Goal: Check status: Check status

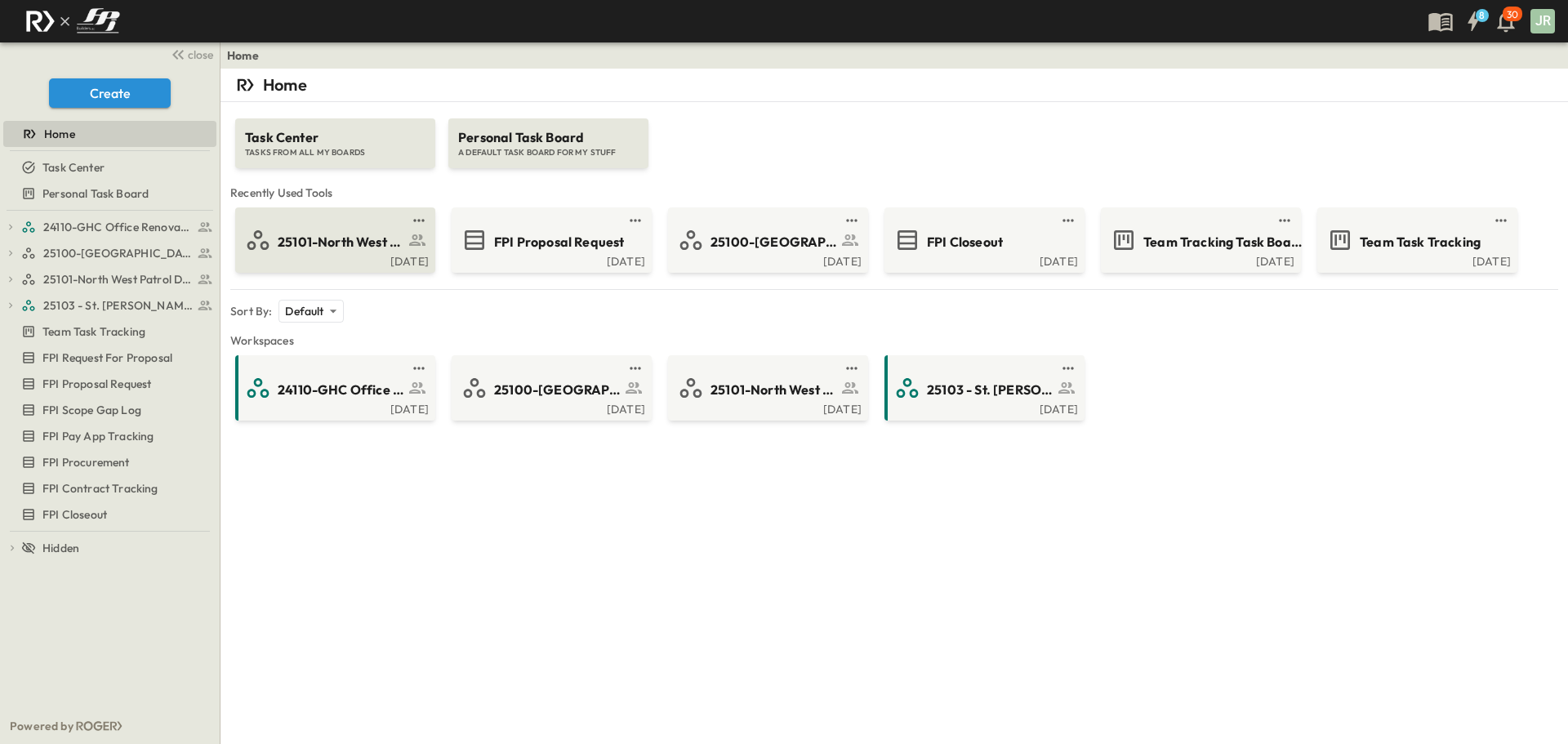
click at [359, 249] on span "25101-North West Patrol Division" at bounding box center [341, 242] width 126 height 19
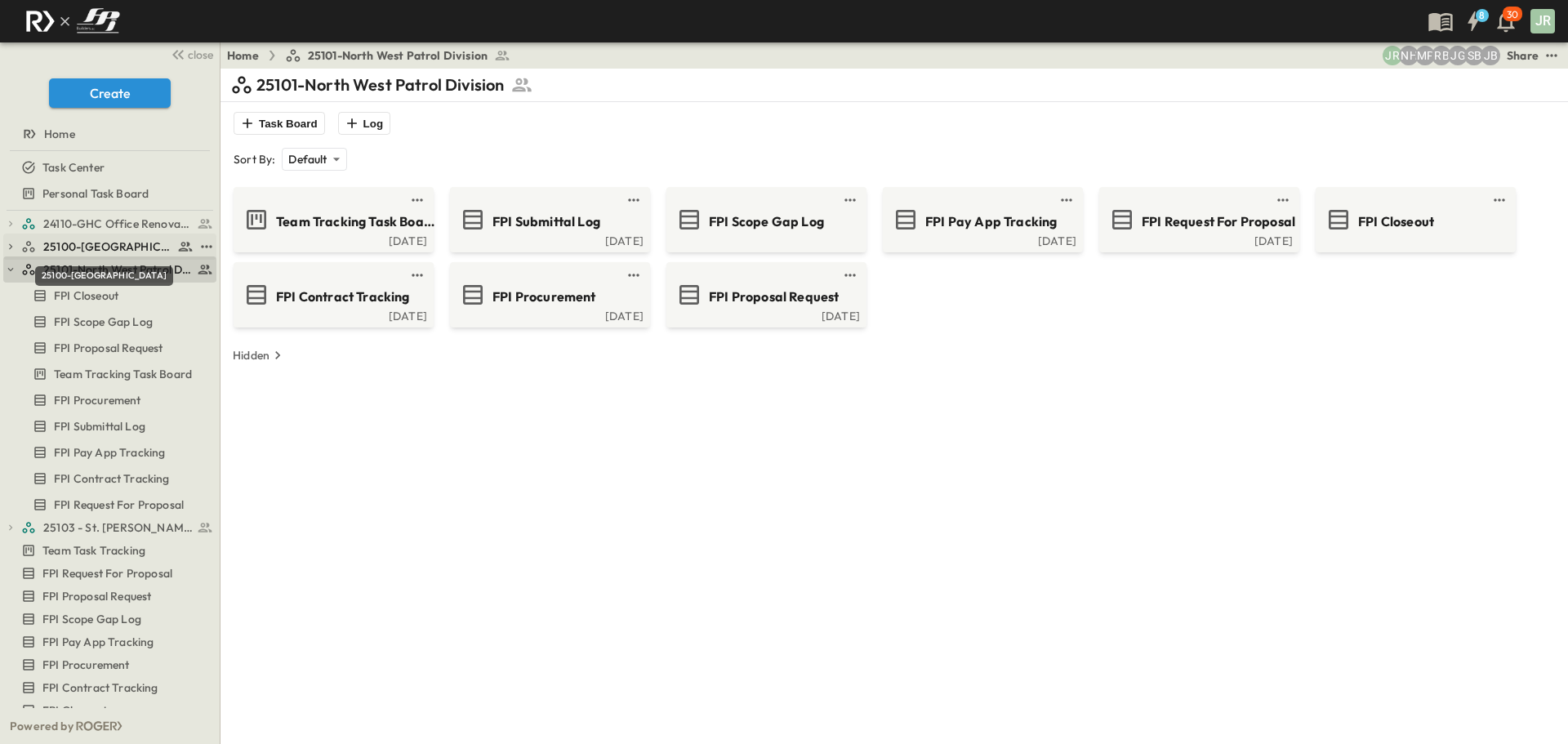
click at [125, 248] on span "25100-[GEOGRAPHIC_DATA]" at bounding box center [108, 247] width 130 height 16
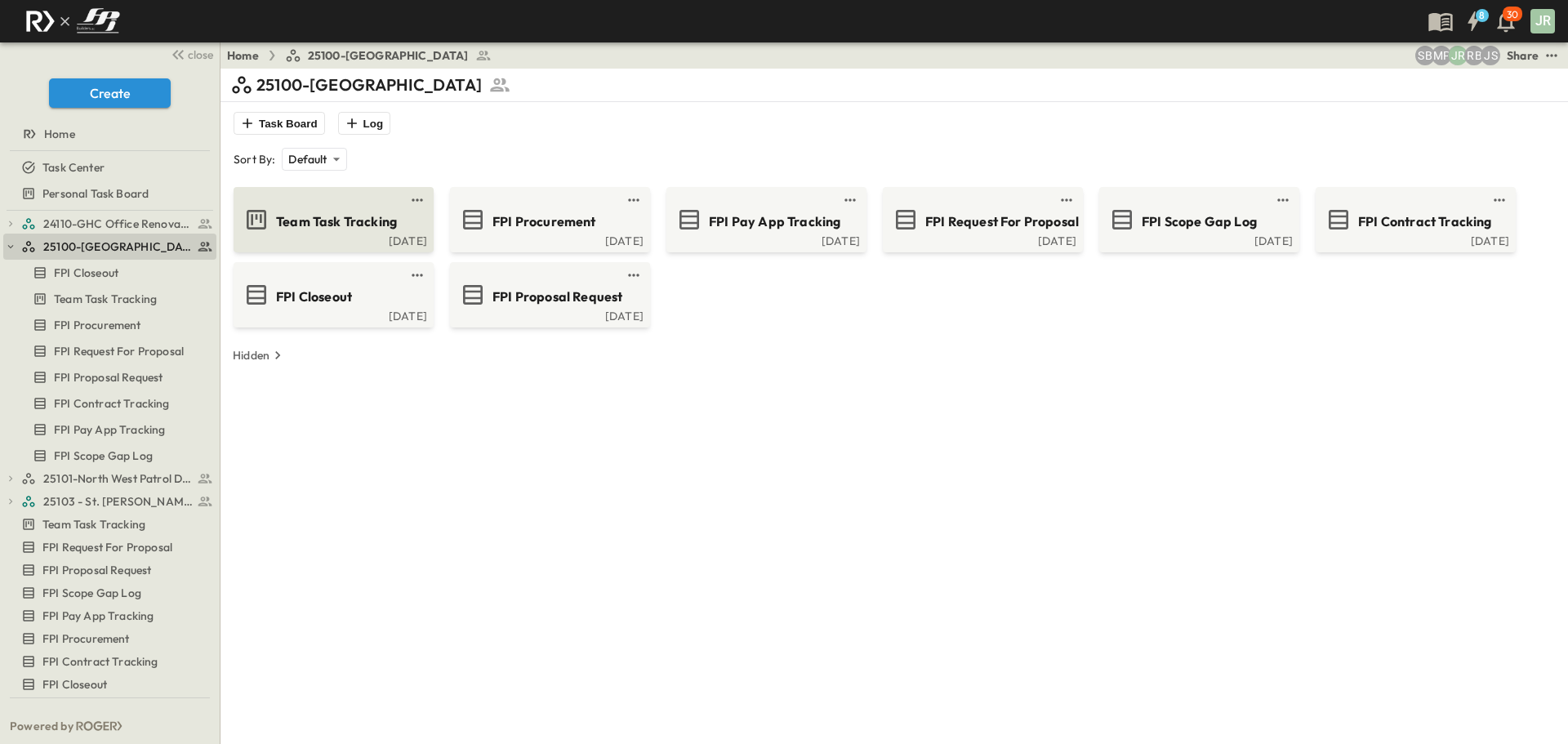
click at [350, 221] on span "Team Task Tracking" at bounding box center [336, 221] width 121 height 19
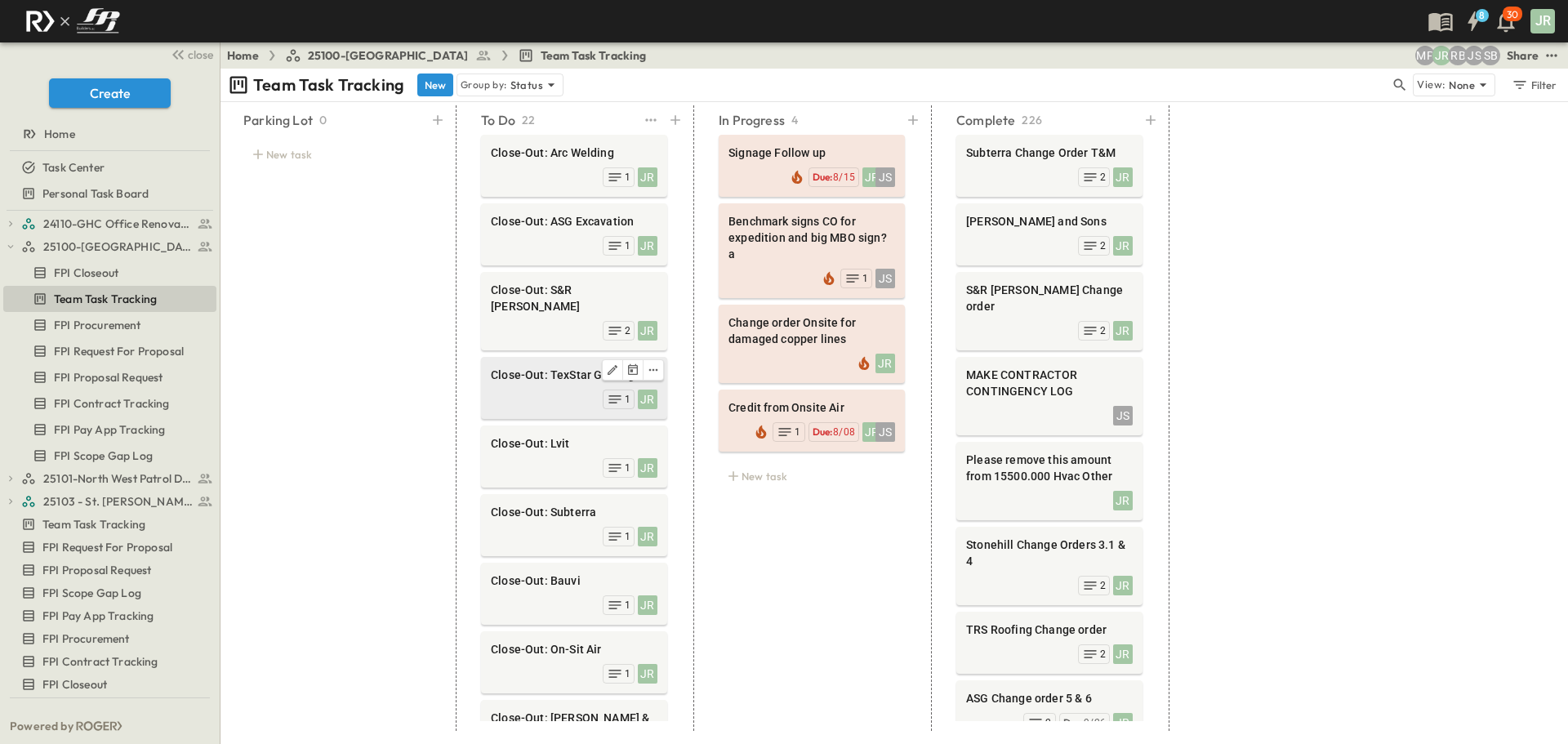
click at [573, 386] on div "JR 1" at bounding box center [573, 398] width 166 height 23
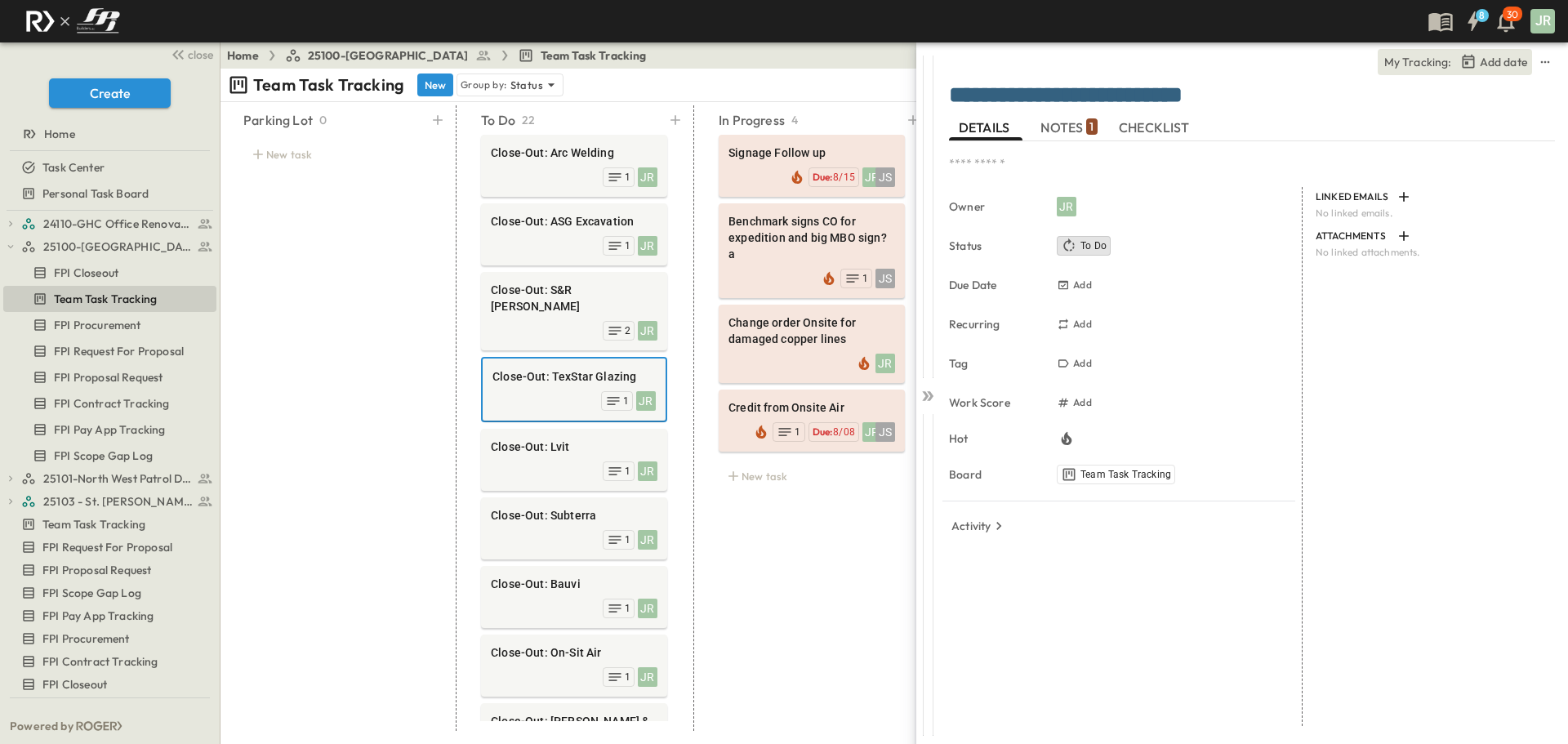
click at [1055, 128] on span "NOTES 1" at bounding box center [1068, 127] width 57 height 15
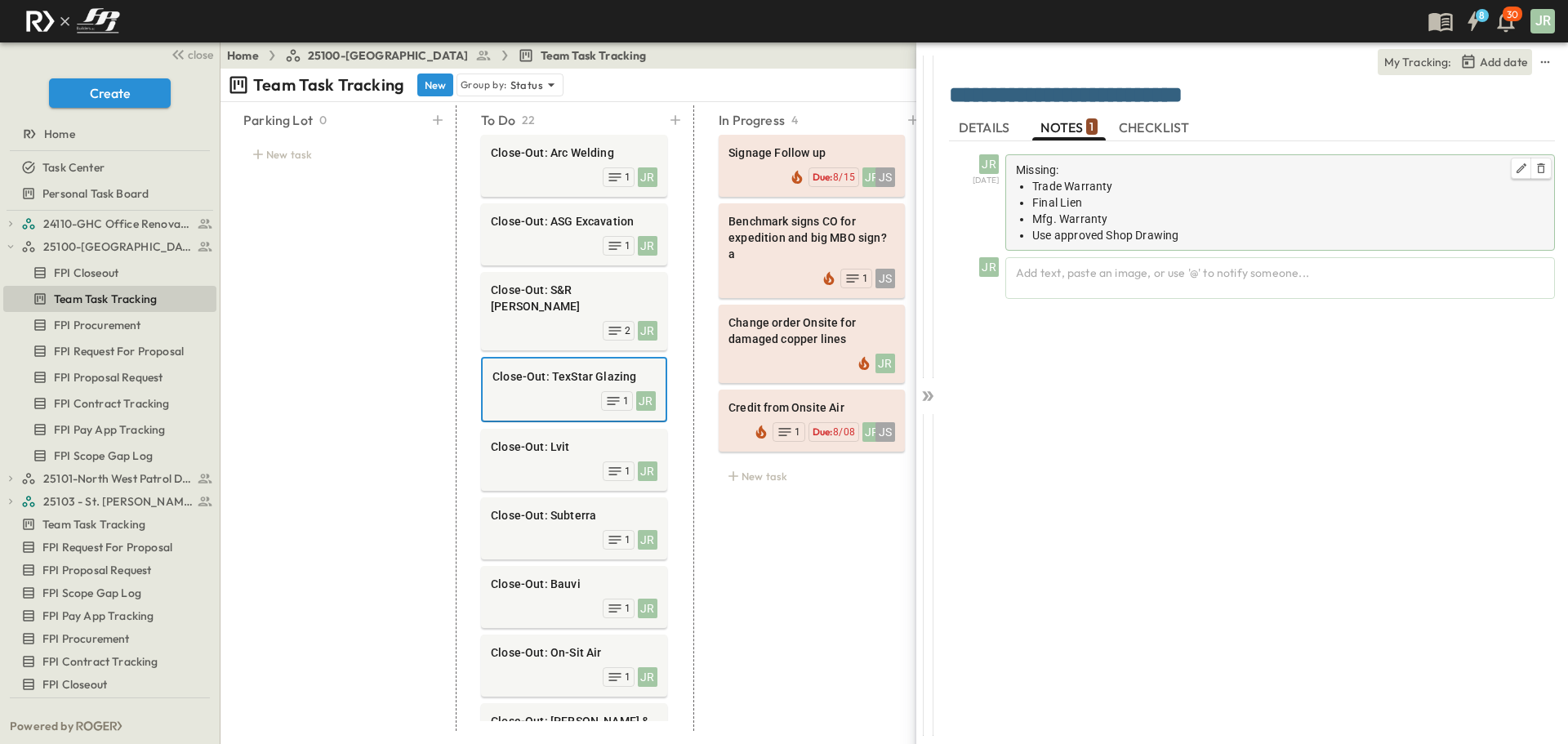
click at [1111, 218] on li "Mfg. Warranty" at bounding box center [1288, 219] width 512 height 16
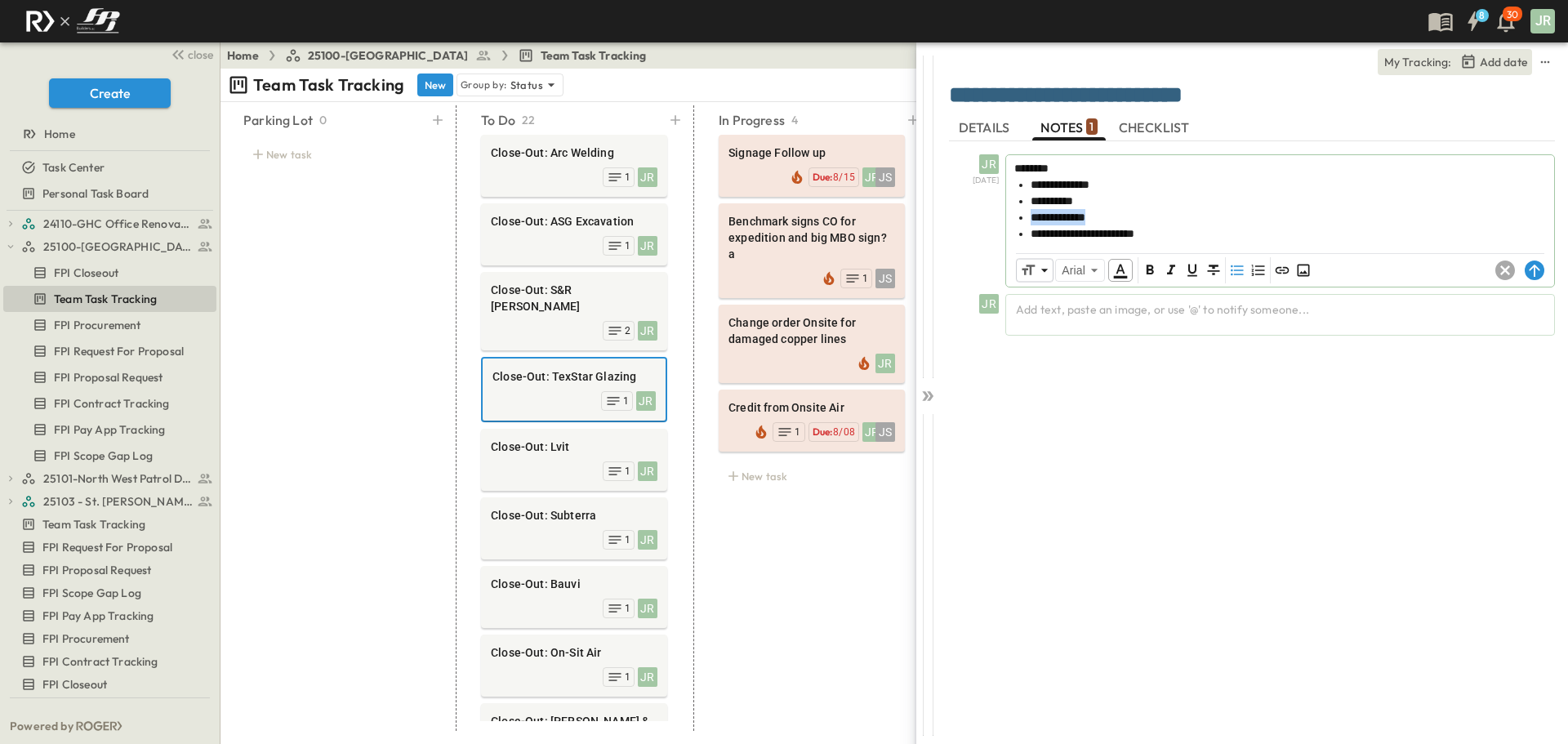
drag, startPoint x: 1115, startPoint y: 217, endPoint x: 1034, endPoint y: 214, distance: 81.1
click at [1034, 214] on li "**********" at bounding box center [1288, 217] width 515 height 16
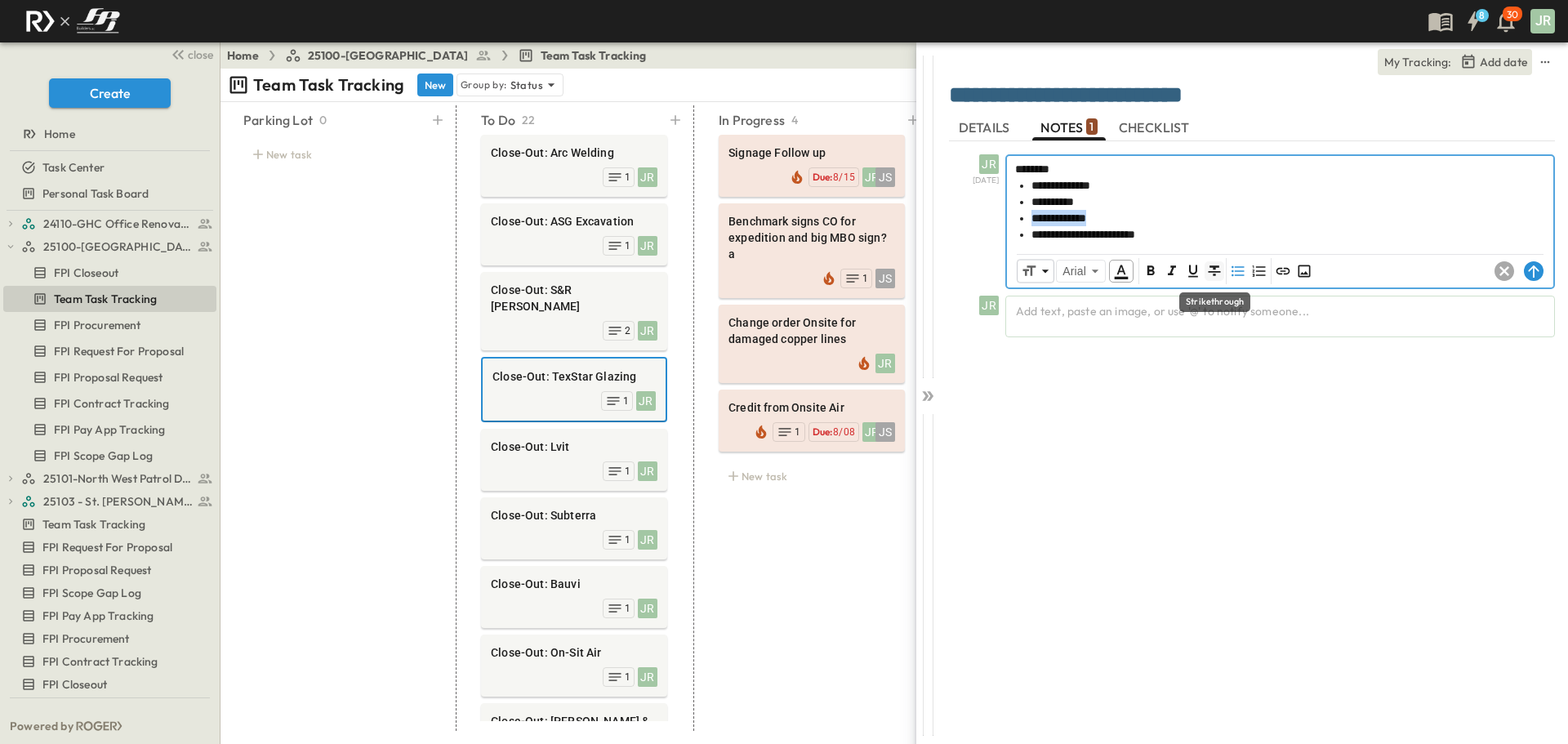
click at [1214, 269] on icon "Format text as strikethrough" at bounding box center [1215, 271] width 12 height 11
drag, startPoint x: 1106, startPoint y: 185, endPoint x: 1029, endPoint y: 181, distance: 77.1
click at [1029, 181] on ul "**********" at bounding box center [1280, 210] width 530 height 66
drag, startPoint x: 1124, startPoint y: 185, endPoint x: 1032, endPoint y: 185, distance: 92.0
click at [1032, 185] on li "**********" at bounding box center [1288, 185] width 513 height 16
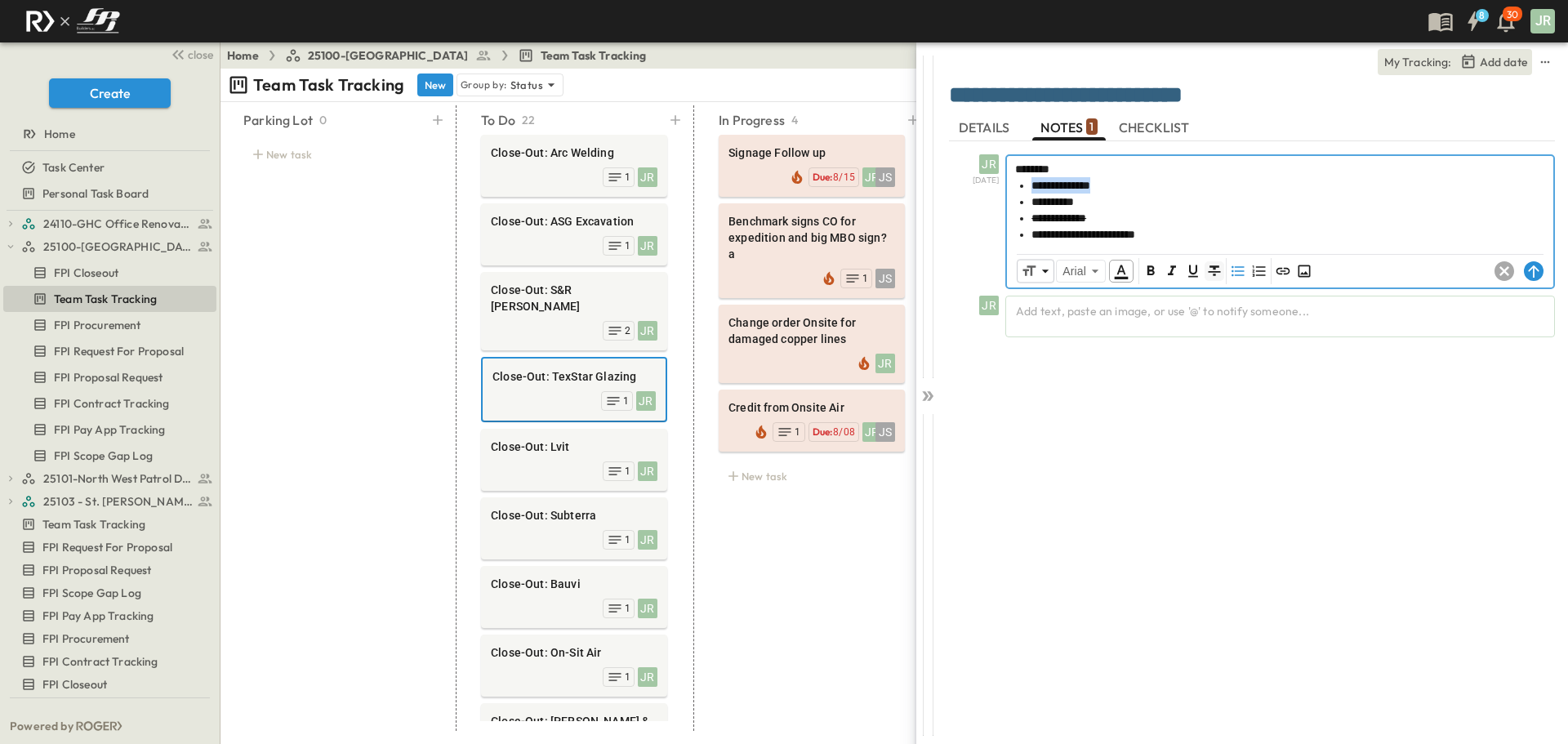
click at [1215, 269] on icon "Format text as strikethrough" at bounding box center [1215, 272] width 16 height 16
drag, startPoint x: 1185, startPoint y: 231, endPoint x: 1030, endPoint y: 231, distance: 155.0
click at [1030, 231] on ul "**********" at bounding box center [1280, 210] width 530 height 66
click at [1203, 269] on button "Format text underlined. Shortcut: Ctrl+U" at bounding box center [1193, 272] width 20 height 20
click at [1190, 271] on icon "Format text underlined. Shortcut: Ctrl+U" at bounding box center [1193, 272] width 10 height 12
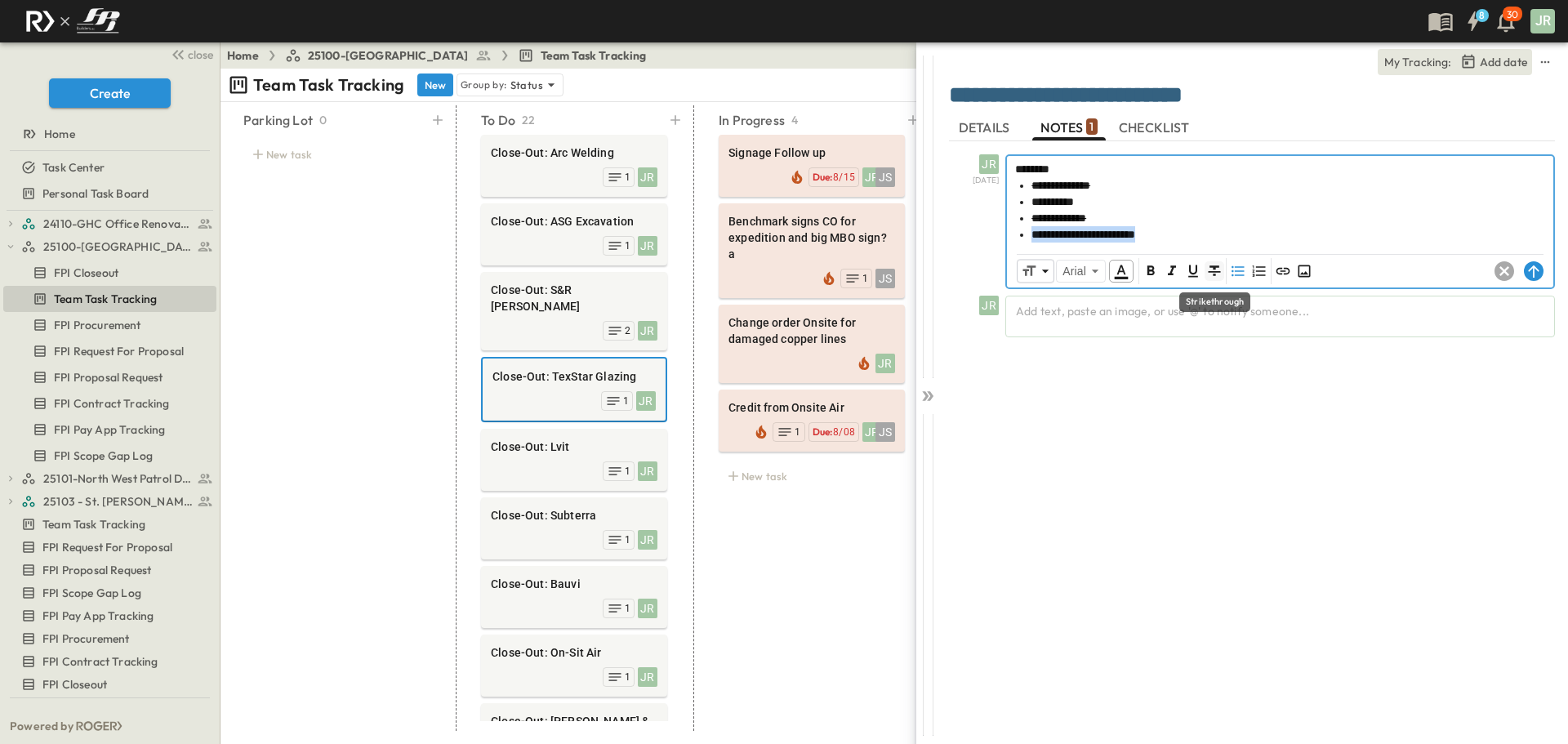
click at [1210, 273] on icon "Format text as strikethrough" at bounding box center [1215, 272] width 16 height 16
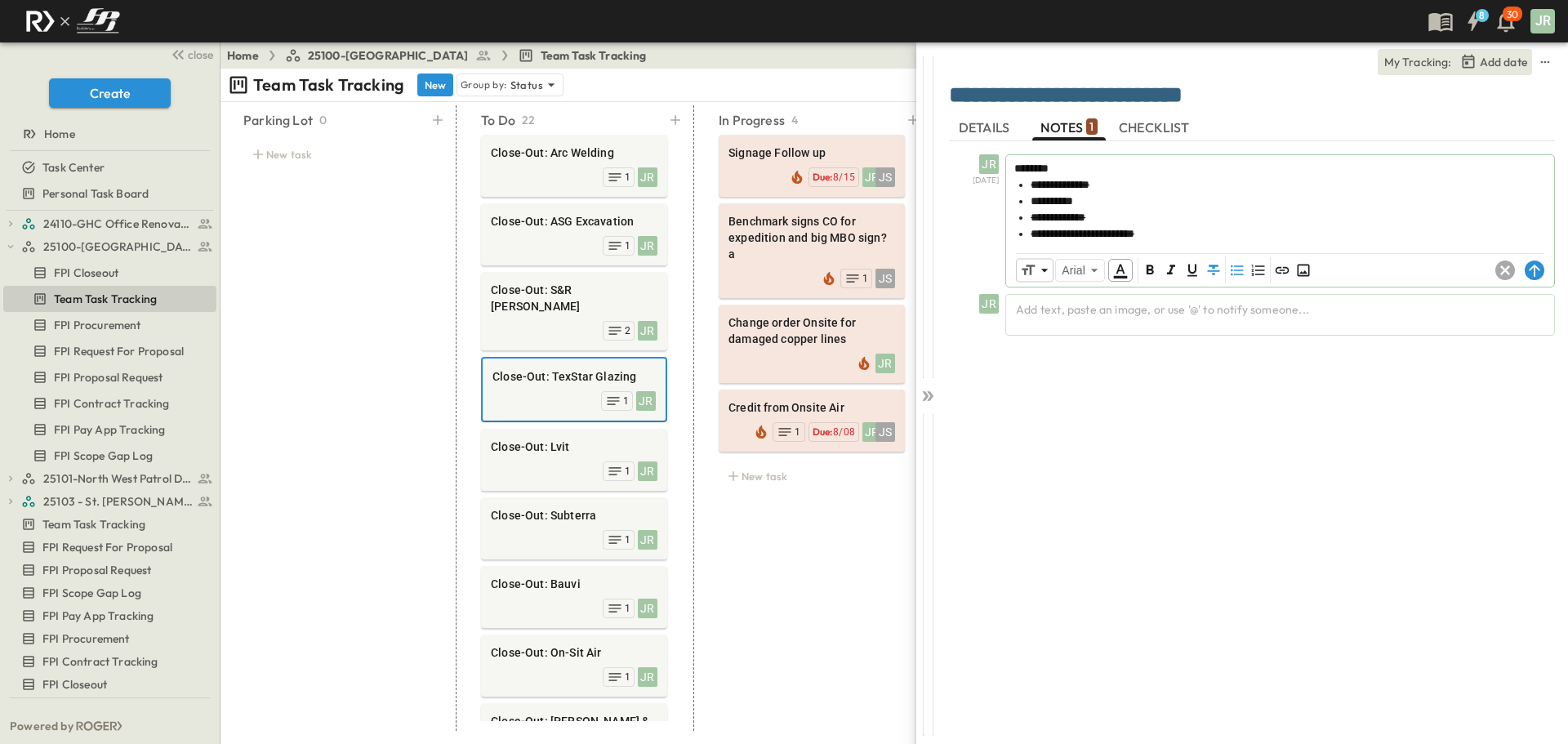
click at [1122, 466] on div "**********" at bounding box center [1251, 433] width 606 height 585
click at [1534, 274] on icon at bounding box center [1534, 271] width 11 height 12
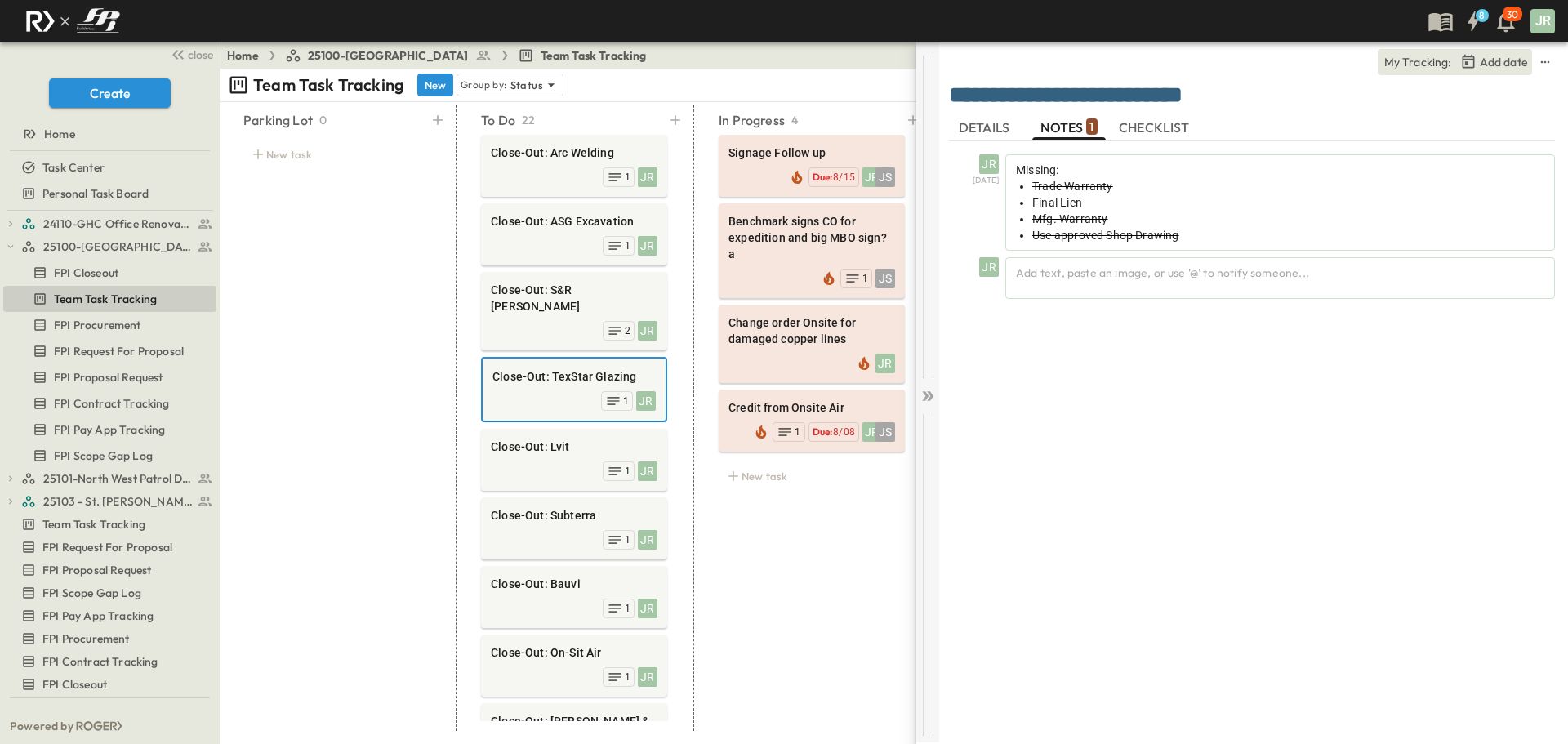
click at [929, 399] on icon at bounding box center [930, 396] width 7 height 10
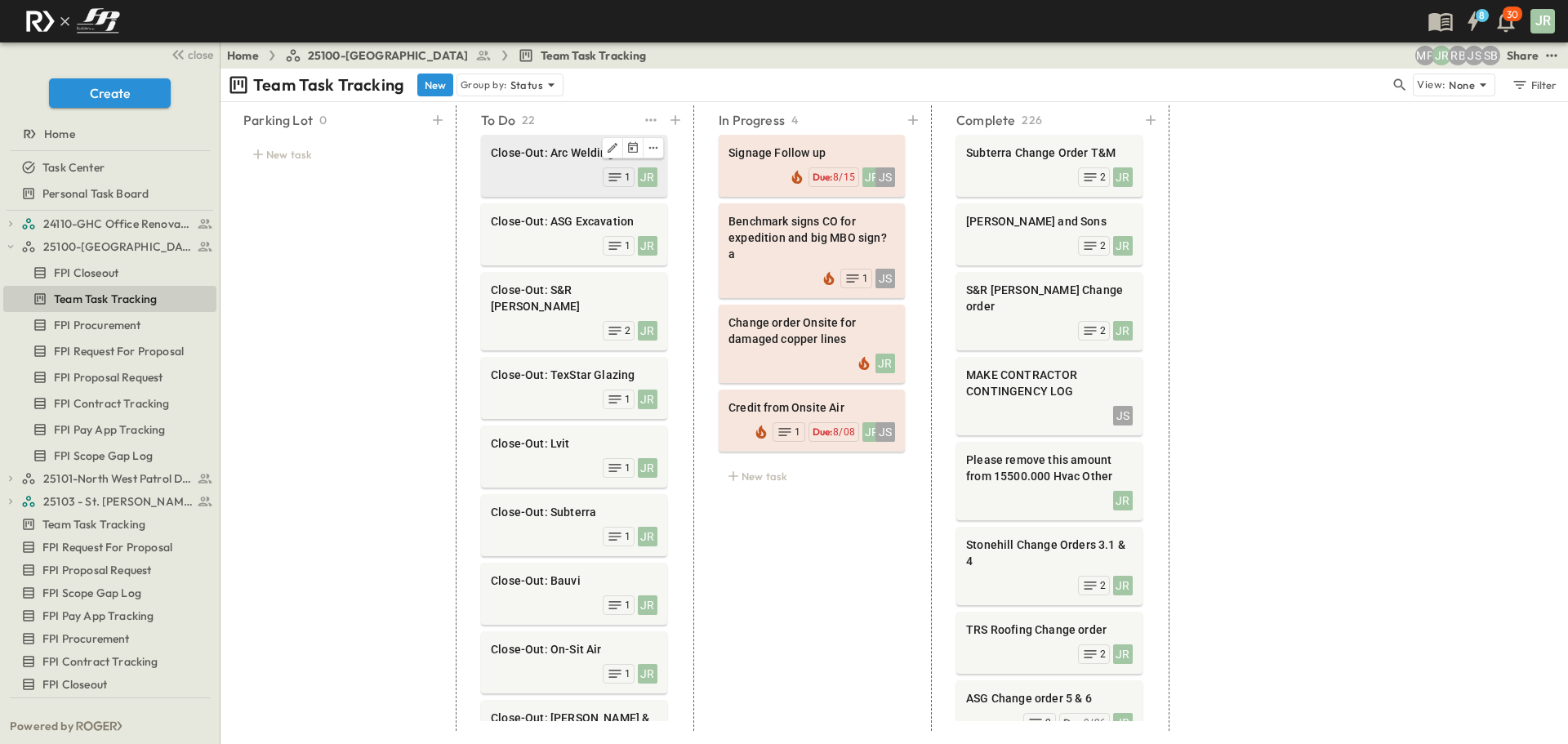
click at [560, 165] on div "JR 1" at bounding box center [573, 176] width 166 height 23
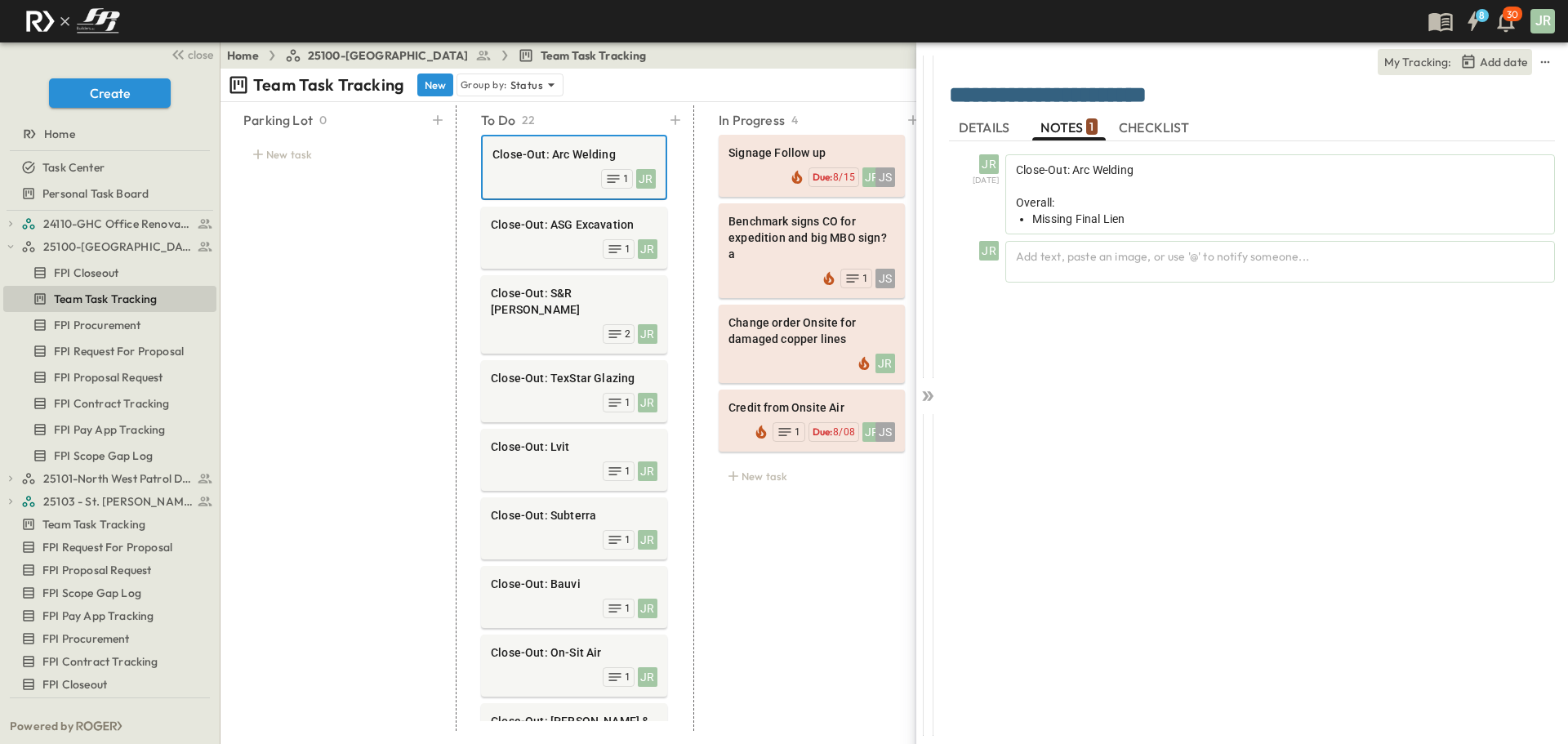
drag, startPoint x: 128, startPoint y: 324, endPoint x: 322, endPoint y: 286, distance: 197.7
click at [363, 278] on div "Parking Lot 0 New task" at bounding box center [336, 418] width 226 height 626
drag, startPoint x: 99, startPoint y: 254, endPoint x: 39, endPoint y: 269, distance: 61.8
drag, startPoint x: 39, startPoint y: 269, endPoint x: 360, endPoint y: 267, distance: 321.0
click at [365, 267] on div "Parking Lot 0 New task" at bounding box center [336, 418] width 226 height 626
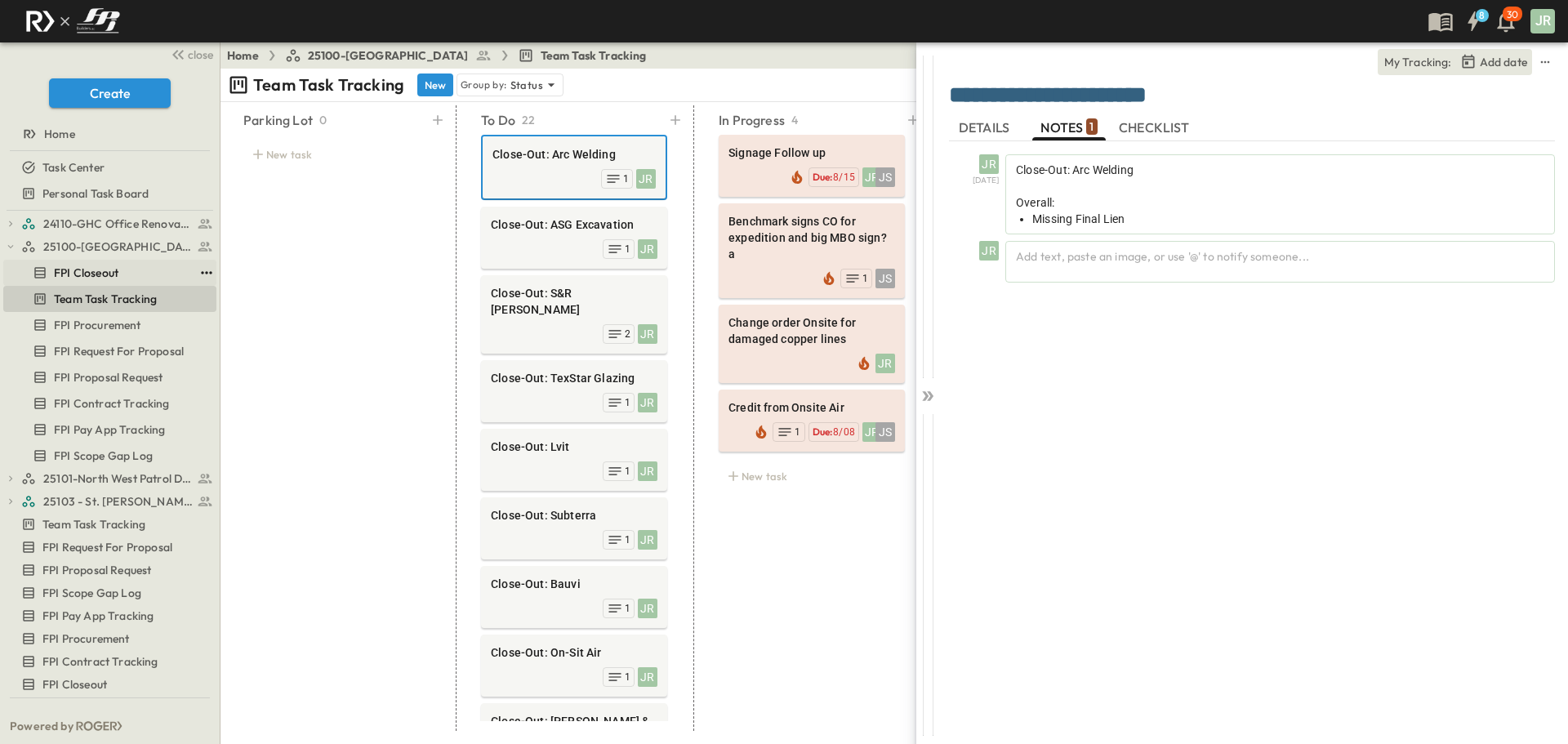
click at [202, 272] on icon "test" at bounding box center [207, 273] width 16 height 16
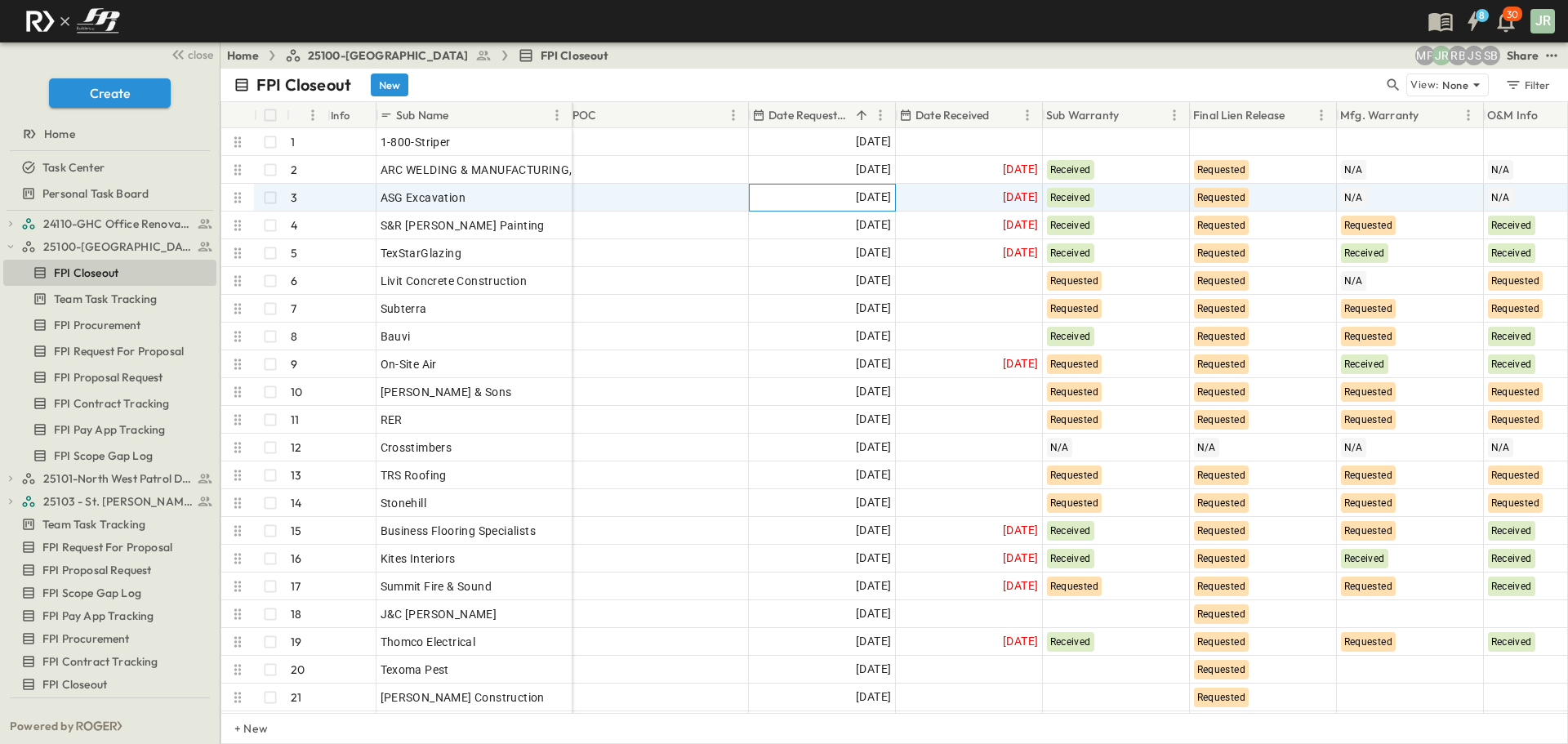
scroll to position [0, 291]
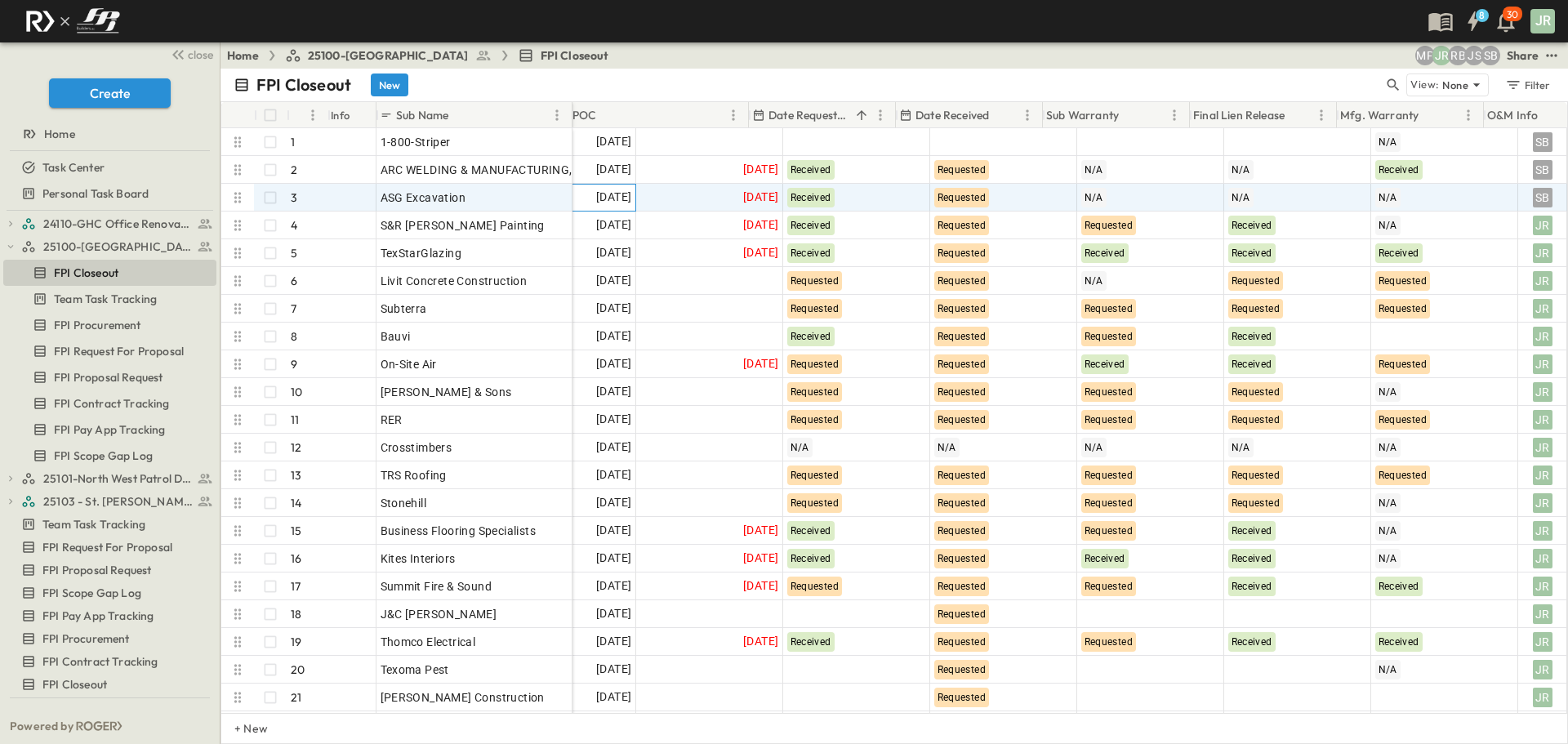
drag, startPoint x: 855, startPoint y: 194, endPoint x: 990, endPoint y: 197, distance: 135.0
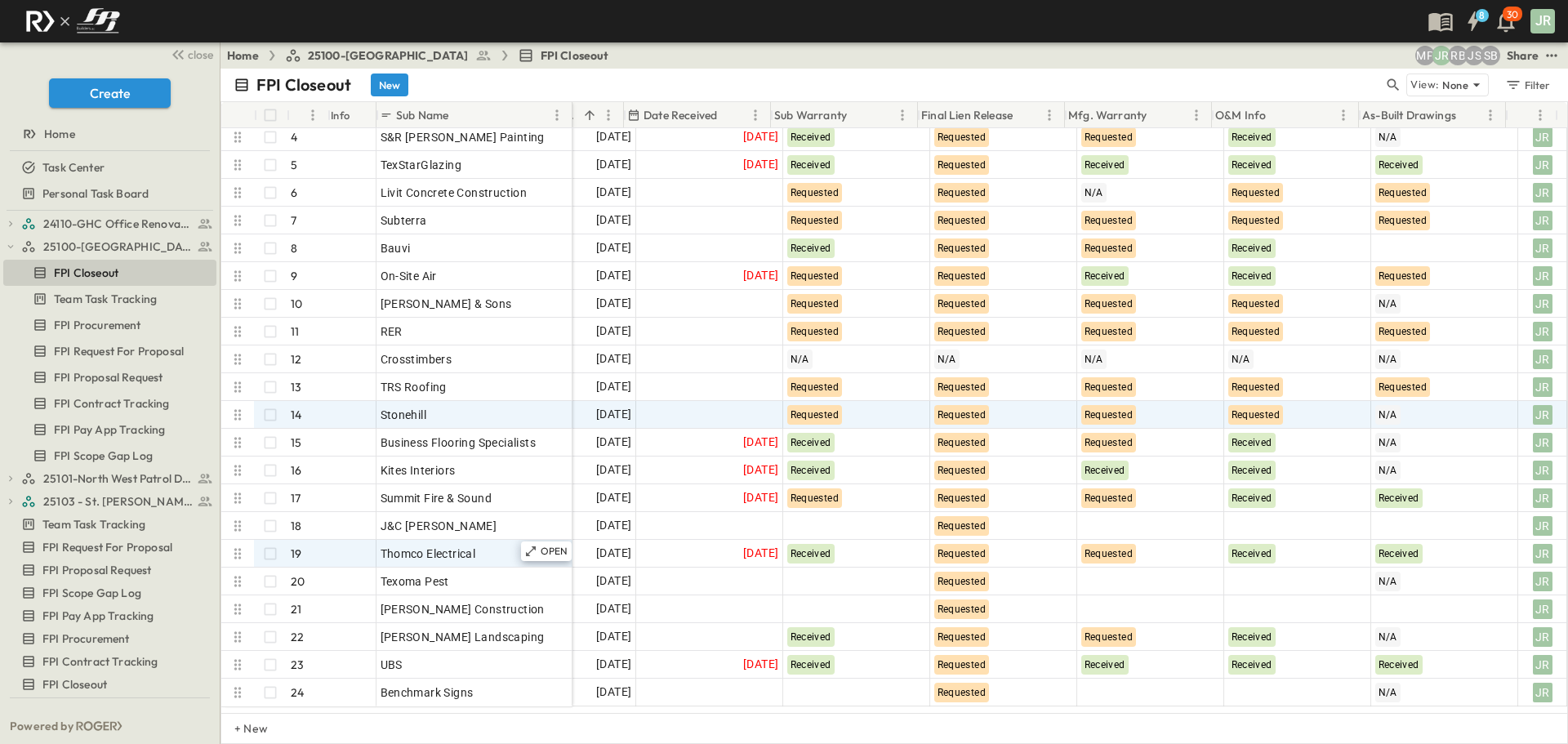
scroll to position [163, 291]
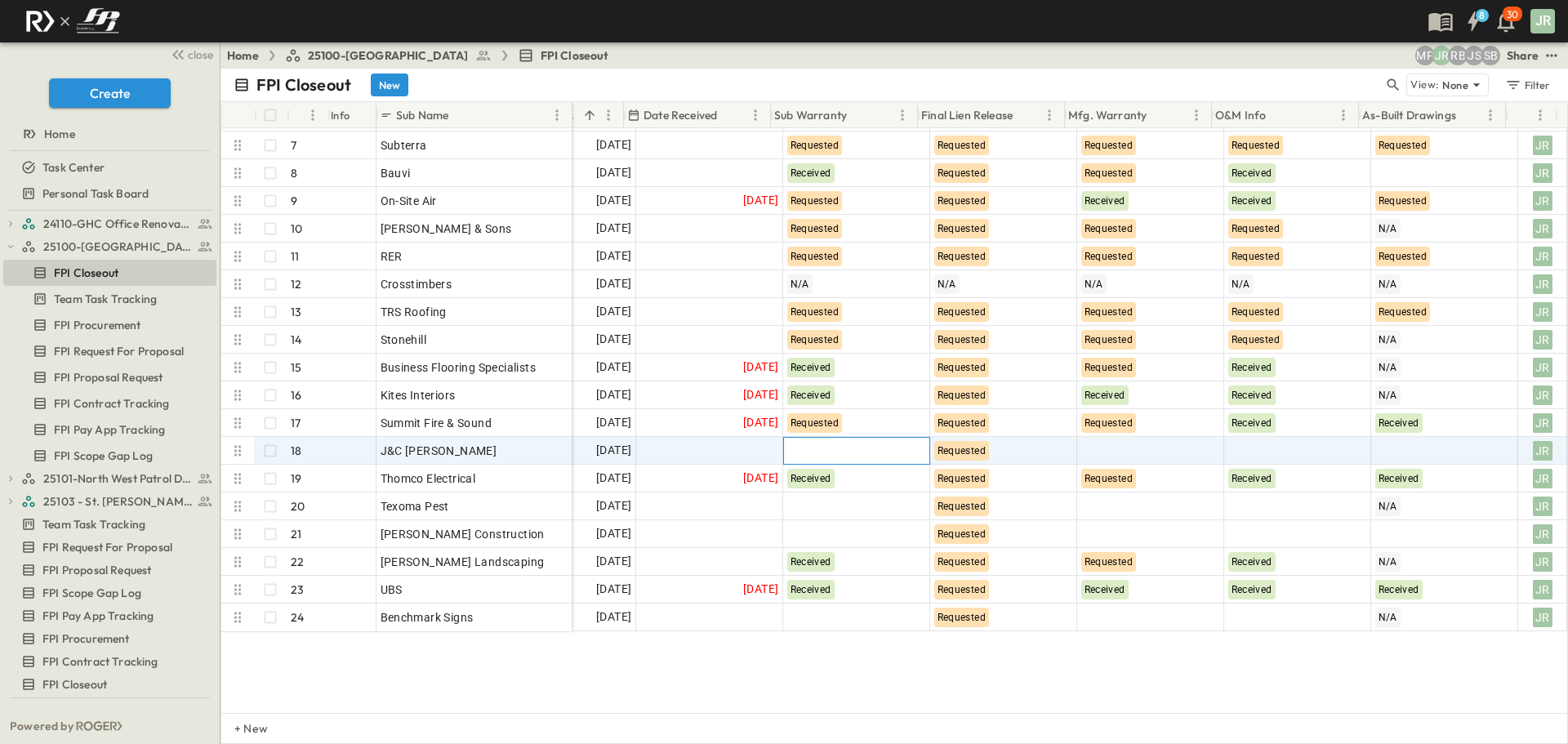
click at [868, 442] on div at bounding box center [856, 451] width 145 height 26
click at [832, 431] on div "Received" at bounding box center [850, 435] width 157 height 26
click at [695, 452] on div at bounding box center [709, 451] width 145 height 26
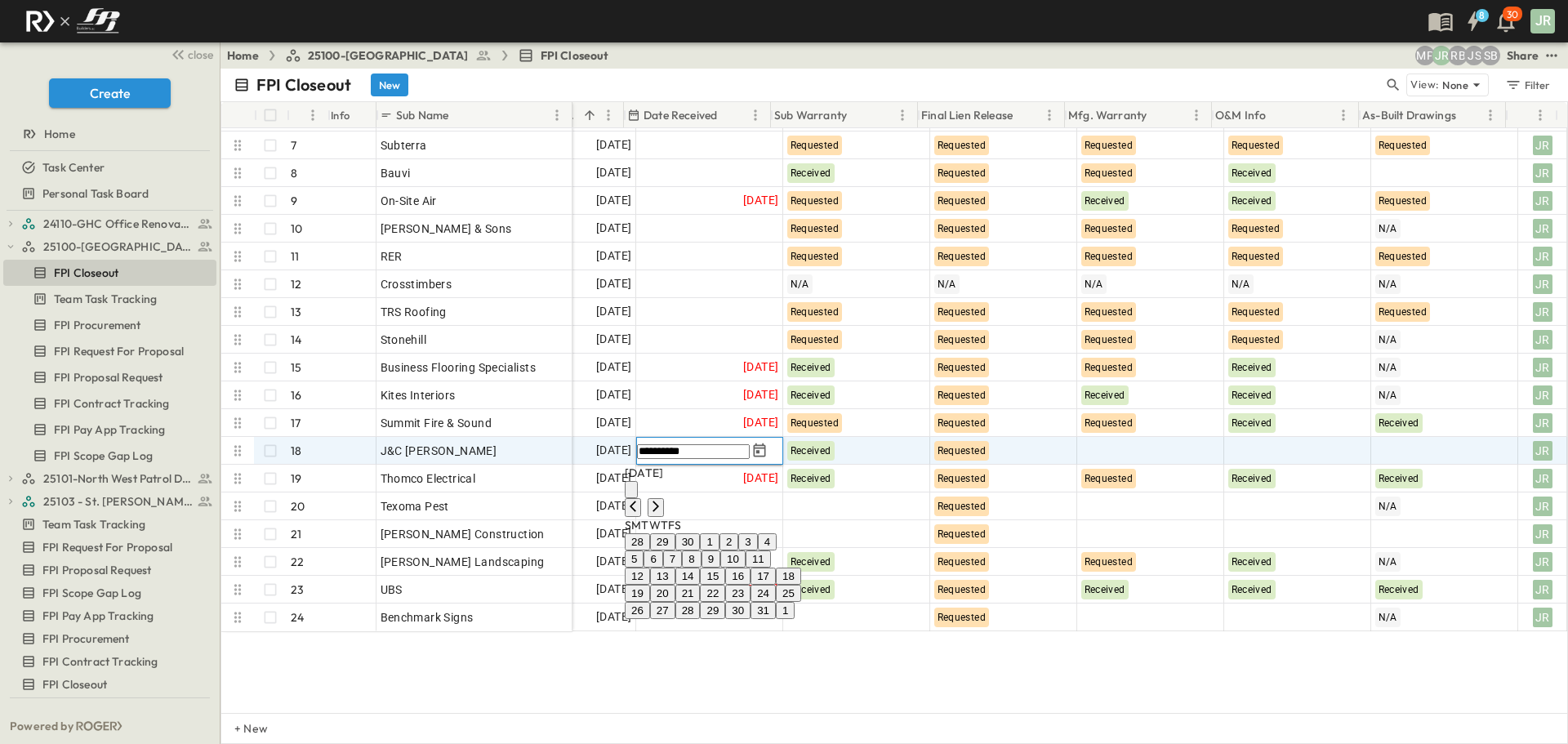
type input "**********"
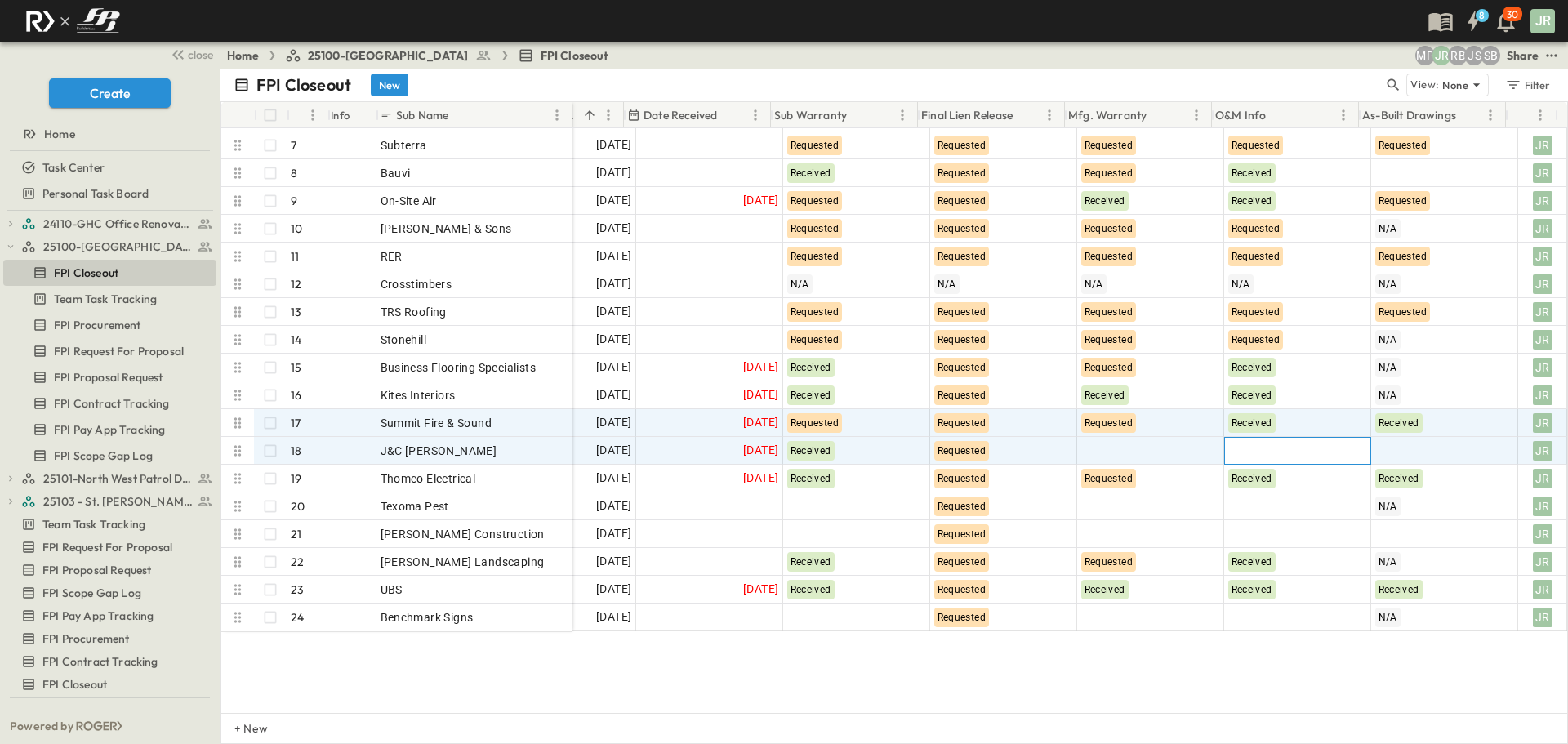
click at [1230, 463] on div at bounding box center [1297, 451] width 145 height 26
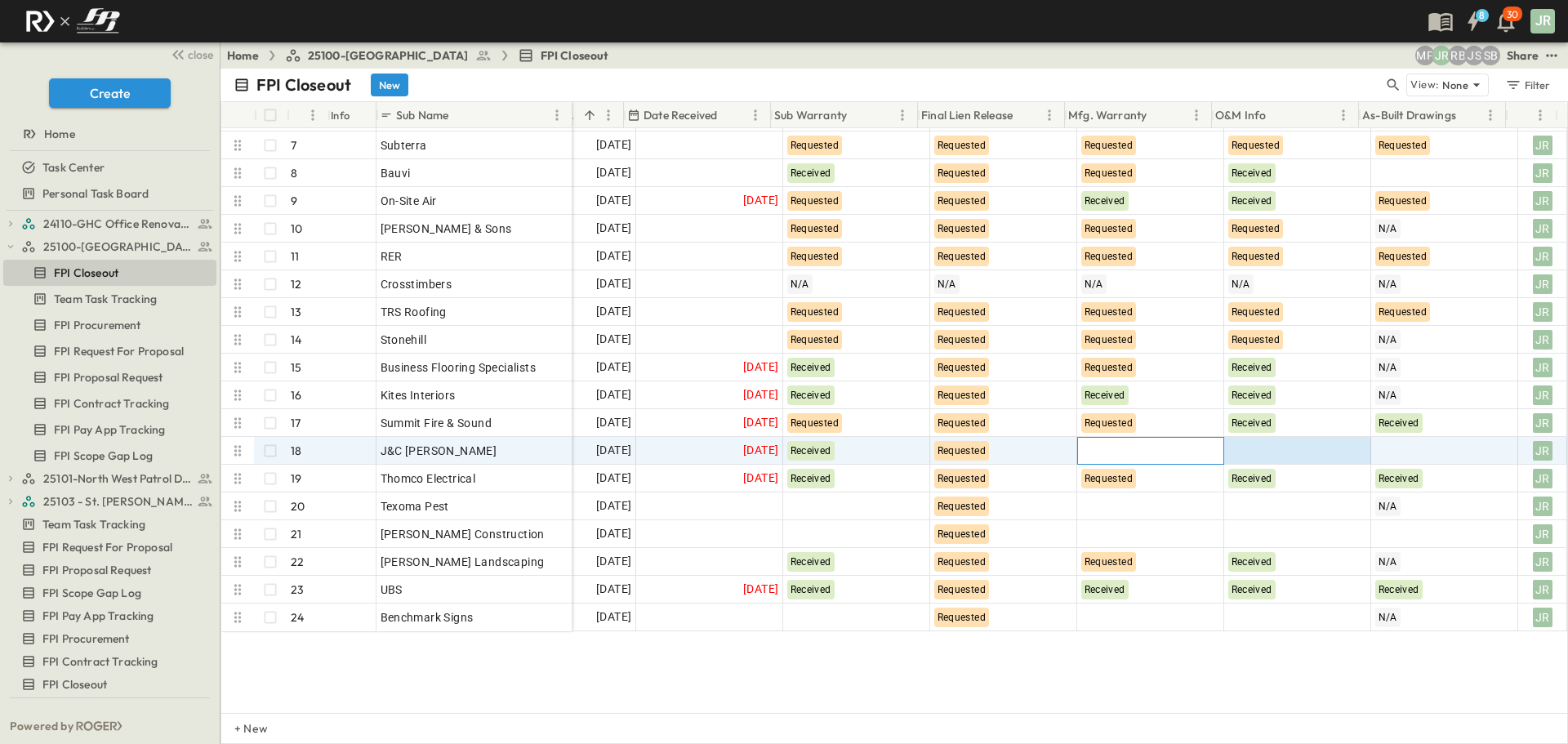
click at [1206, 456] on div at bounding box center [1150, 451] width 145 height 26
click at [1202, 456] on div at bounding box center [1150, 451] width 147 height 28
click at [1100, 427] on div "Received" at bounding box center [1095, 435] width 46 height 20
click at [1301, 448] on div at bounding box center [1297, 451] width 145 height 26
click at [1254, 437] on span "Received" at bounding box center [1242, 435] width 39 height 11
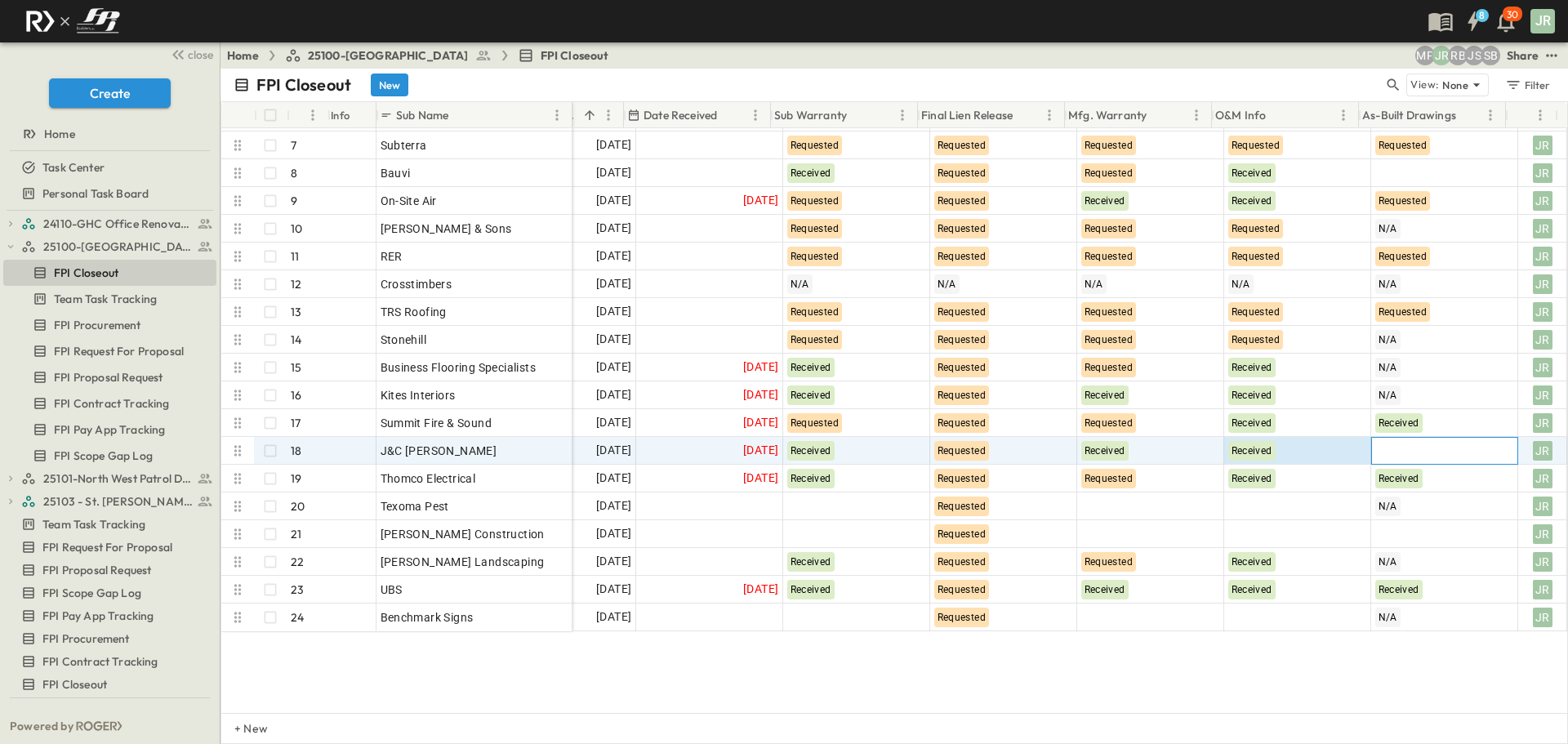
click at [1425, 454] on div at bounding box center [1444, 451] width 145 height 26
click at [1392, 448] on div "N/A Not Requested Requested Received" at bounding box center [1438, 395] width 157 height 111
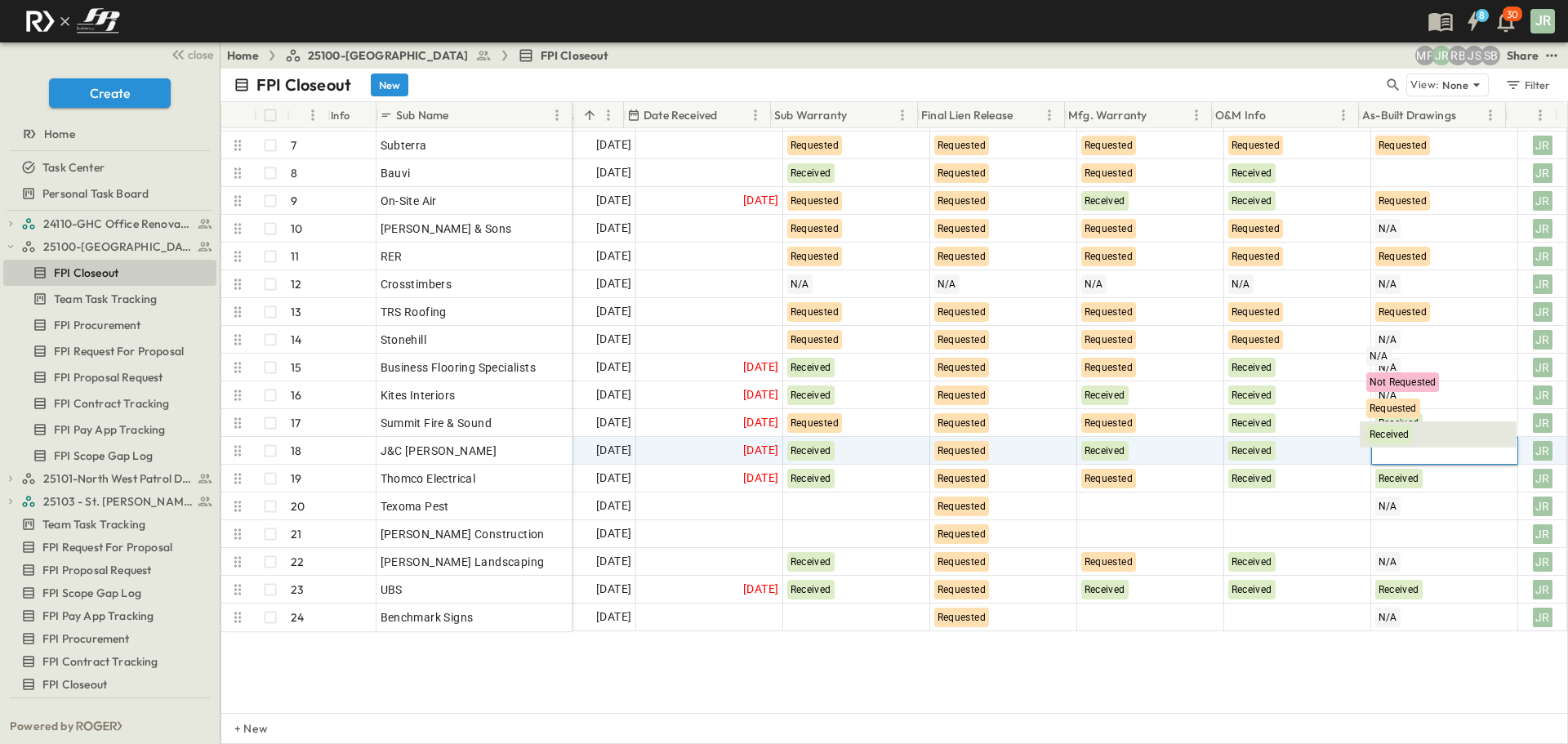
click at [1392, 439] on span "Received" at bounding box center [1389, 435] width 39 height 11
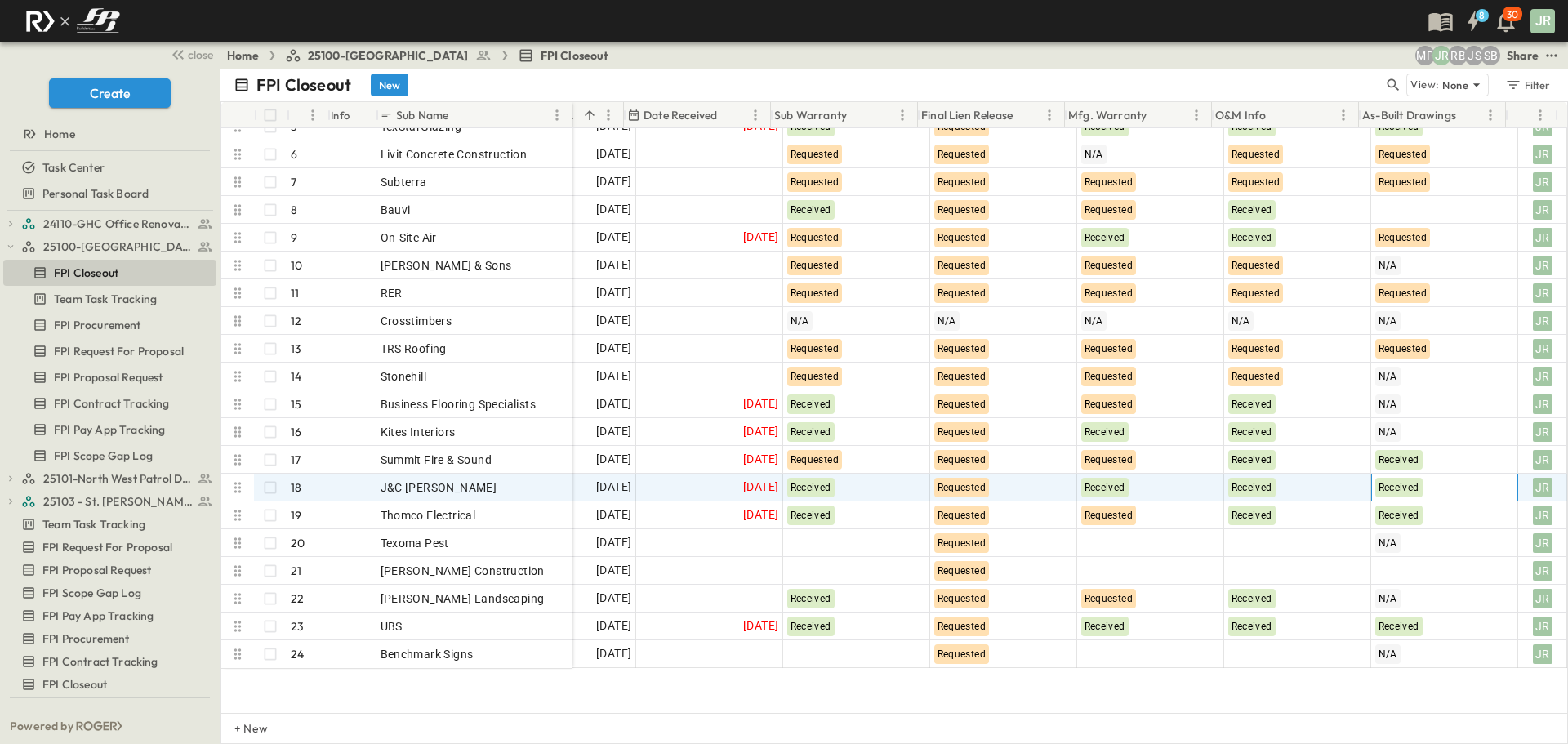
scroll to position [0, 291]
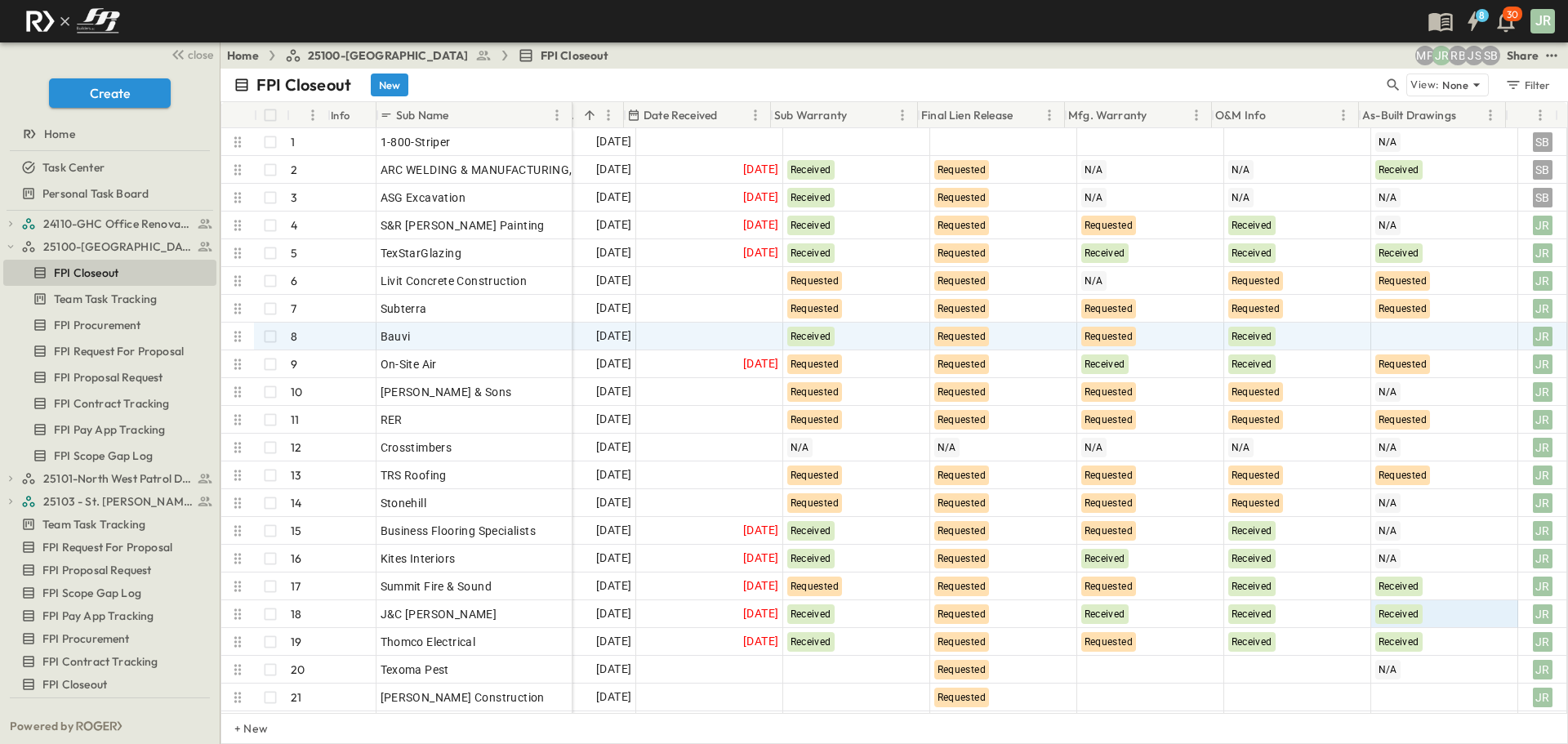
drag, startPoint x: 852, startPoint y: 331, endPoint x: 830, endPoint y: 60, distance: 271.9
click at [830, 60] on div "Home 25100-Vanguard Prep School FPI Closeout SB JS RB JR MP Share" at bounding box center [894, 56] width 1347 height 26
click at [1387, 339] on div at bounding box center [1444, 336] width 145 height 26
click at [1403, 423] on div "Received" at bounding box center [1389, 431] width 46 height 20
click at [1023, 342] on div "Requested" at bounding box center [1003, 336] width 145 height 26
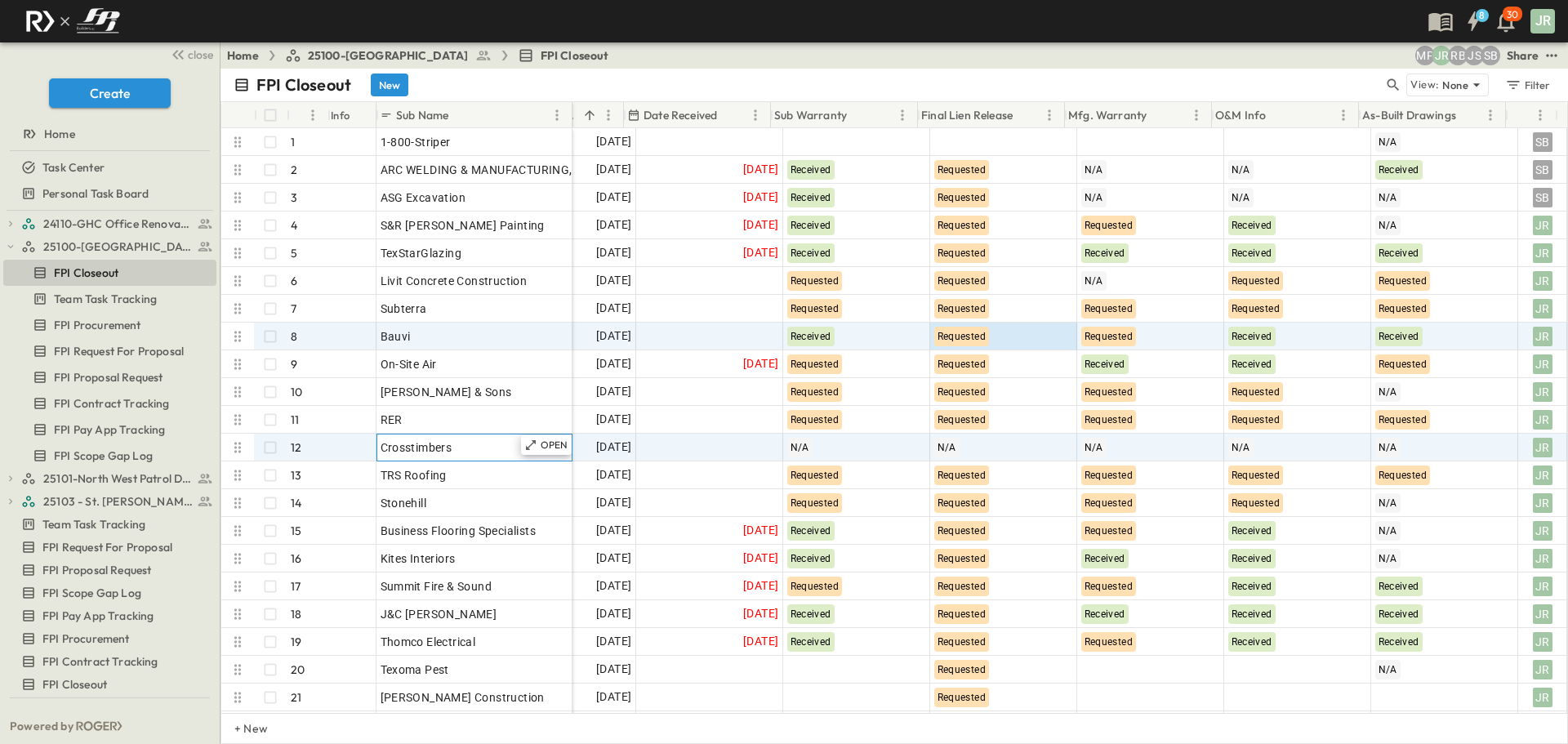
click at [470, 450] on div "Crosstimbers" at bounding box center [474, 448] width 188 height 23
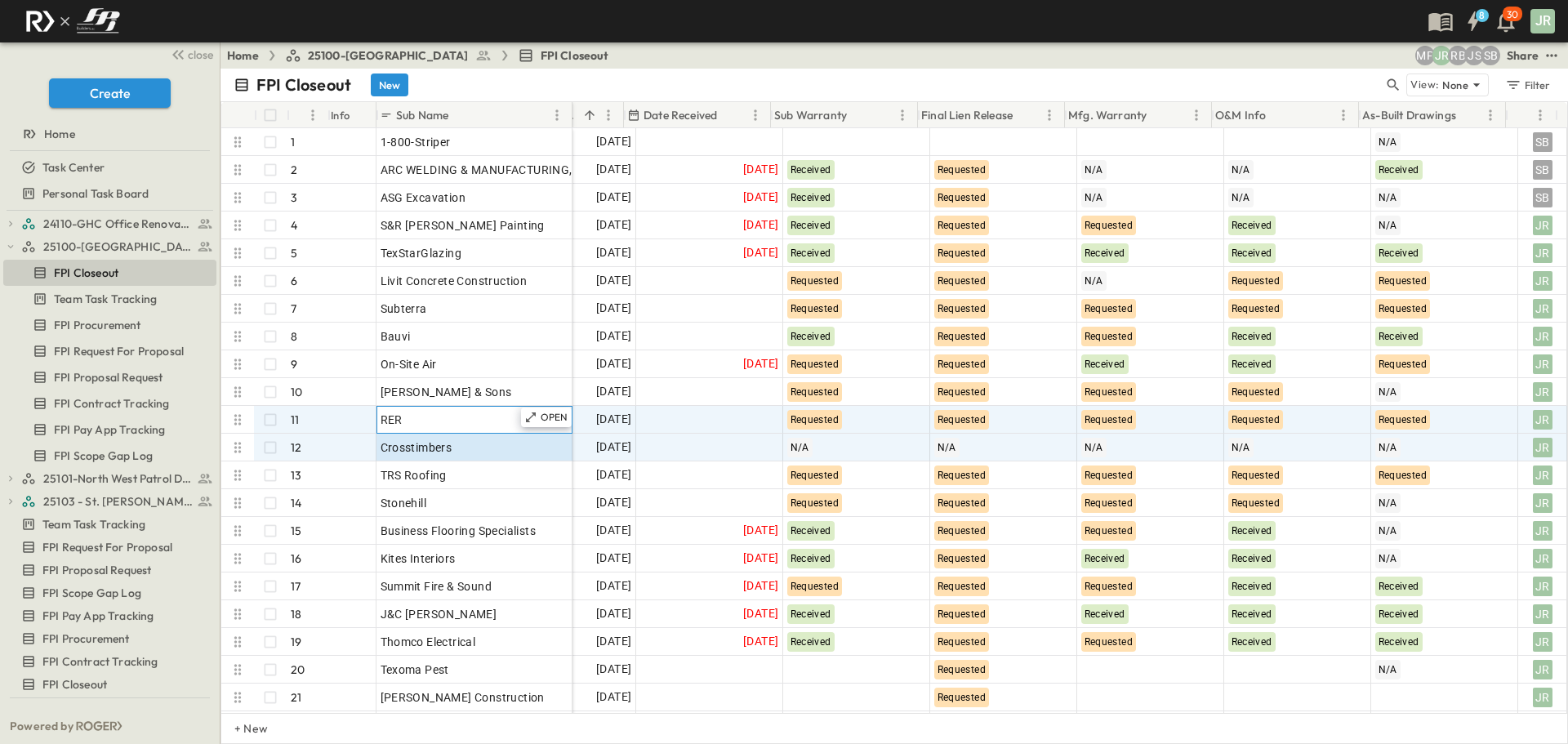
click at [472, 425] on div "RER" at bounding box center [474, 420] width 188 height 23
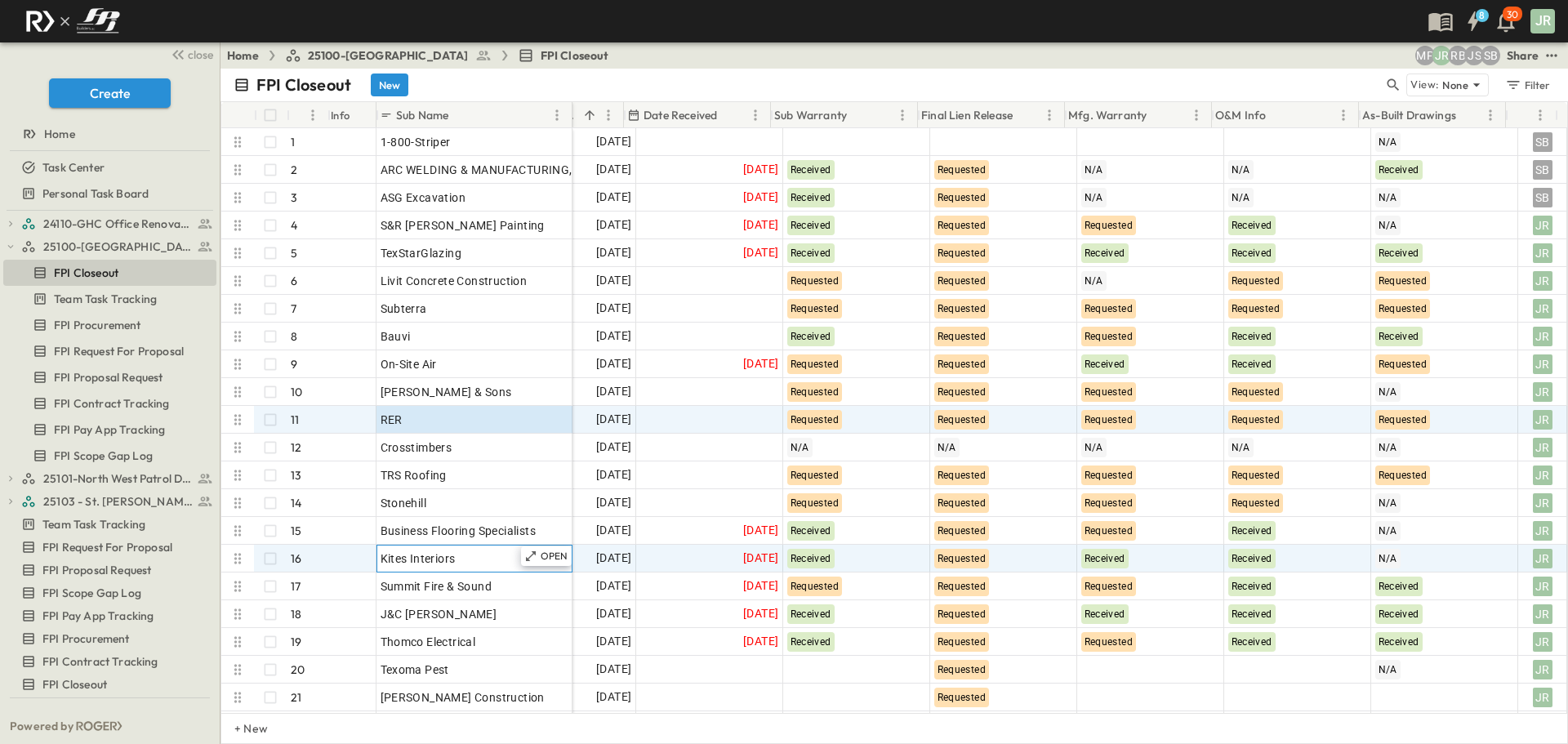
click at [458, 552] on div "Kites Interiors" at bounding box center [474, 559] width 188 height 23
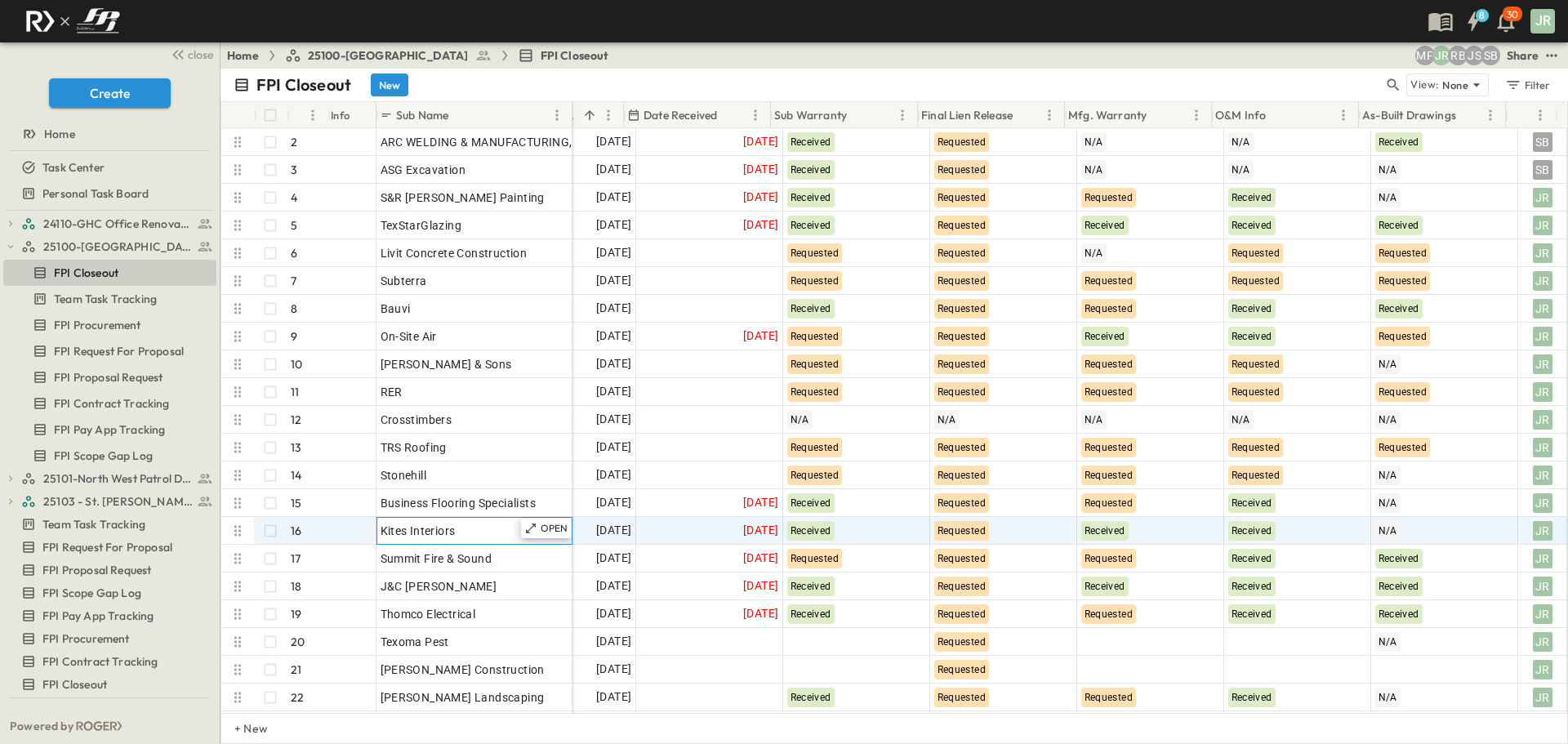
scroll to position [82, 291]
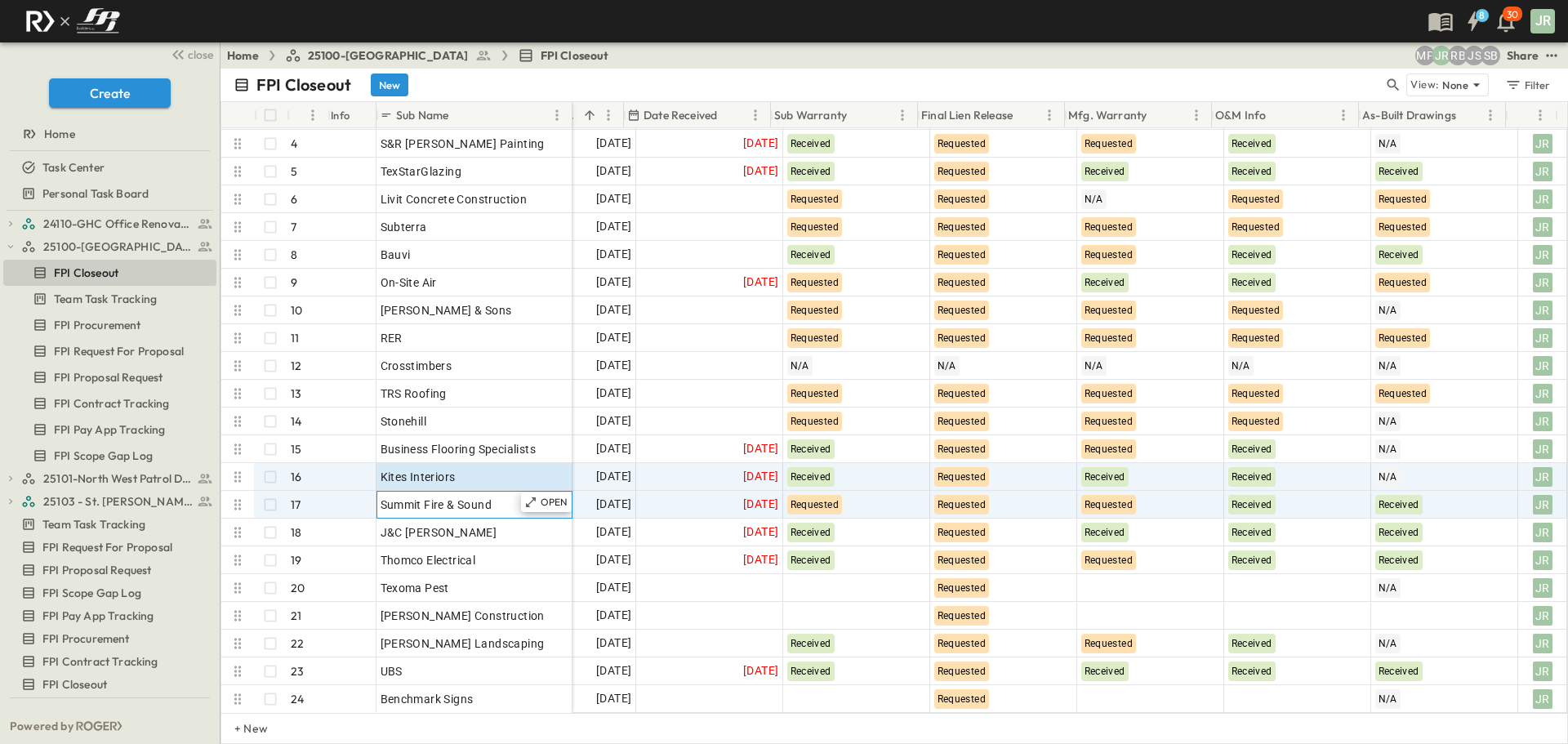
click at [481, 504] on span "Summit Fire & Sound" at bounding box center [436, 504] width 112 height 16
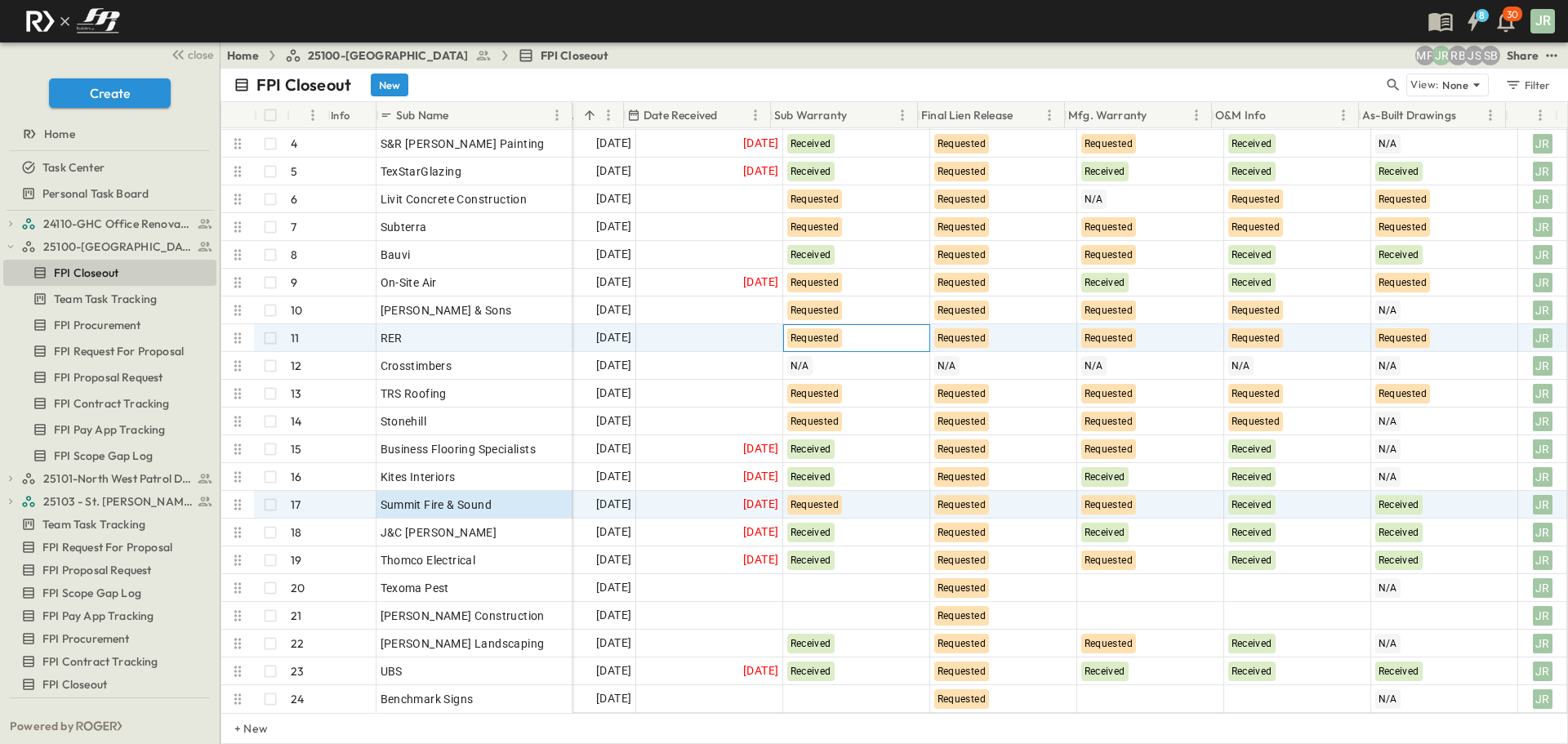
click at [871, 340] on div "Requested" at bounding box center [856, 338] width 145 height 26
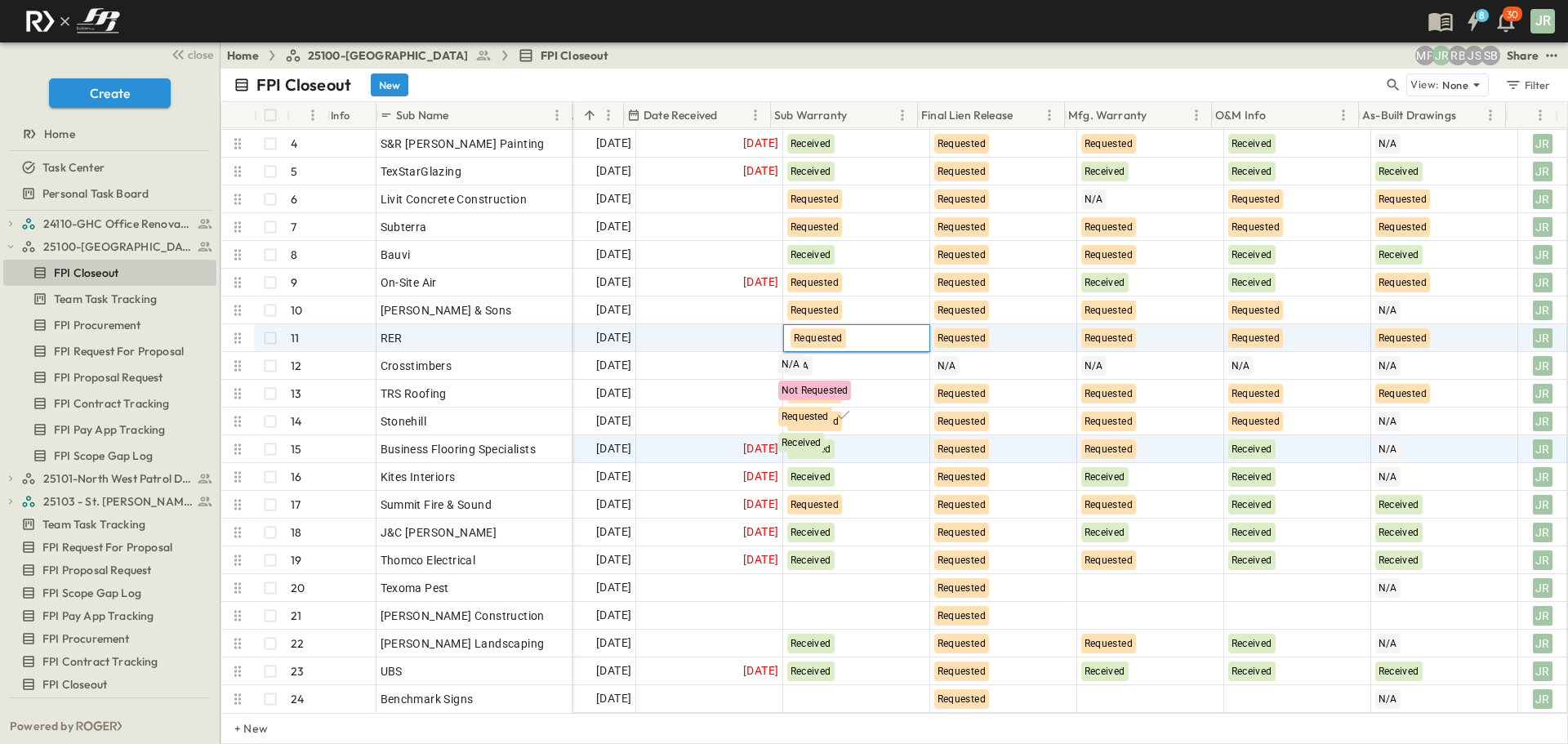
click at [823, 442] on div "Received" at bounding box center [801, 443] width 46 height 20
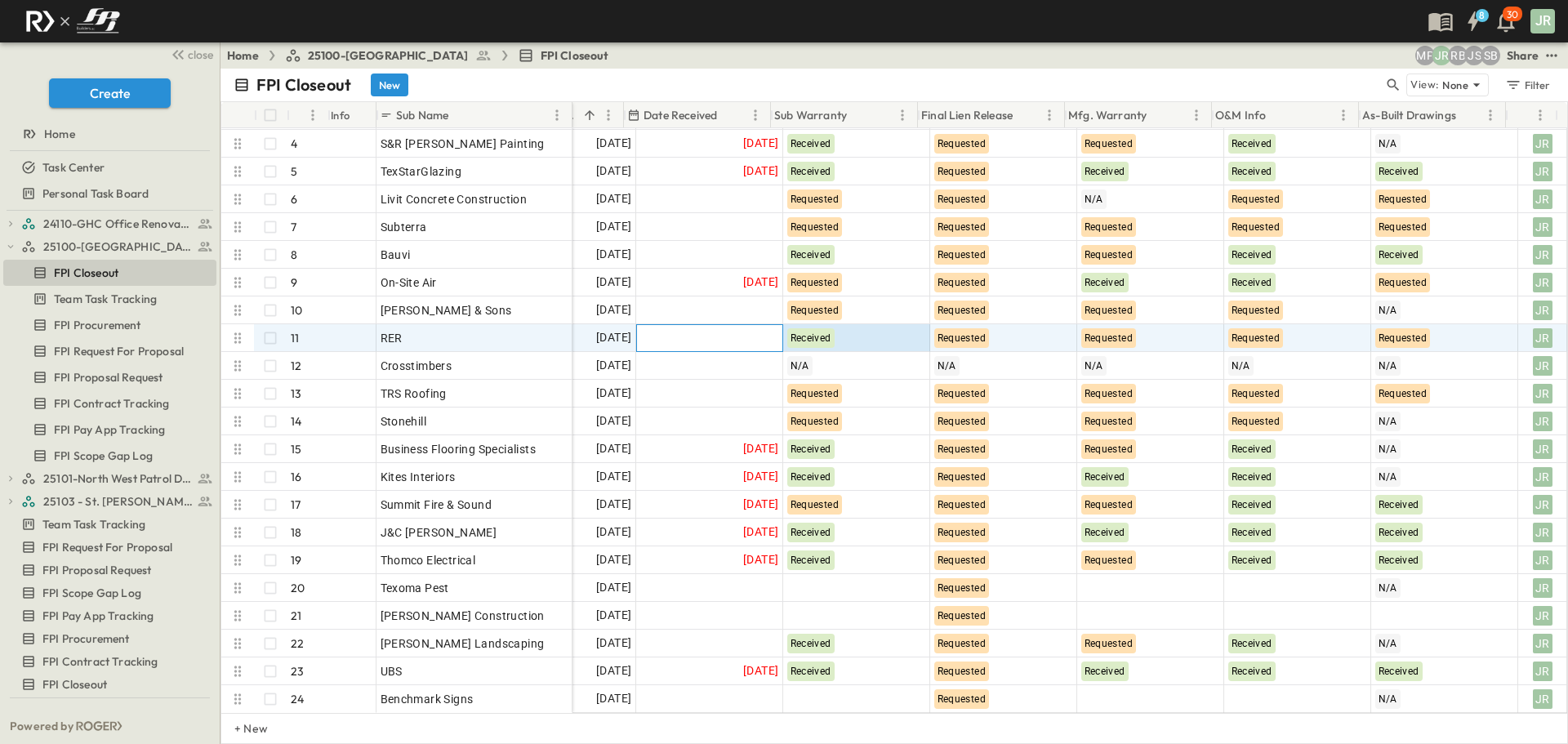
click at [712, 347] on div at bounding box center [709, 338] width 145 height 26
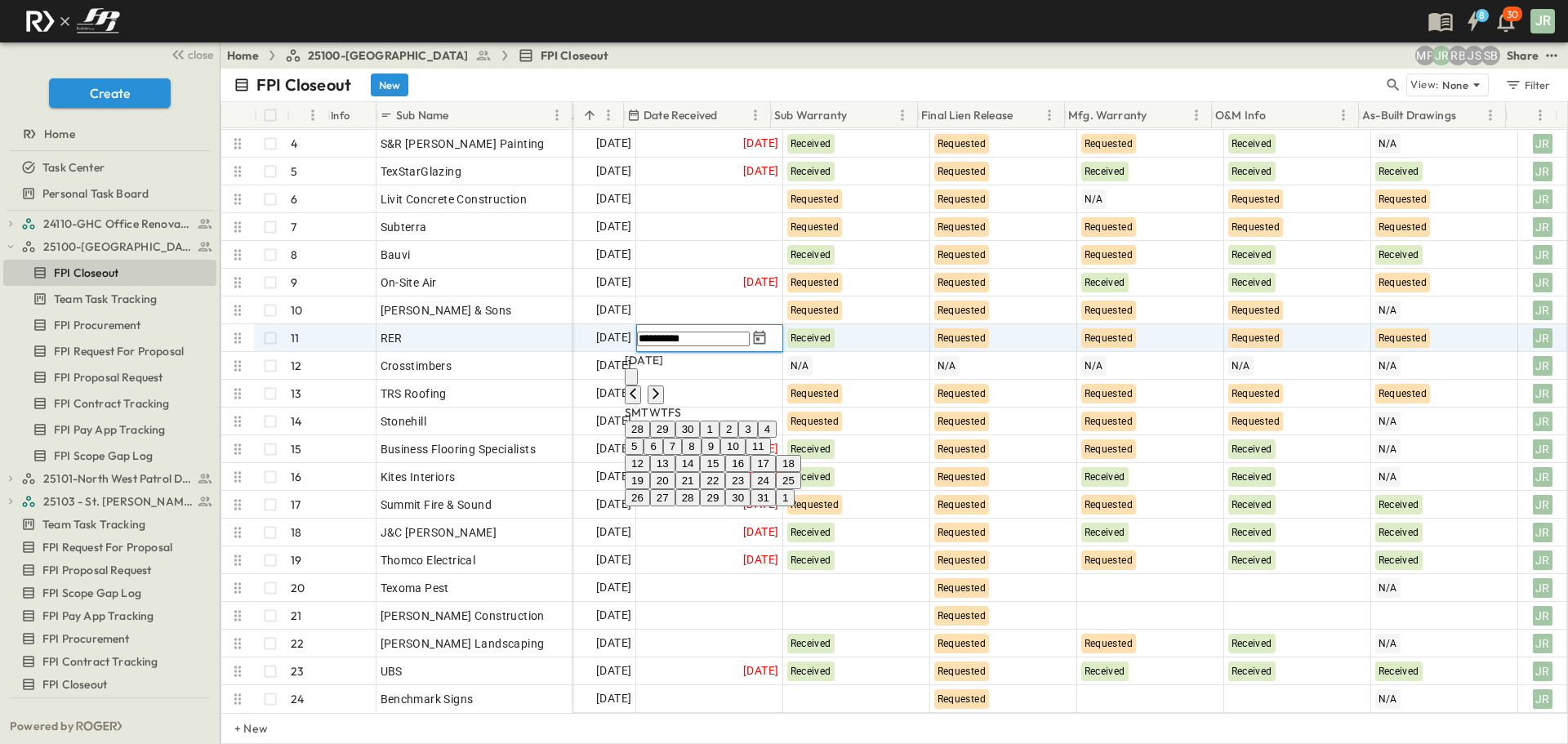
type input "**********"
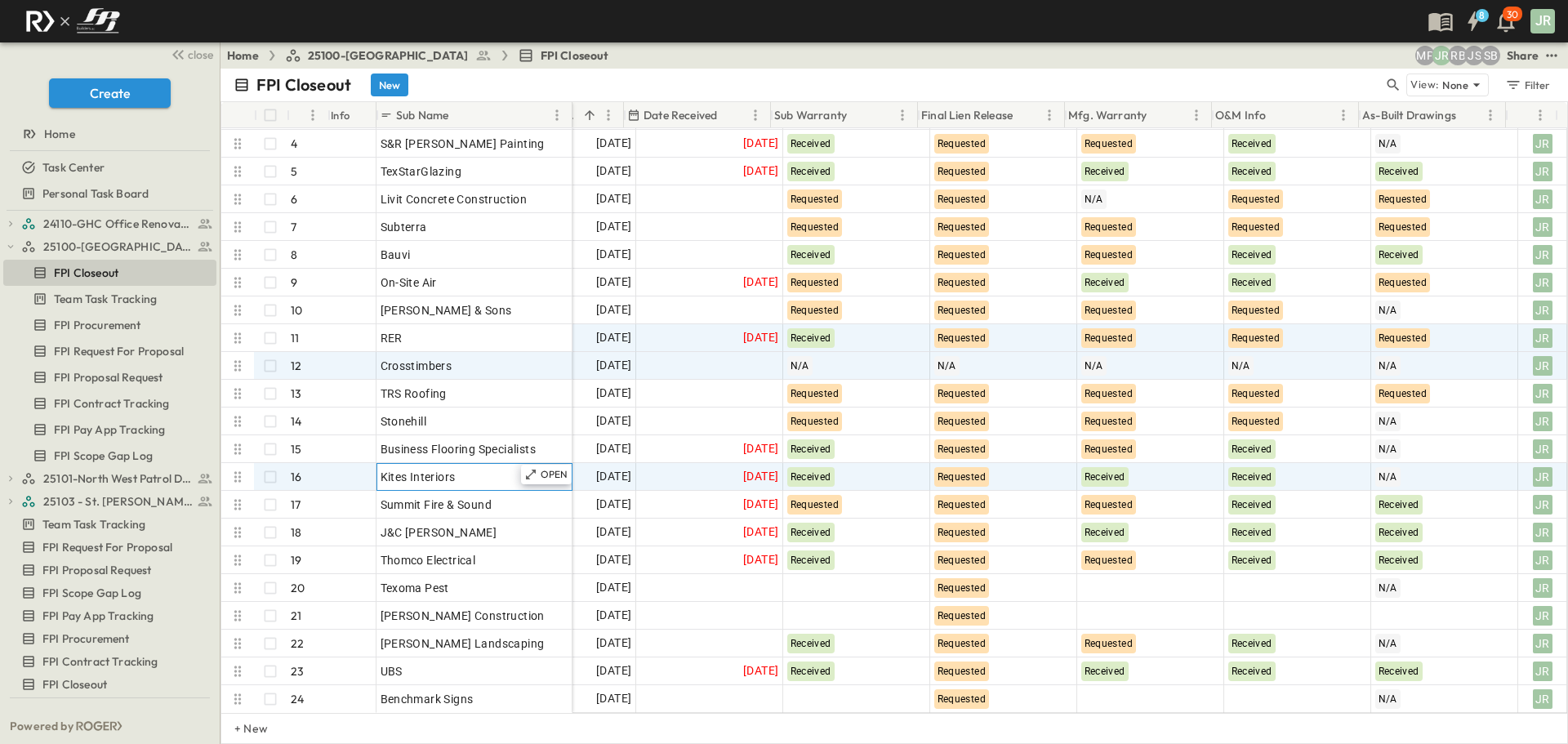
click at [465, 476] on div "Kites Interiors" at bounding box center [474, 477] width 188 height 23
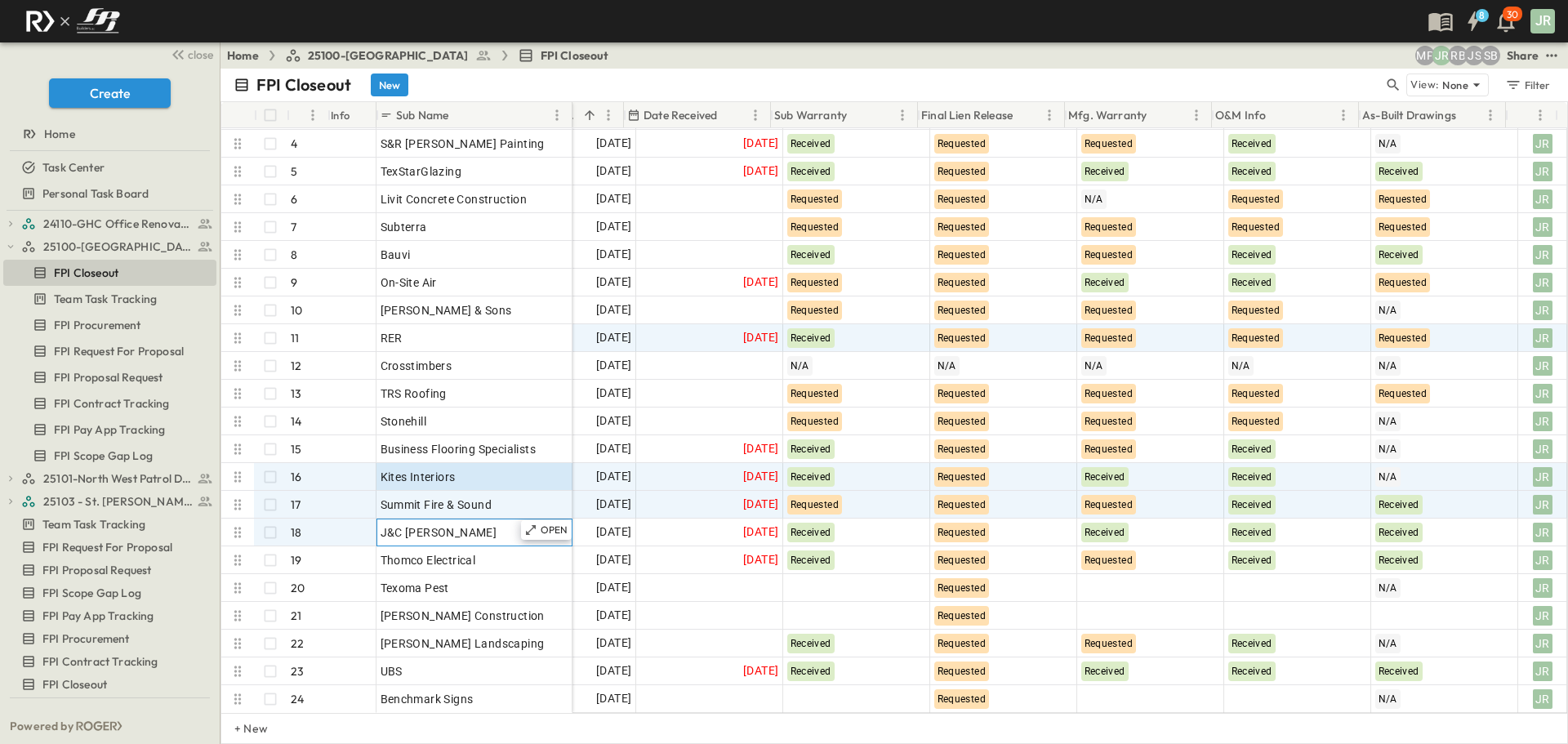
click at [485, 519] on div "OPEN J&C Sandoval" at bounding box center [474, 532] width 194 height 26
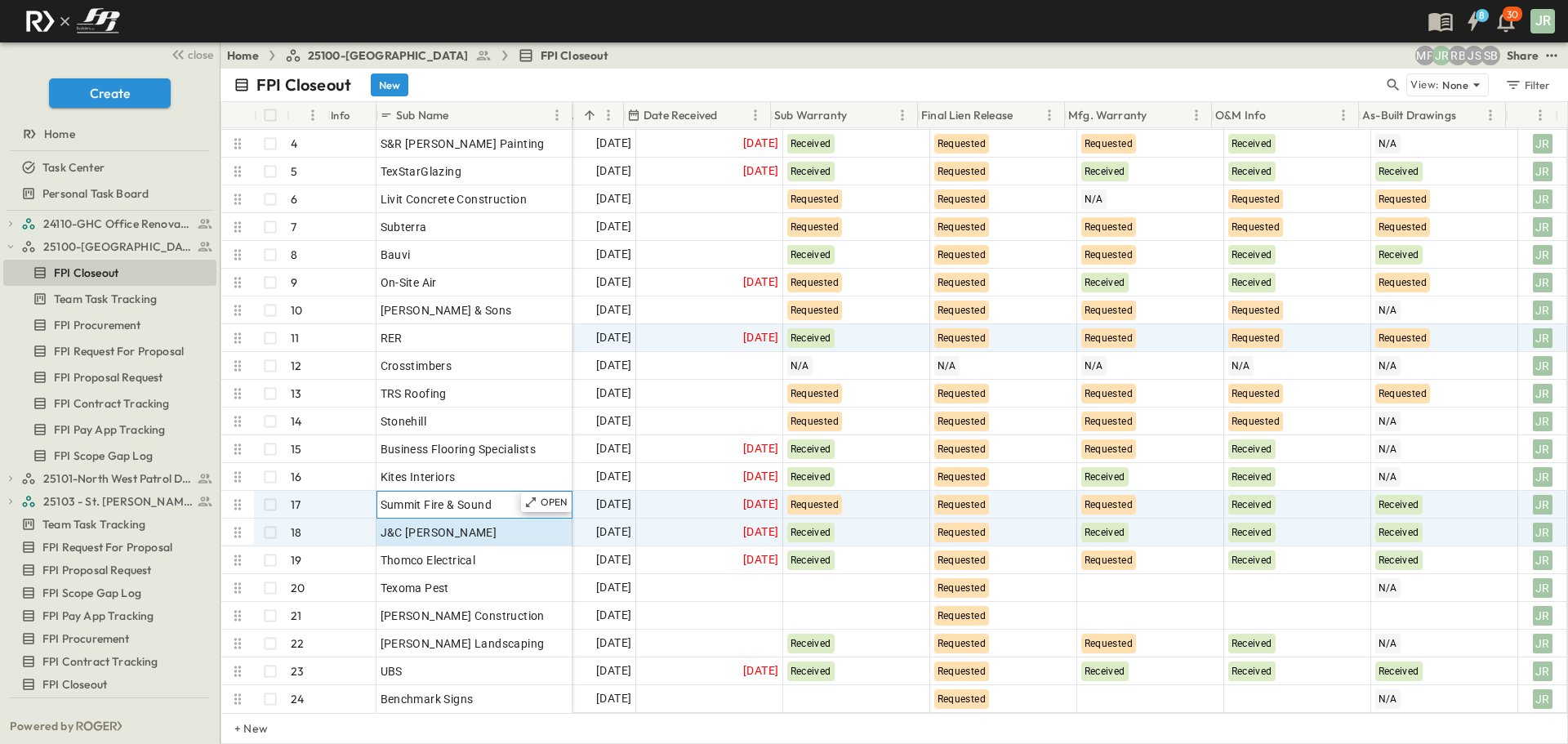
click at [490, 506] on span "Summit Fire & Sound" at bounding box center [436, 504] width 112 height 16
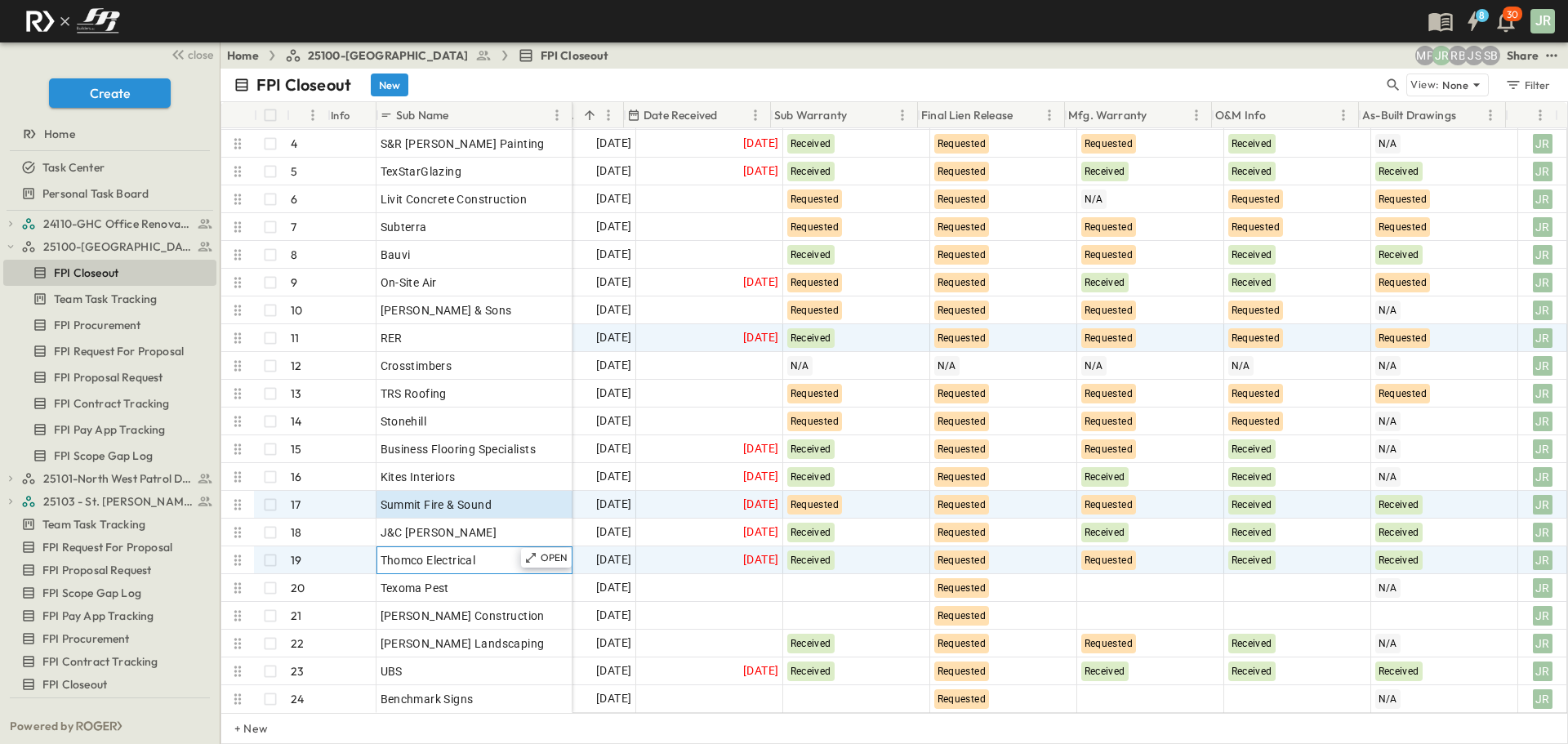
click at [467, 559] on span "Thomco Electrical" at bounding box center [428, 560] width 95 height 16
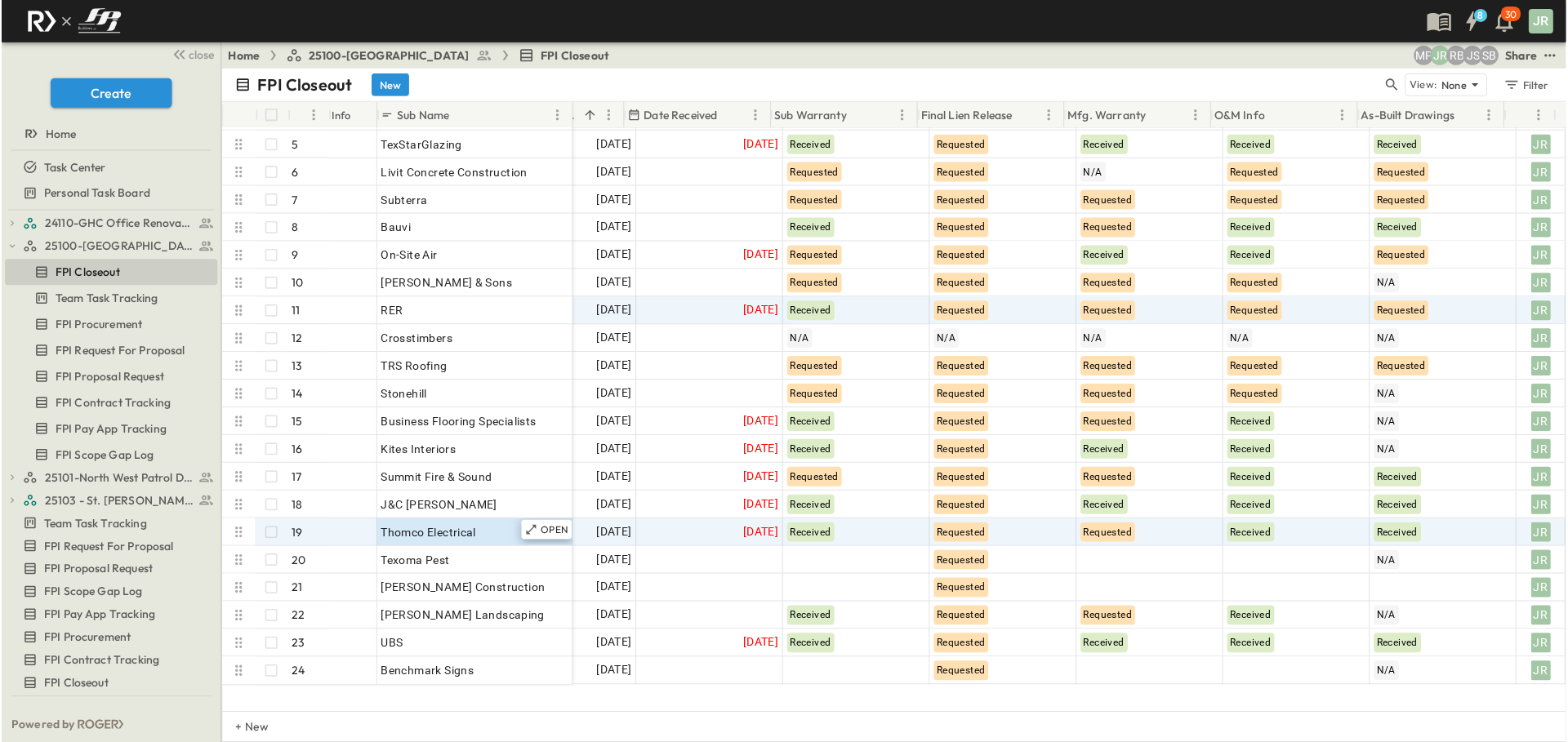
scroll to position [163, 291]
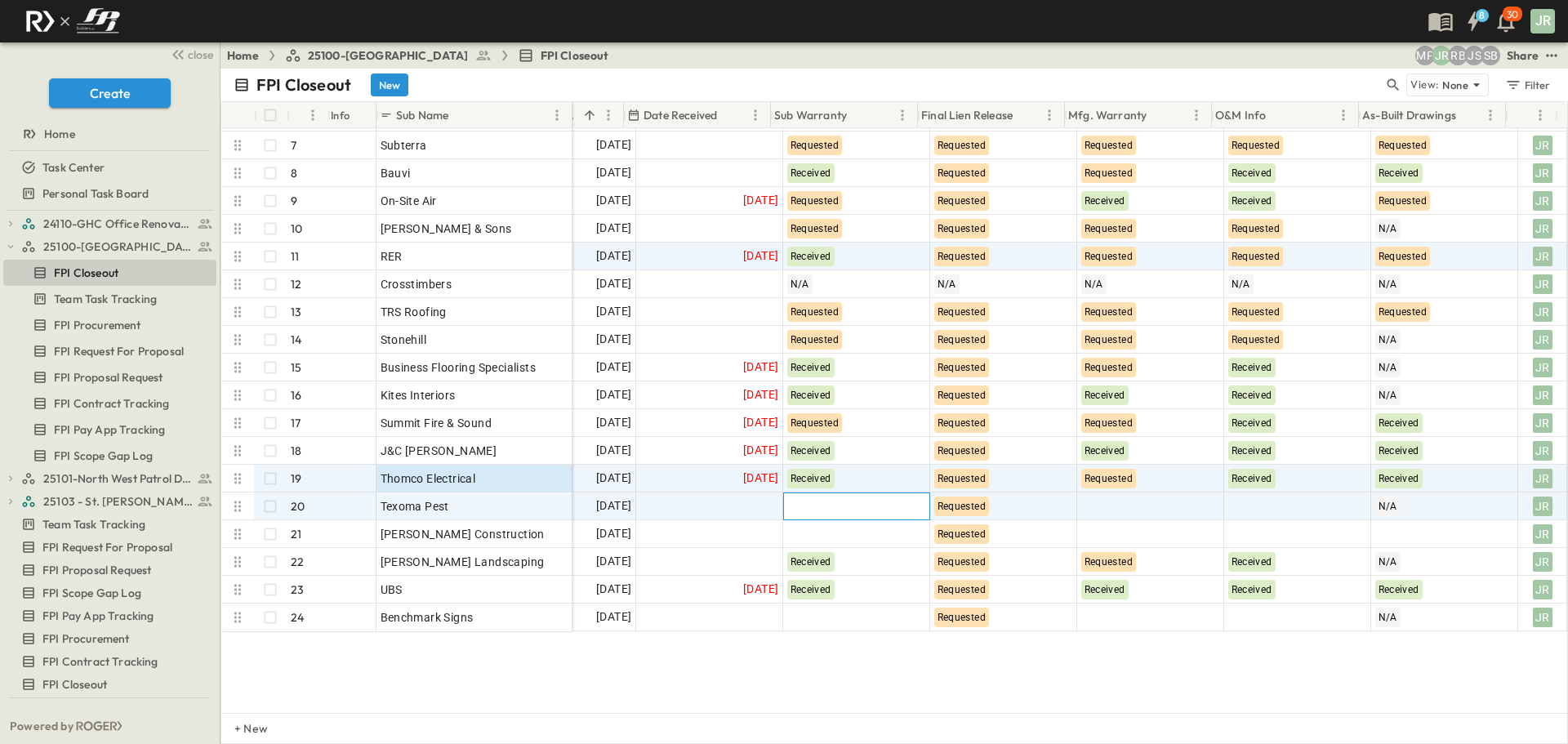
click at [815, 505] on div at bounding box center [856, 506] width 145 height 26
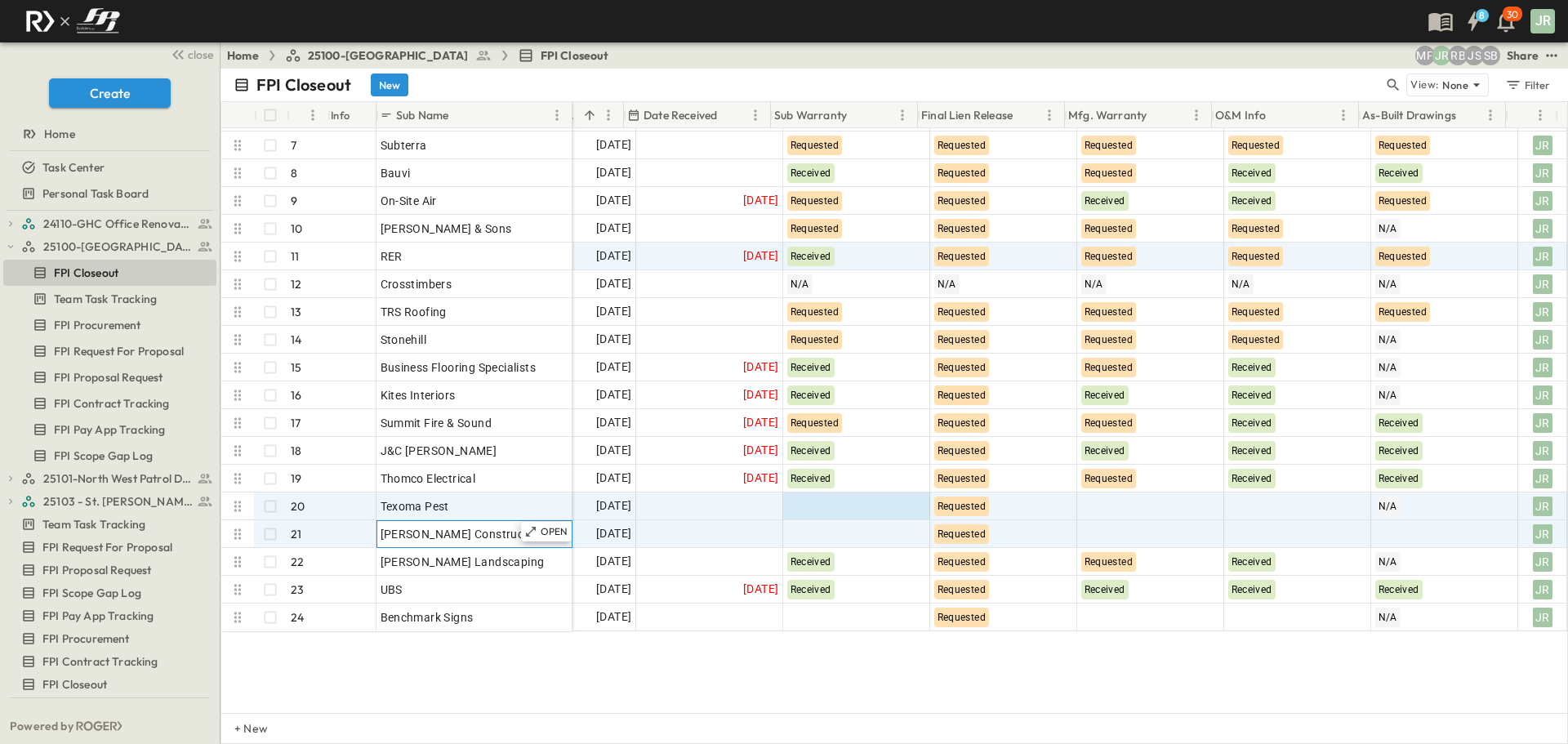
click at [493, 529] on div "[PERSON_NAME] Construction" at bounding box center [474, 534] width 188 height 23
click at [809, 498] on div at bounding box center [856, 506] width 145 height 26
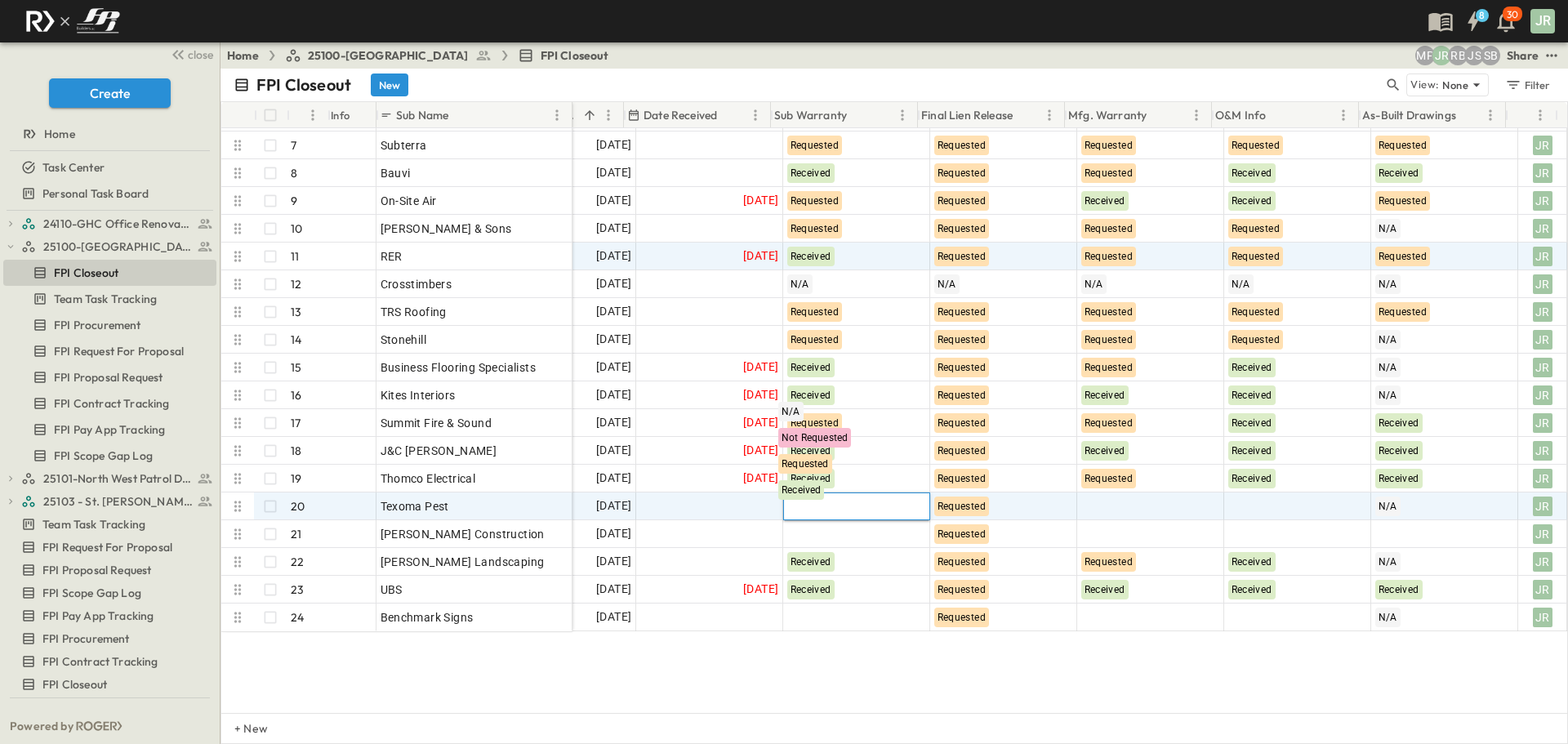
click at [820, 468] on span "Requested" at bounding box center [805, 464] width 48 height 11
click at [1145, 514] on div at bounding box center [1150, 506] width 145 height 26
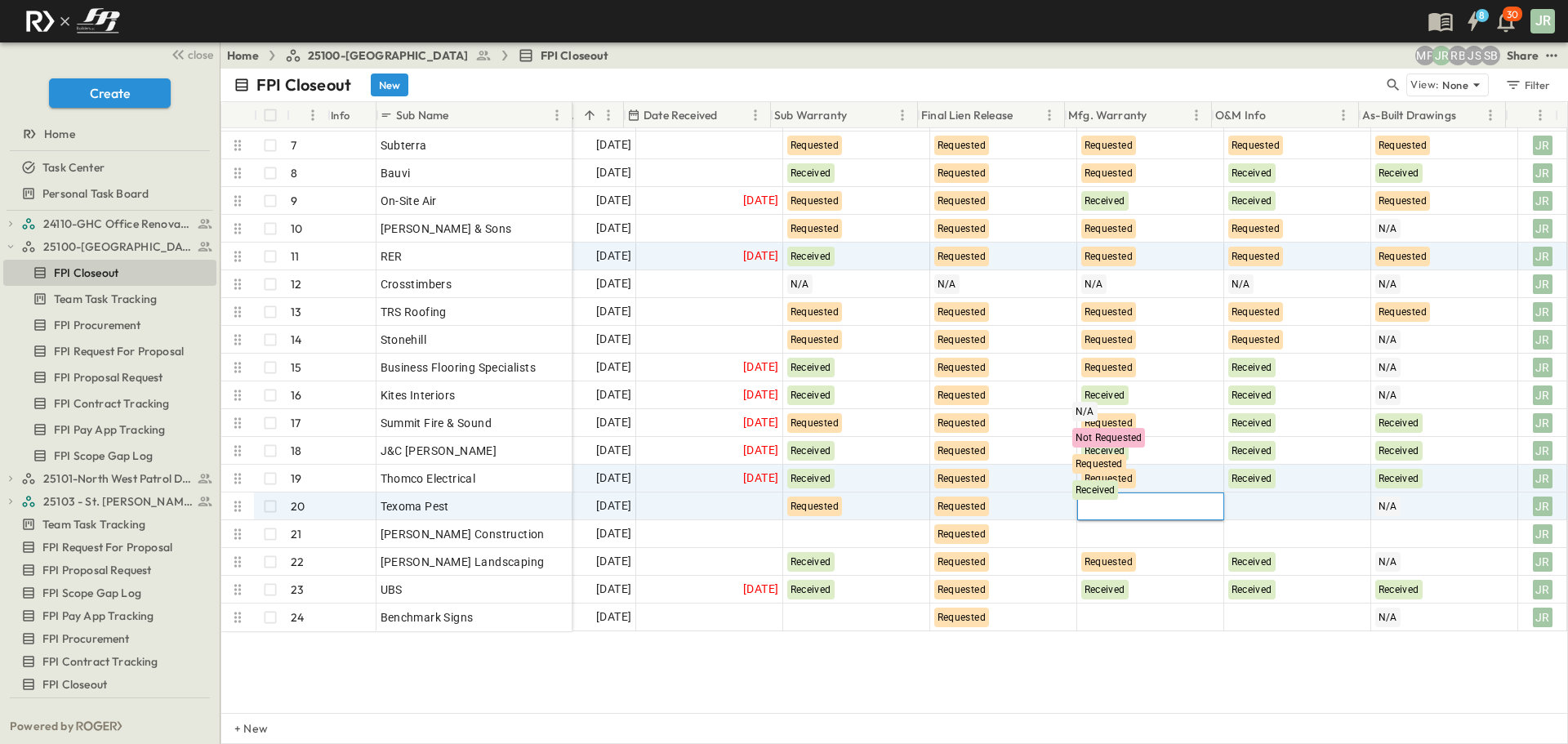
click at [1121, 465] on span "Requested" at bounding box center [1099, 464] width 48 height 11
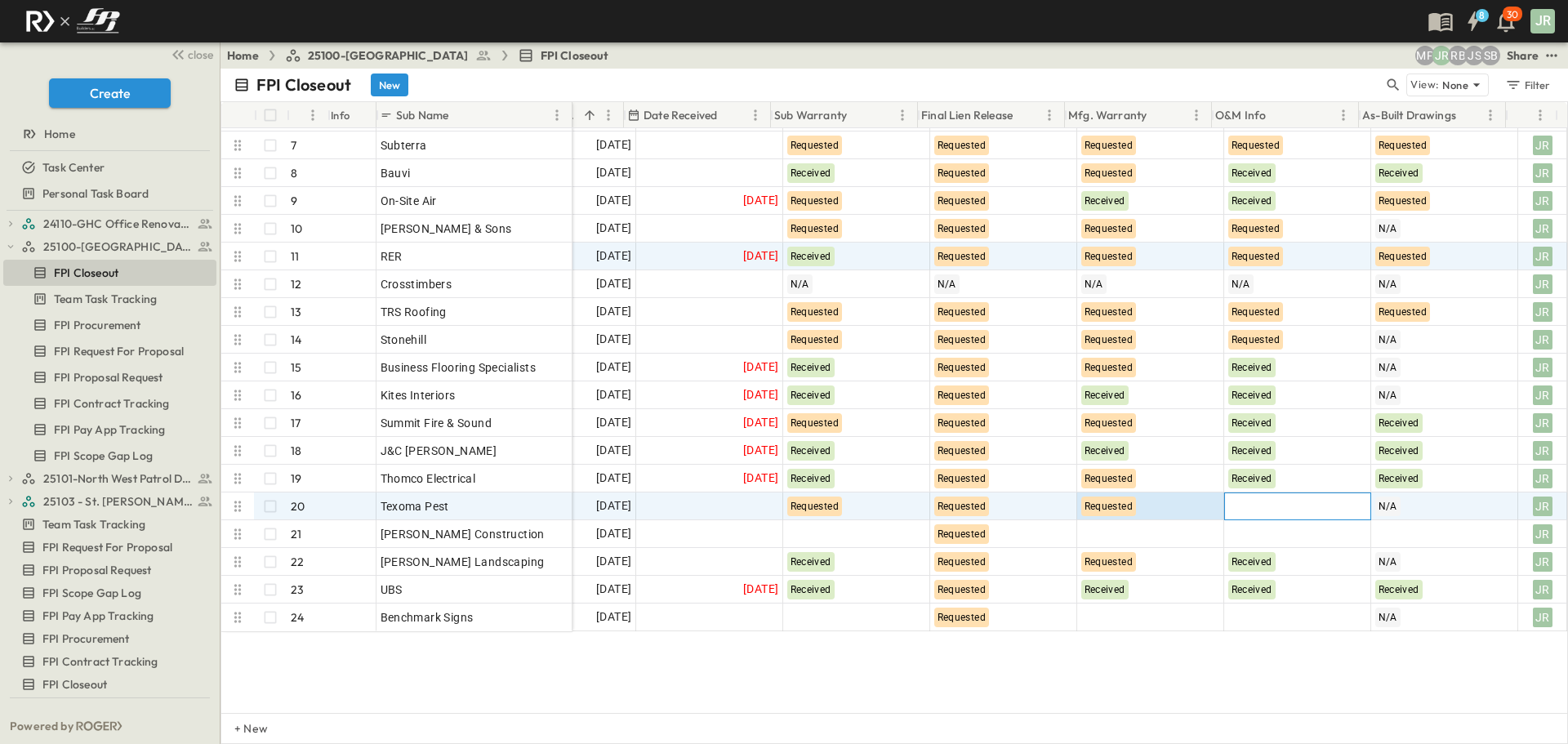
click at [1314, 500] on div at bounding box center [1297, 506] width 145 height 26
click at [1270, 467] on div "Requested" at bounding box center [1246, 464] width 54 height 20
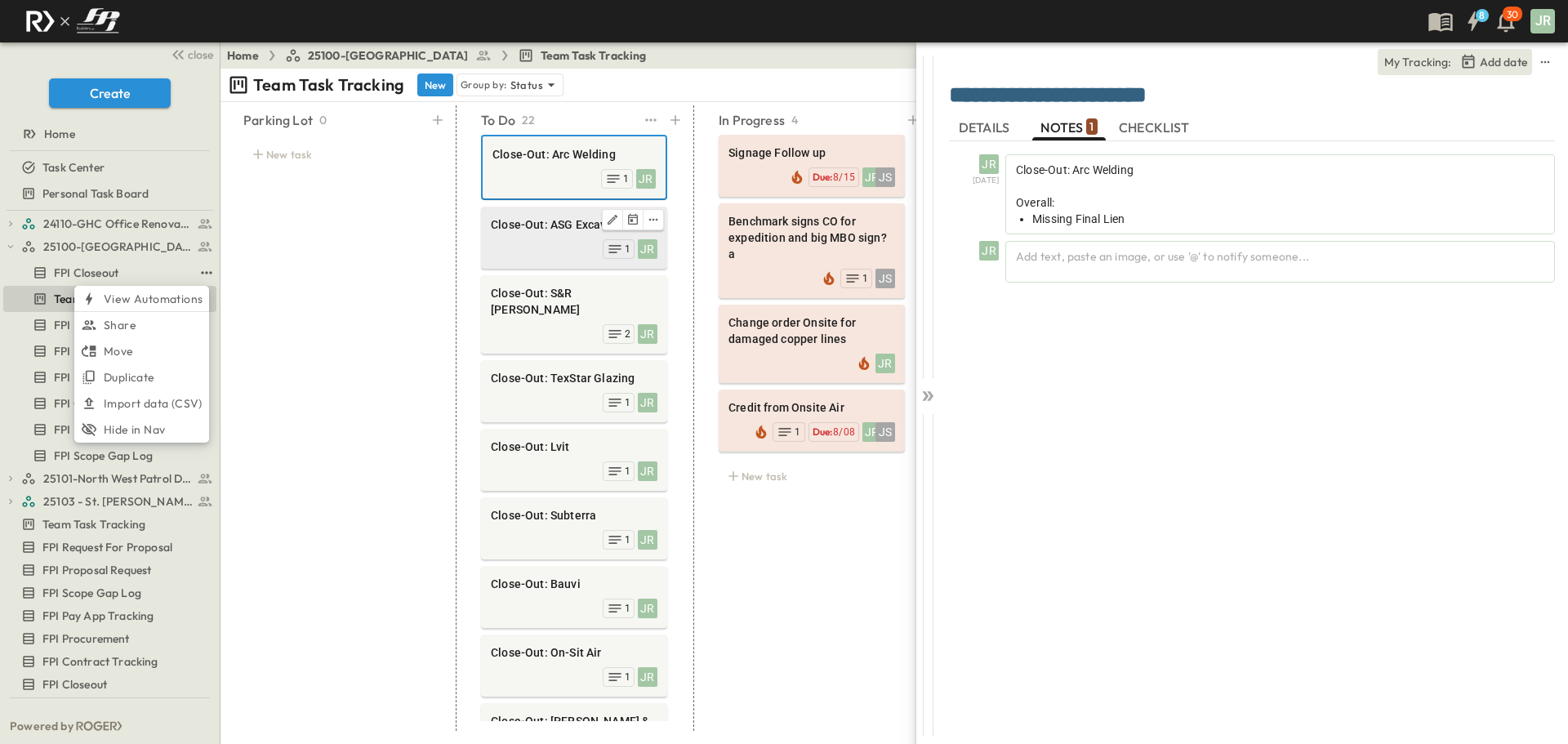
click at [558, 225] on span "Close-Out: ASG Excavation" at bounding box center [573, 225] width 166 height 16
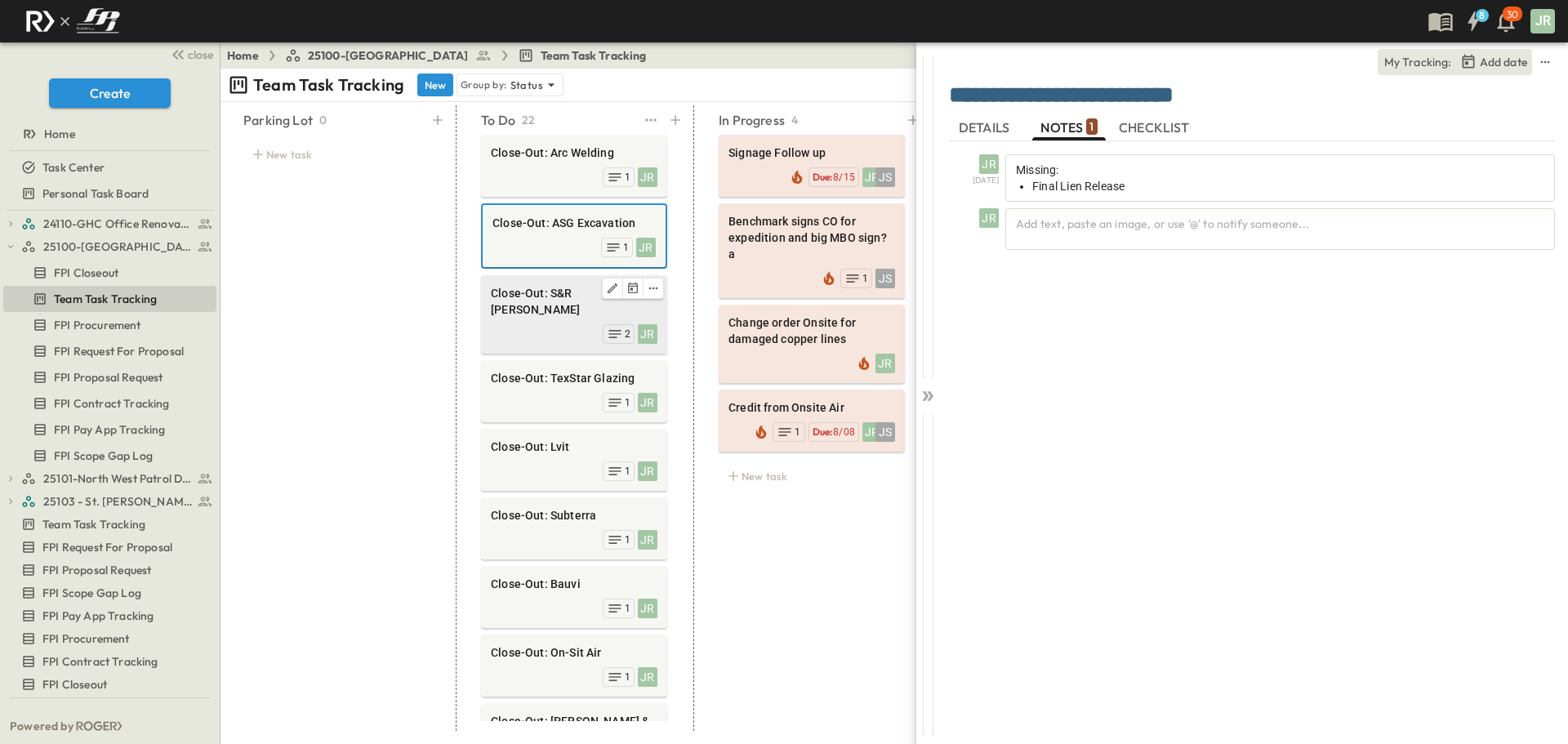
click at [567, 290] on span "Close-Out: S&R [PERSON_NAME]" at bounding box center [573, 301] width 166 height 33
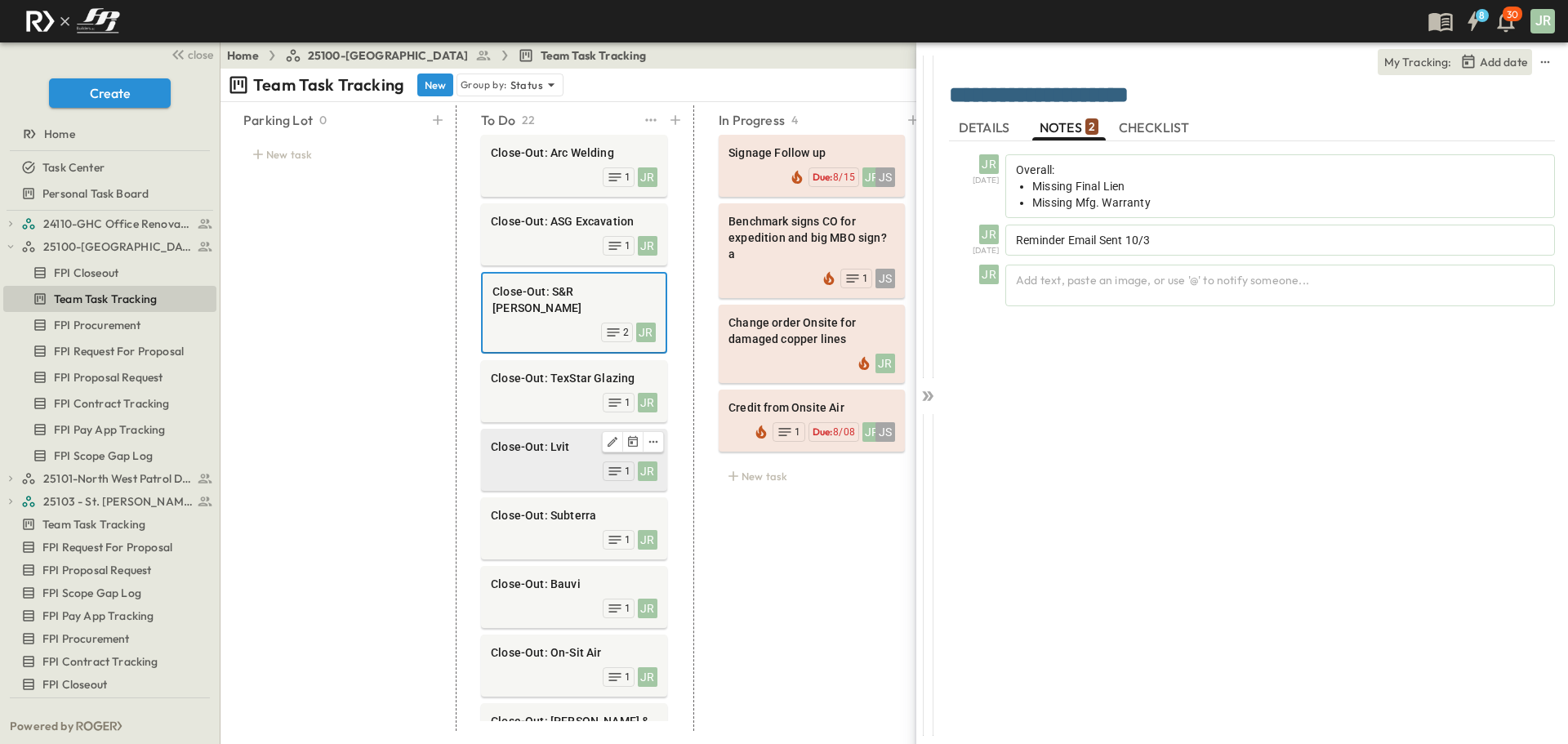
click at [566, 439] on span "Close-Out: Lvit" at bounding box center [573, 447] width 166 height 16
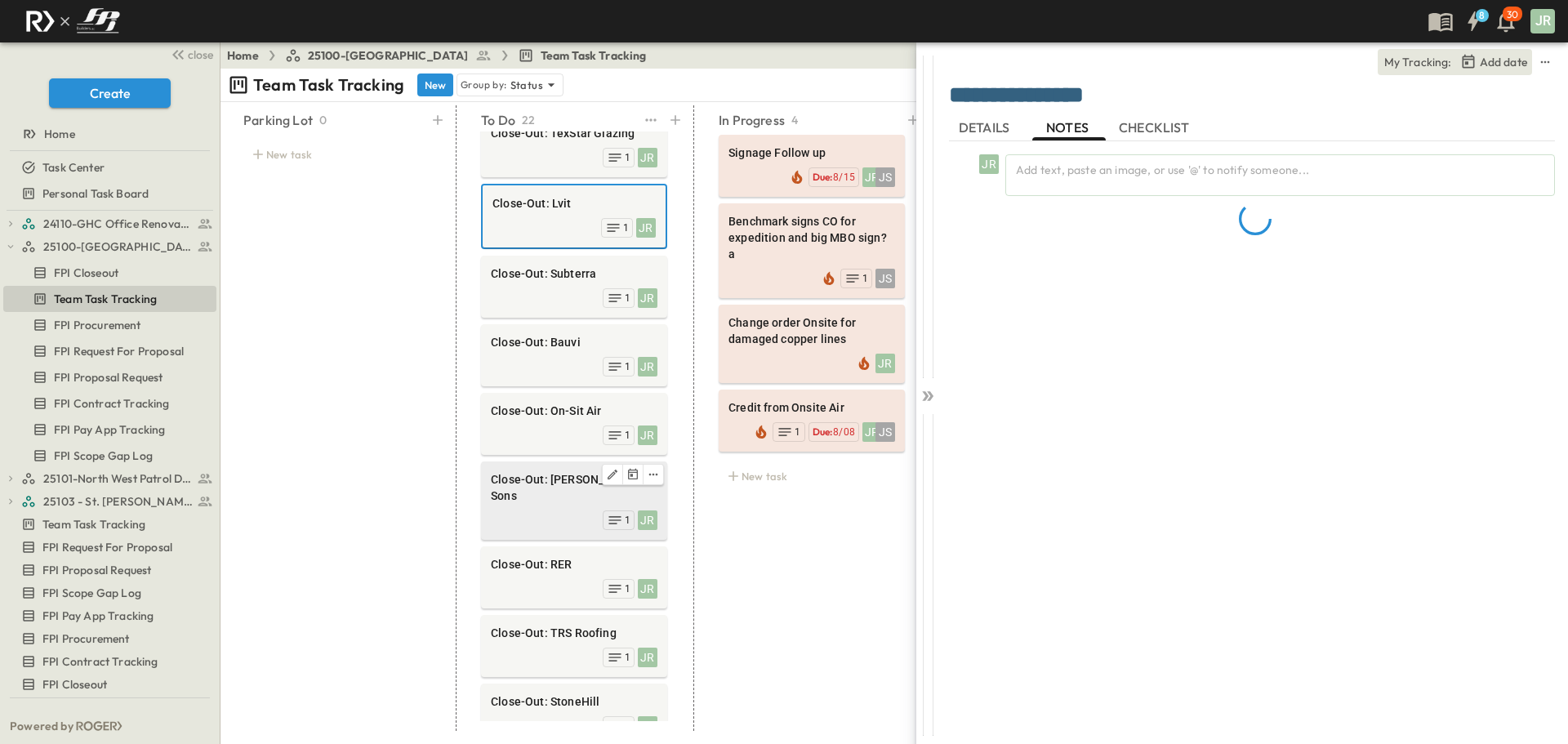
scroll to position [245, 0]
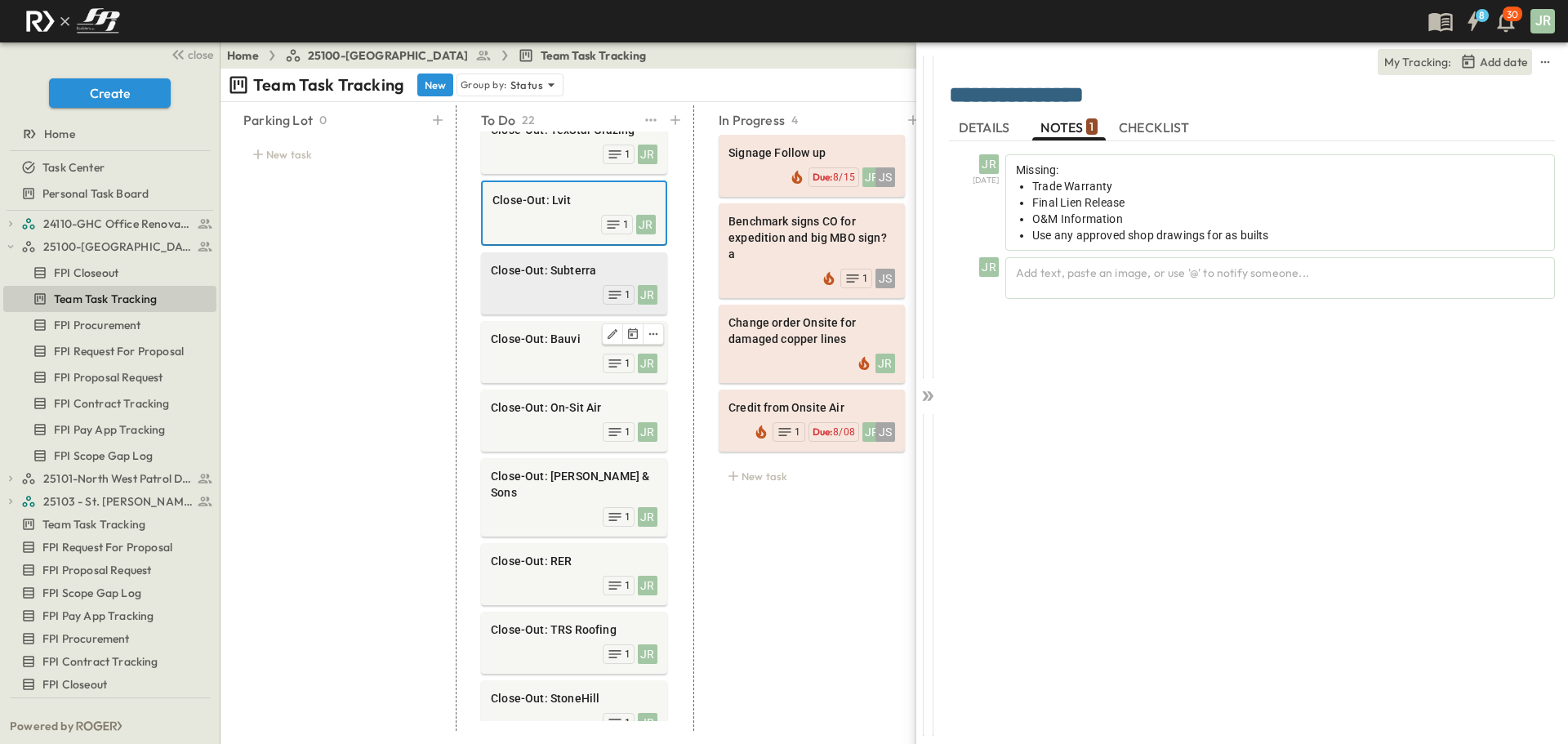
click at [562, 281] on div "JR 1" at bounding box center [573, 293] width 166 height 23
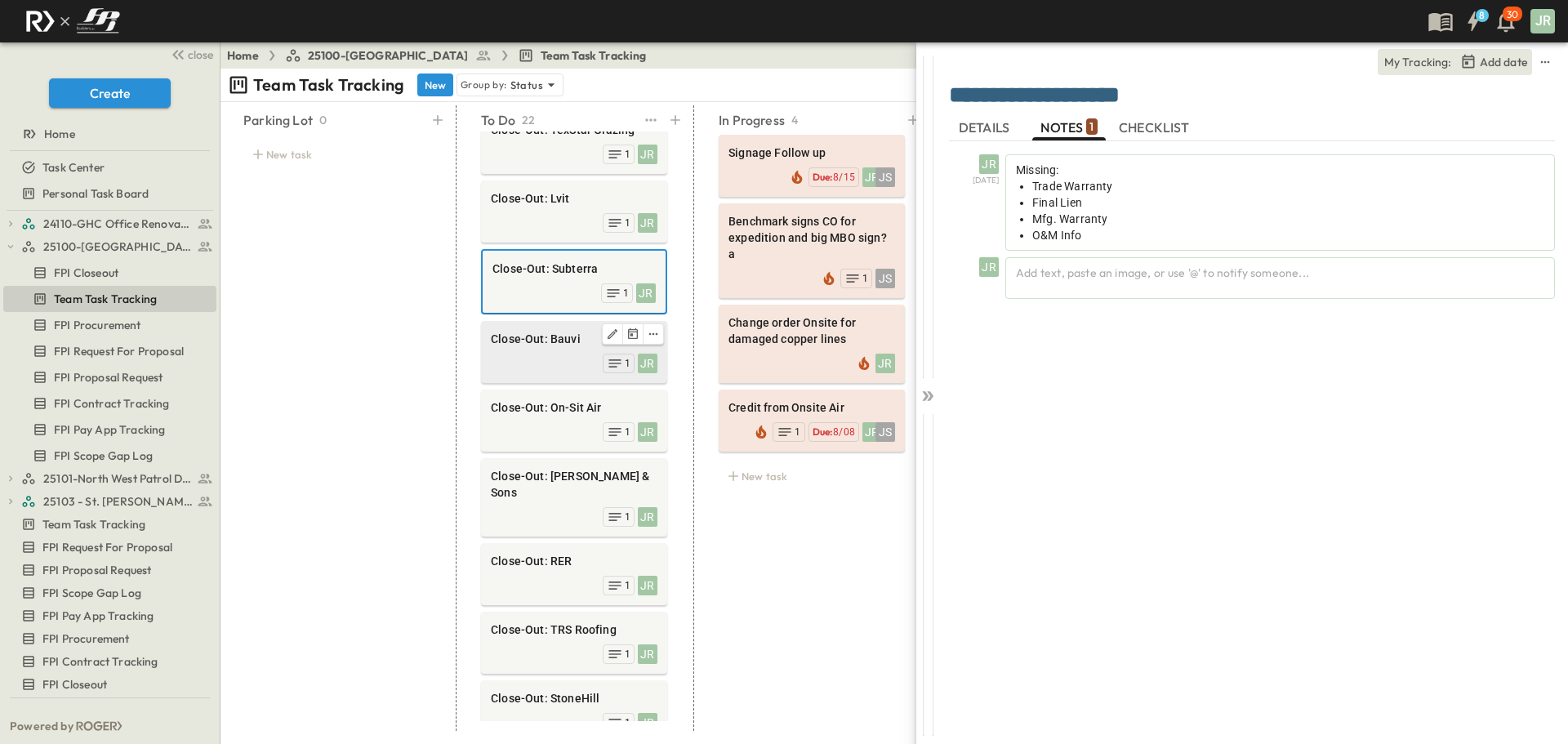
click at [562, 331] on div "Close-Out: Bauvi" at bounding box center [573, 340] width 166 height 20
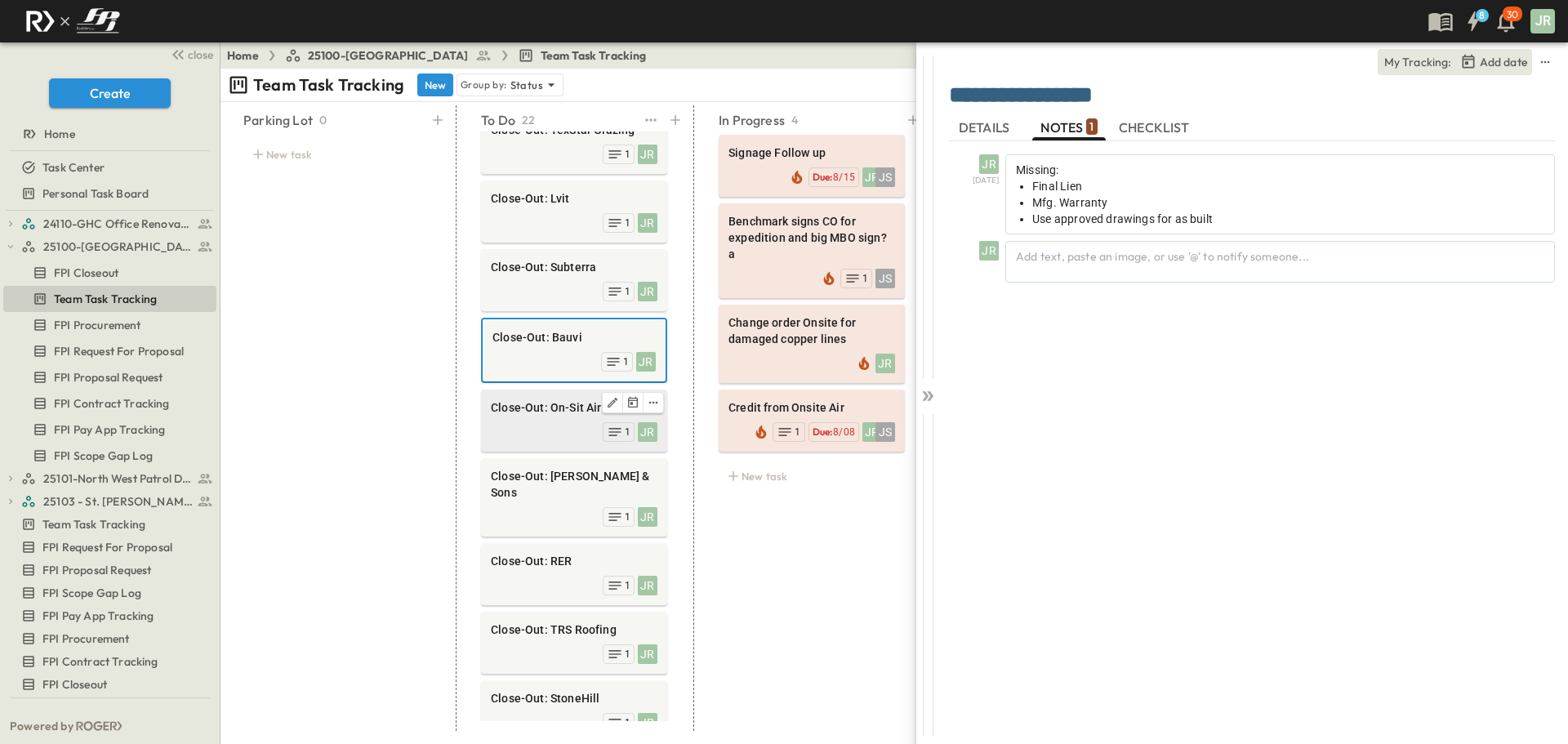
click at [532, 399] on span "Close-Out: On-Sit Air" at bounding box center [573, 408] width 166 height 16
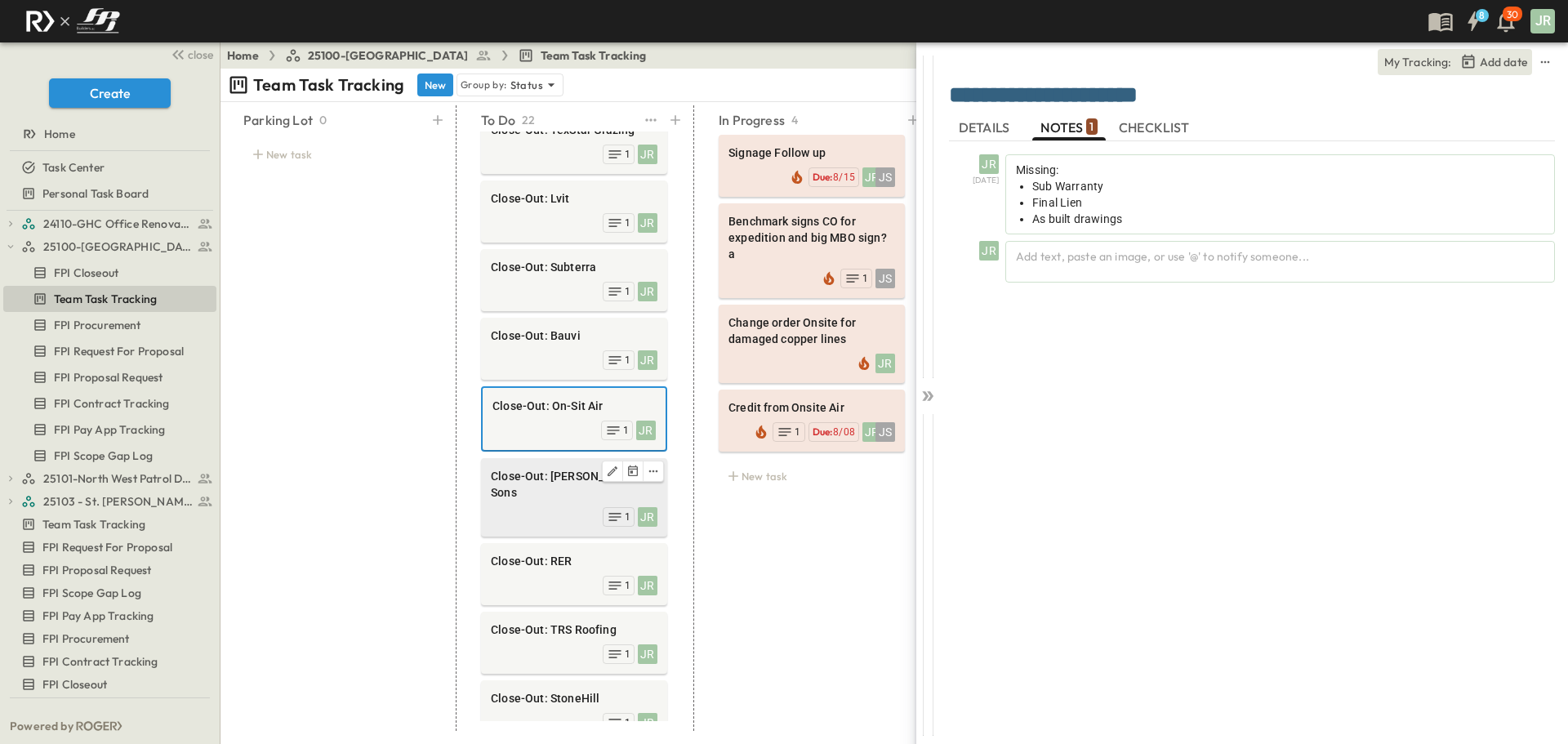
click at [538, 468] on span "Close-Out: Lopez & Sons" at bounding box center [573, 484] width 166 height 33
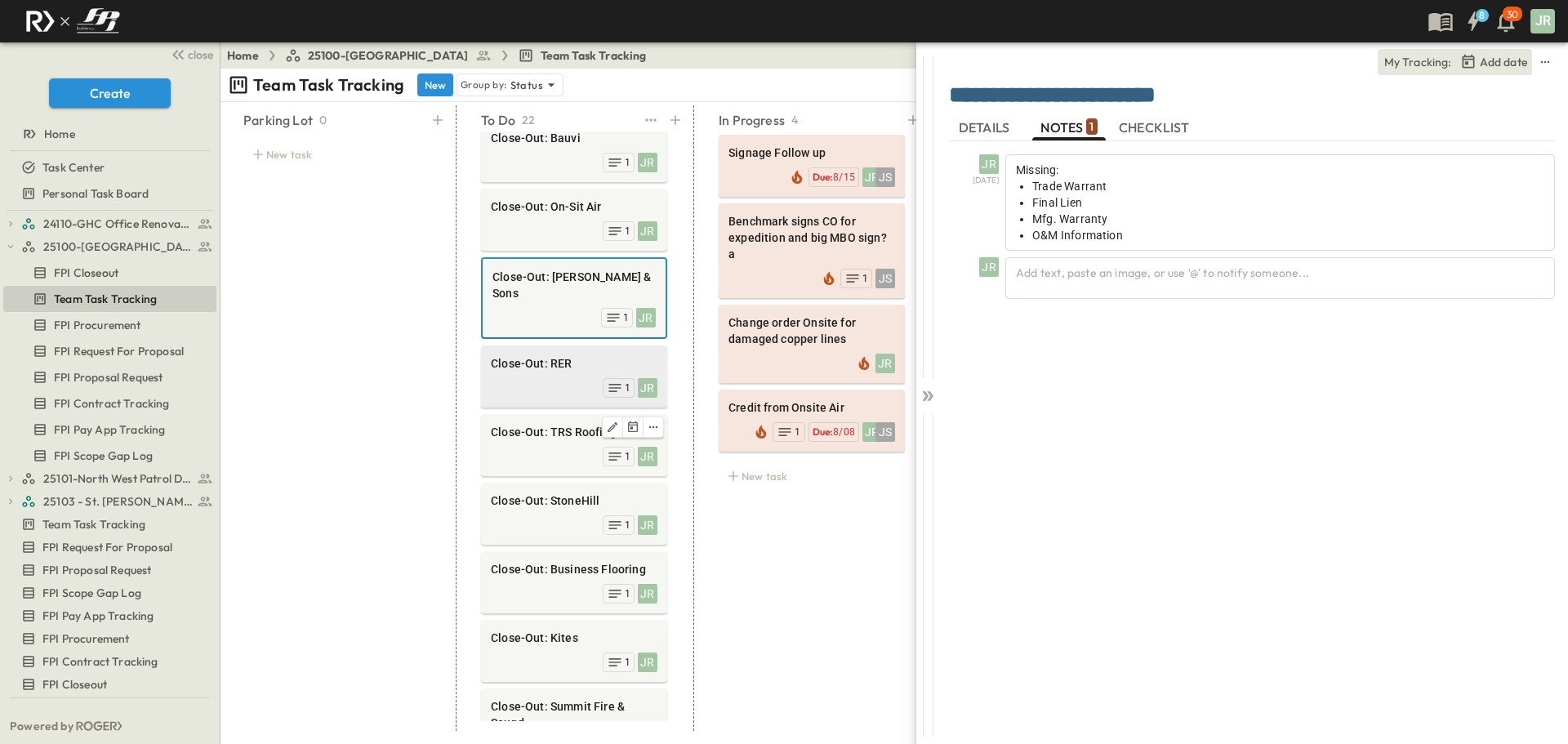
scroll to position [422, 0]
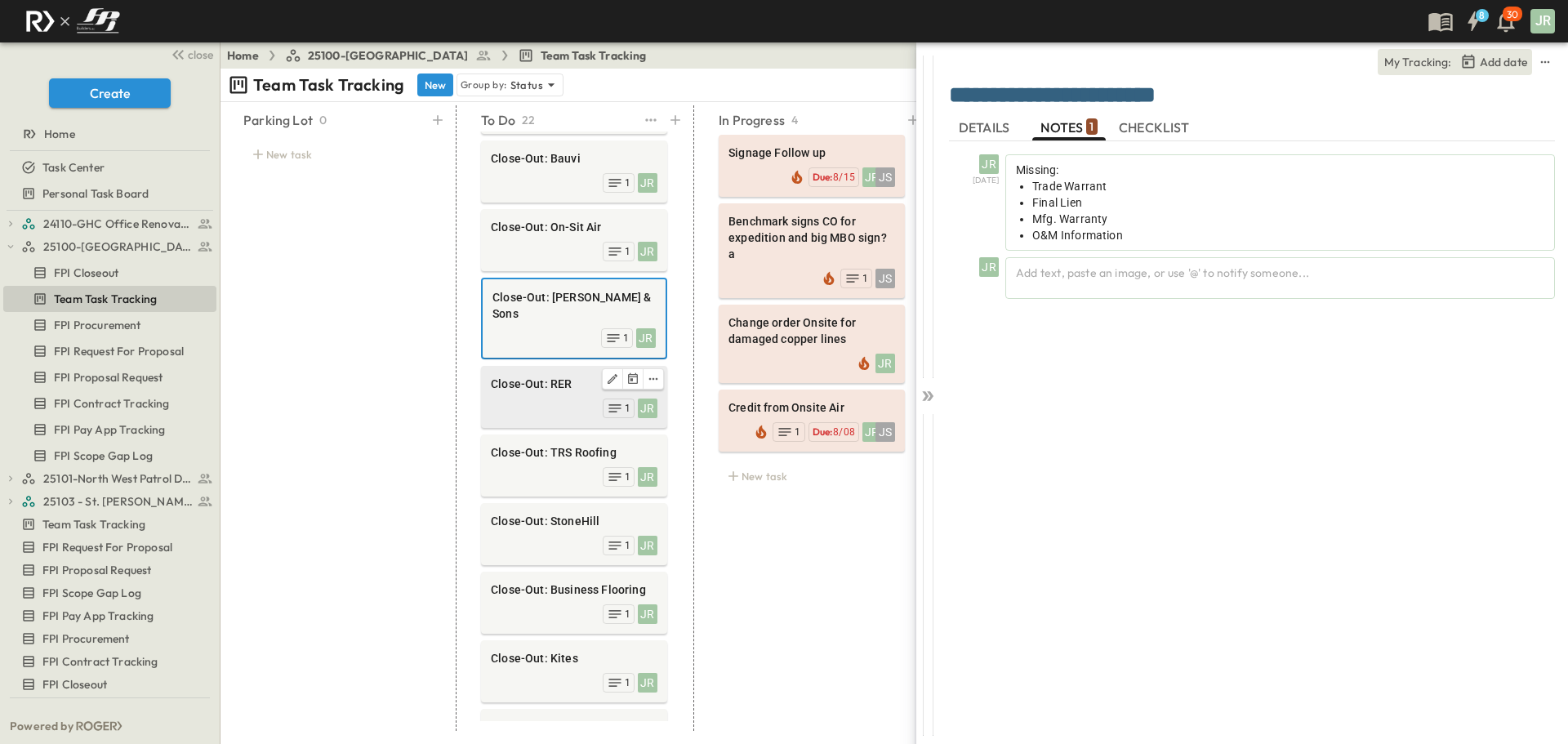
click at [561, 395] on div "JR 1" at bounding box center [573, 407] width 166 height 23
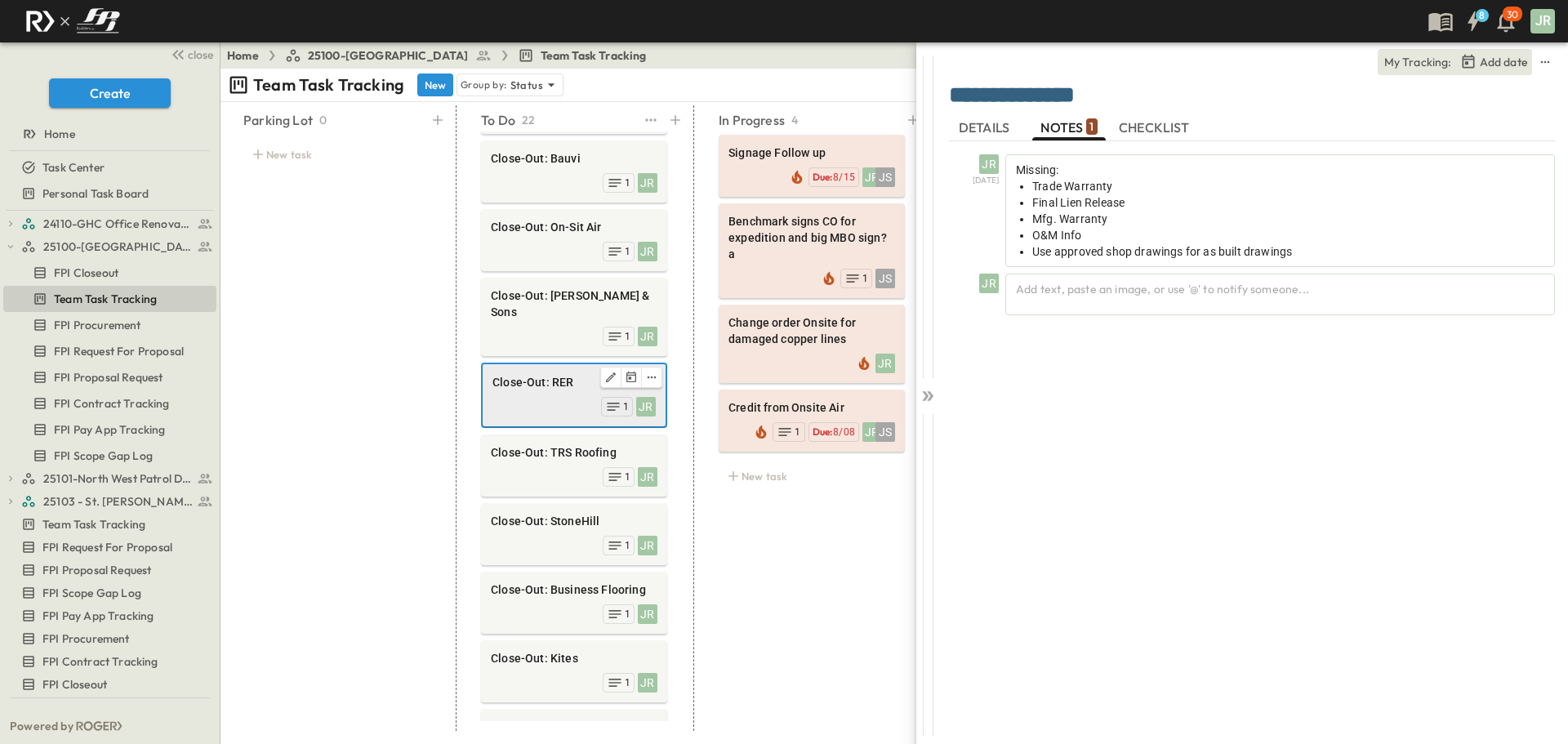
click at [557, 374] on span "Close-Out: RER" at bounding box center [573, 382] width 163 height 16
click at [526, 464] on div "JR 1" at bounding box center [573, 476] width 166 height 23
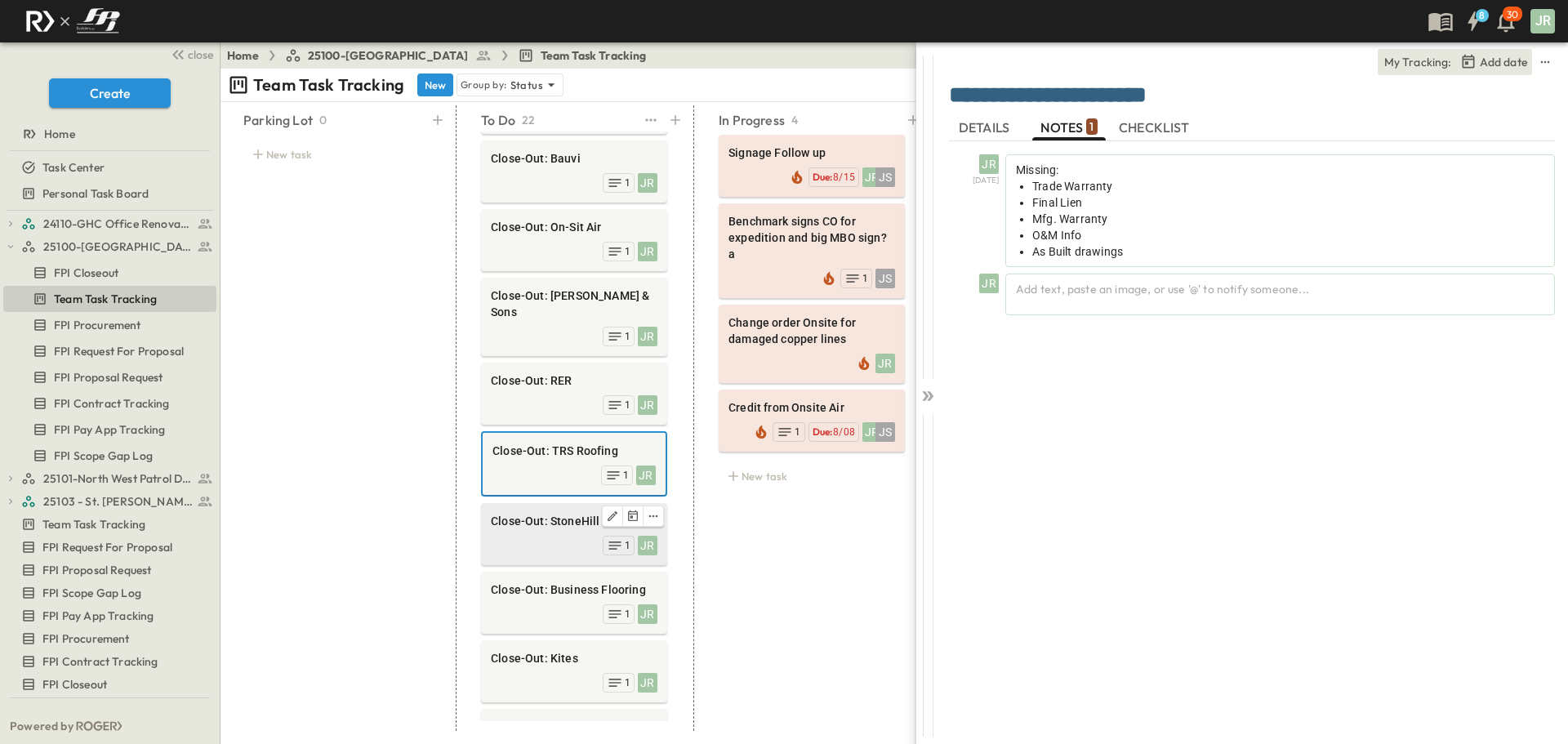
click at [545, 532] on div "JR 1" at bounding box center [573, 544] width 166 height 23
click at [1154, 95] on textarea "**********" at bounding box center [1251, 97] width 606 height 28
click at [1049, 448] on div "JR 10/3/25 Missing: Trade Warranty Final Lien Mfg. Warranty O&M Info JR Add tex…" at bounding box center [1251, 433] width 606 height 585
click at [1168, 403] on div "JR 10/3/25 Missing: Trade Warranty Final Lien Mfg. Warranty O&M Info JR Add tex…" at bounding box center [1251, 433] width 606 height 585
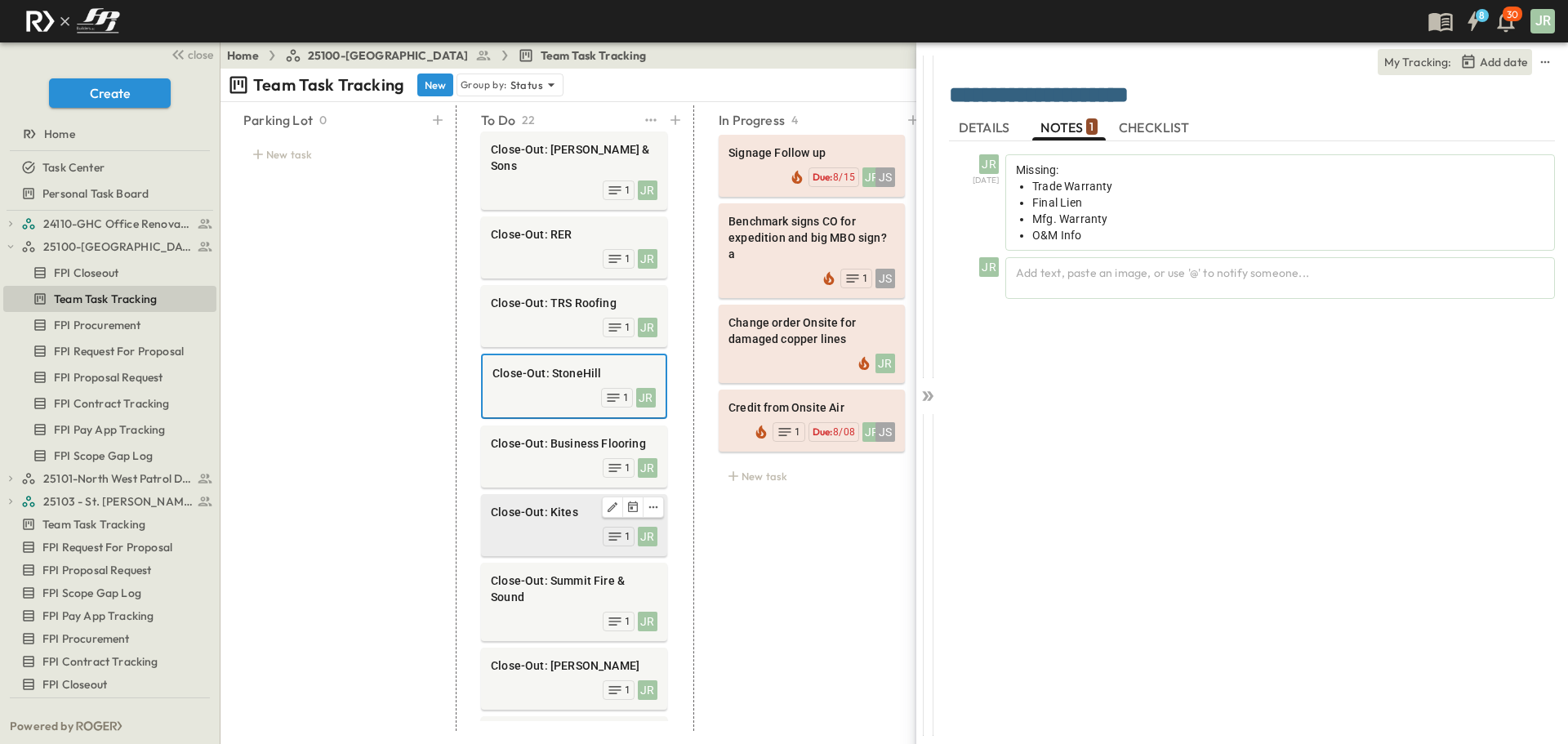
scroll to position [586, 0]
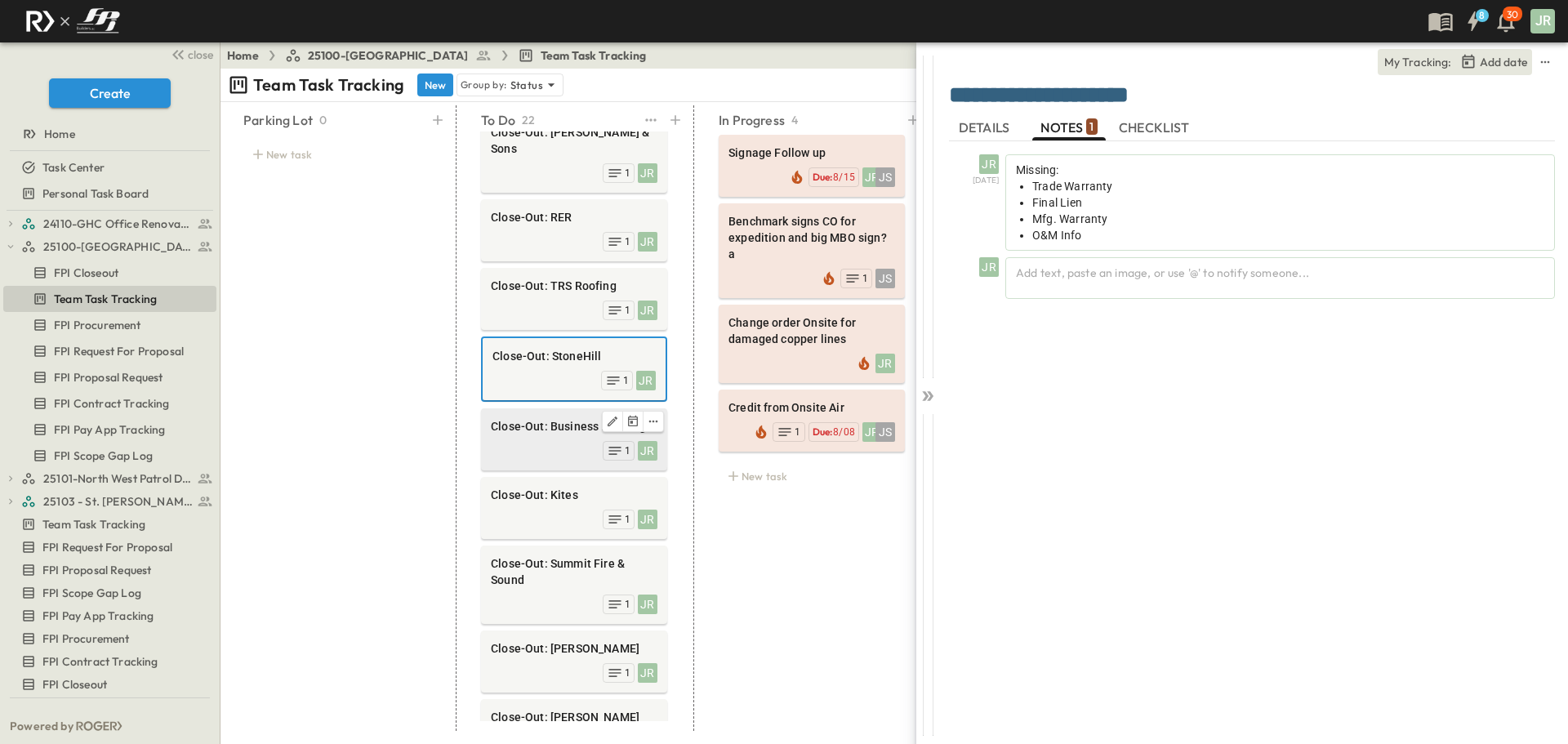
click at [536, 418] on span "Close-Out: Business Flooring" at bounding box center [573, 427] width 166 height 16
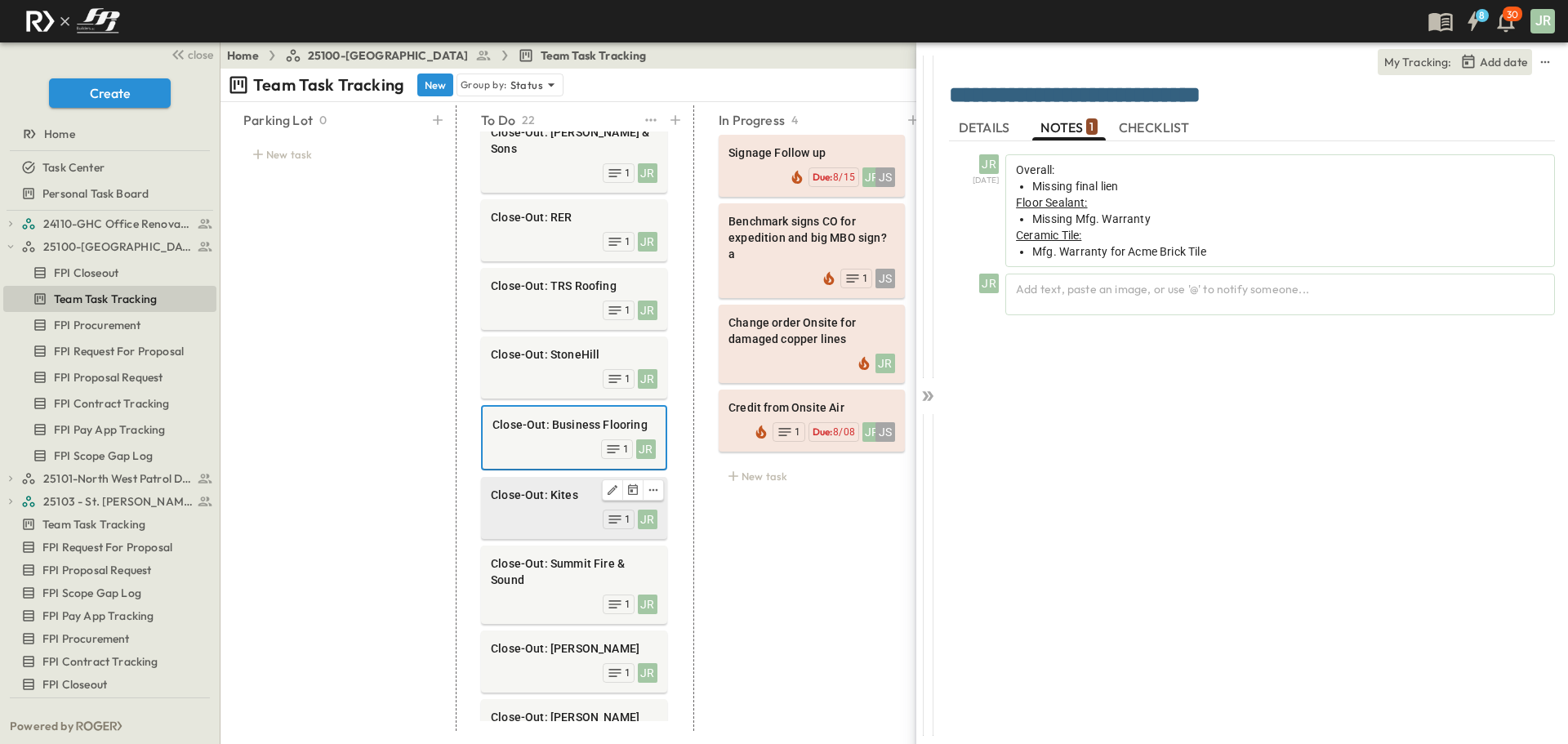
click at [522, 486] on span "Close-Out: Kites" at bounding box center [573, 495] width 166 height 16
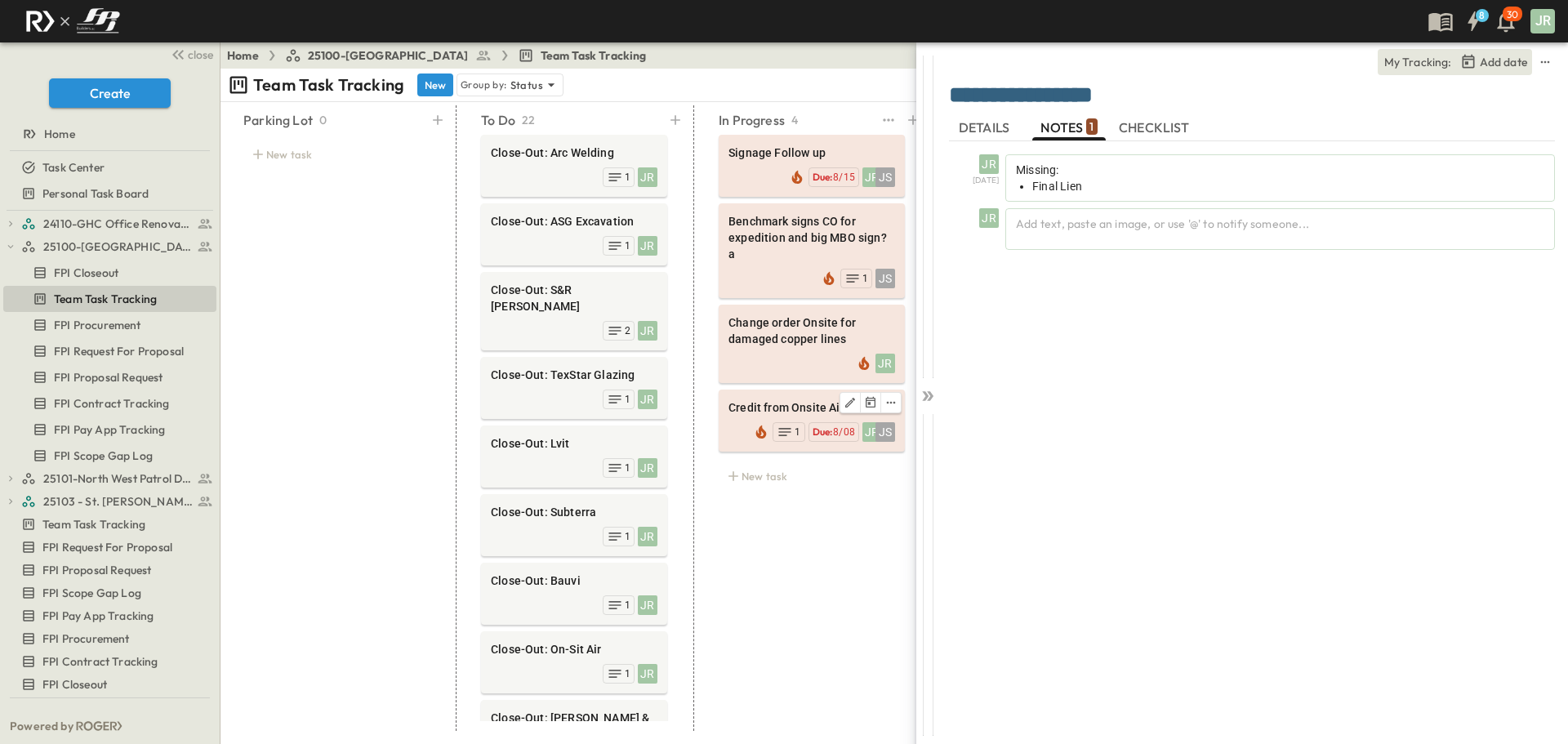
scroll to position [586, 0]
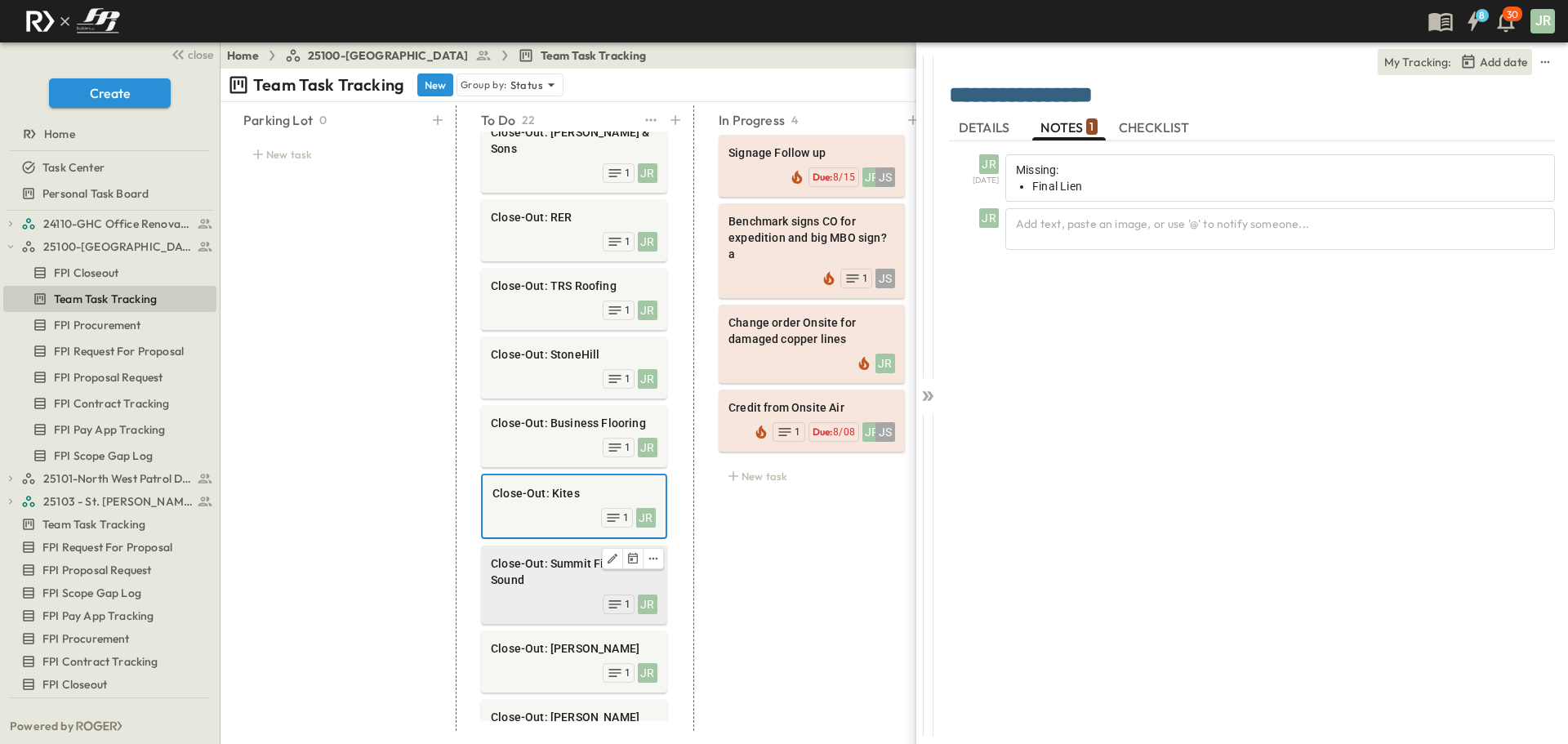
click at [545, 555] on span "Close-Out: Summit Fire & Sound" at bounding box center [573, 572] width 166 height 33
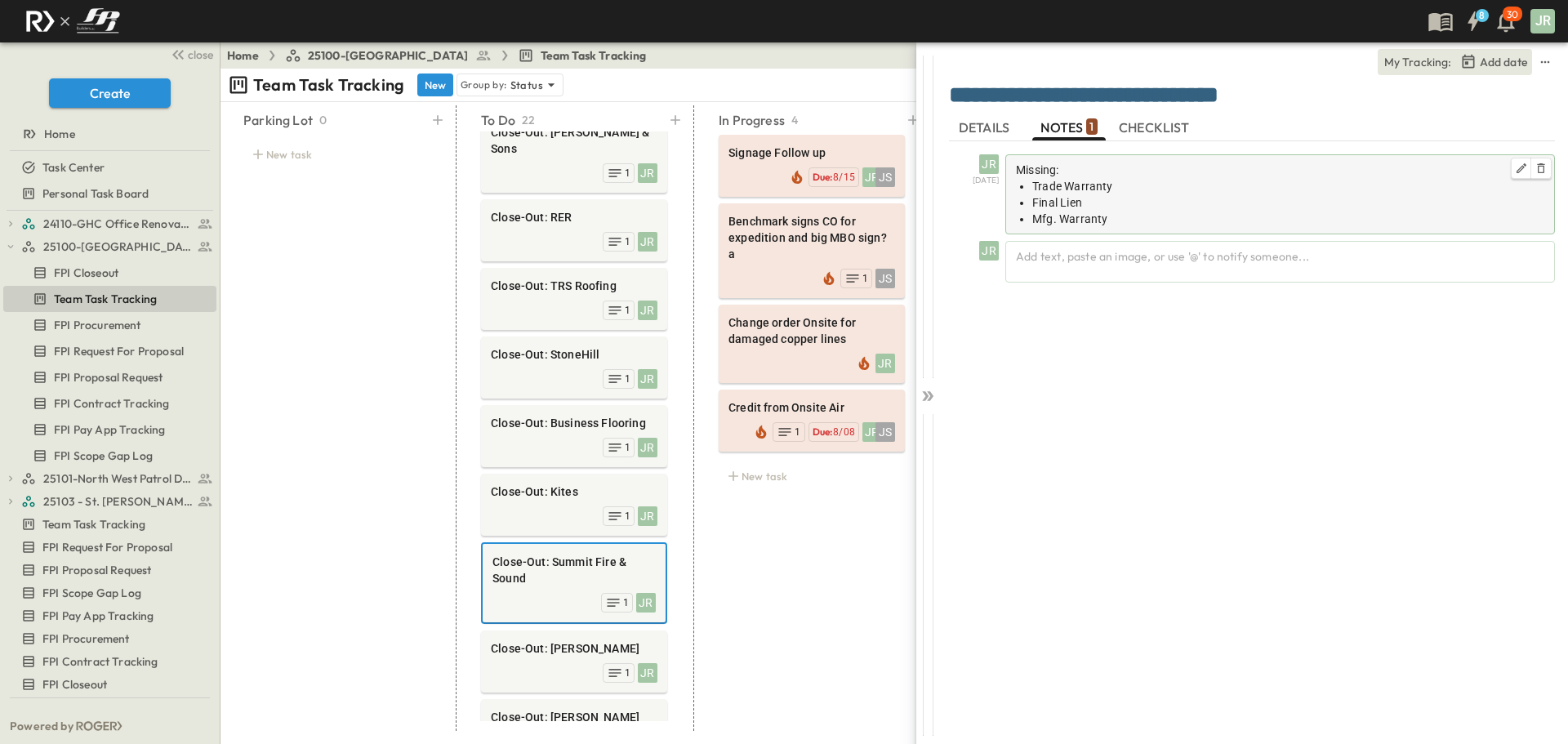
click at [1128, 217] on li "Mfg. Warranty" at bounding box center [1288, 219] width 512 height 16
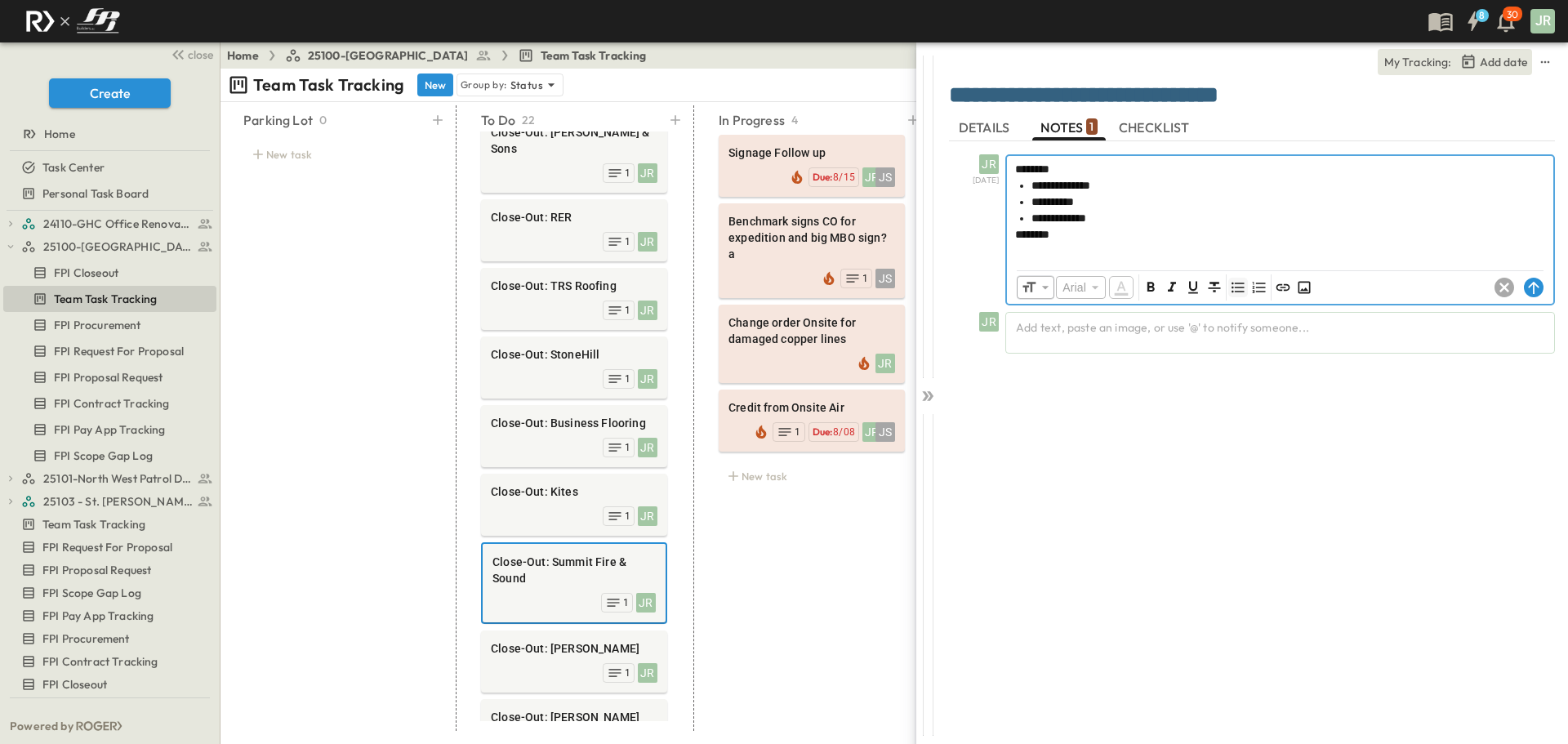
click at [1233, 283] on icon "Unordered List (Ctrl + Shift + 8)" at bounding box center [1237, 287] width 12 height 11
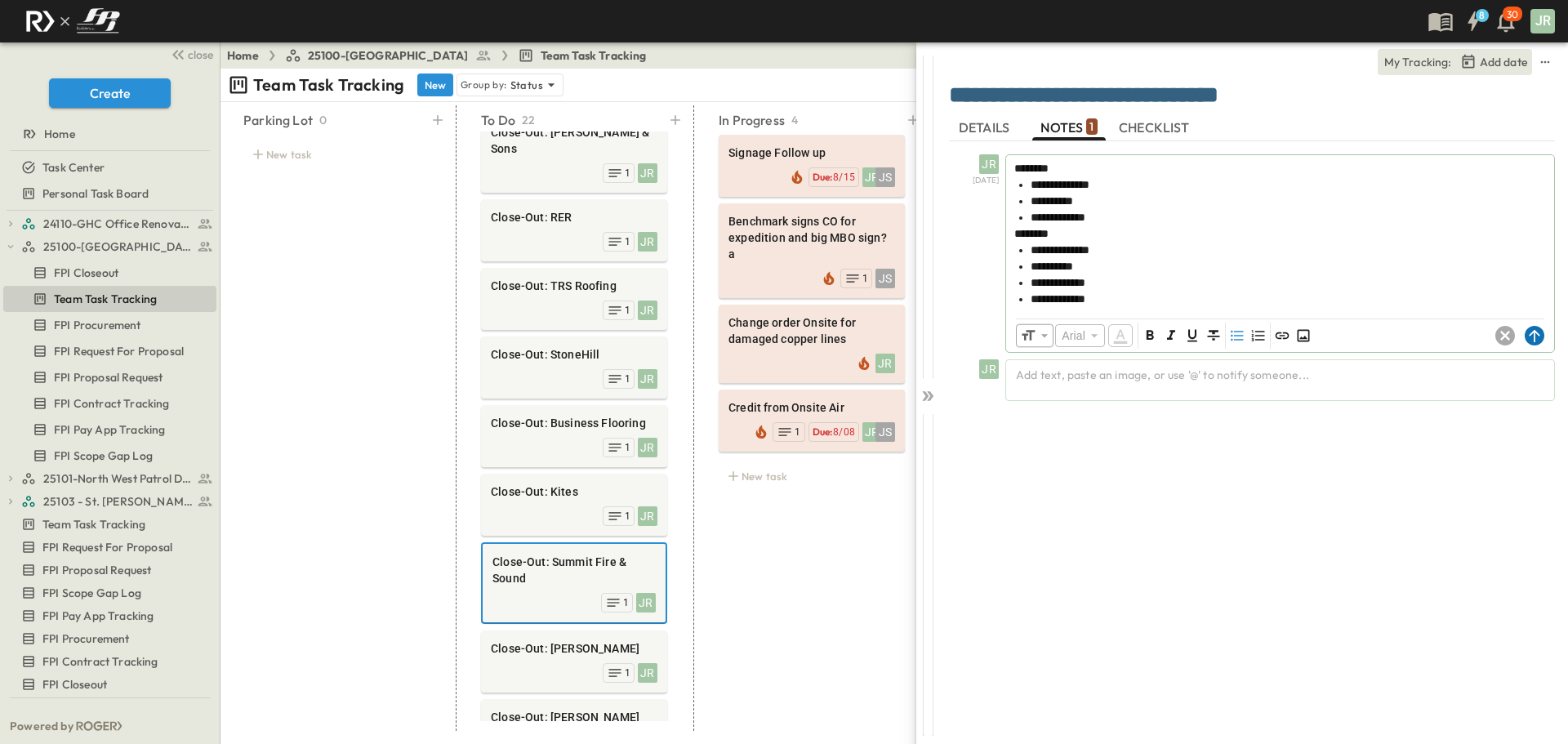
click at [1528, 333] on circle at bounding box center [1534, 335] width 20 height 20
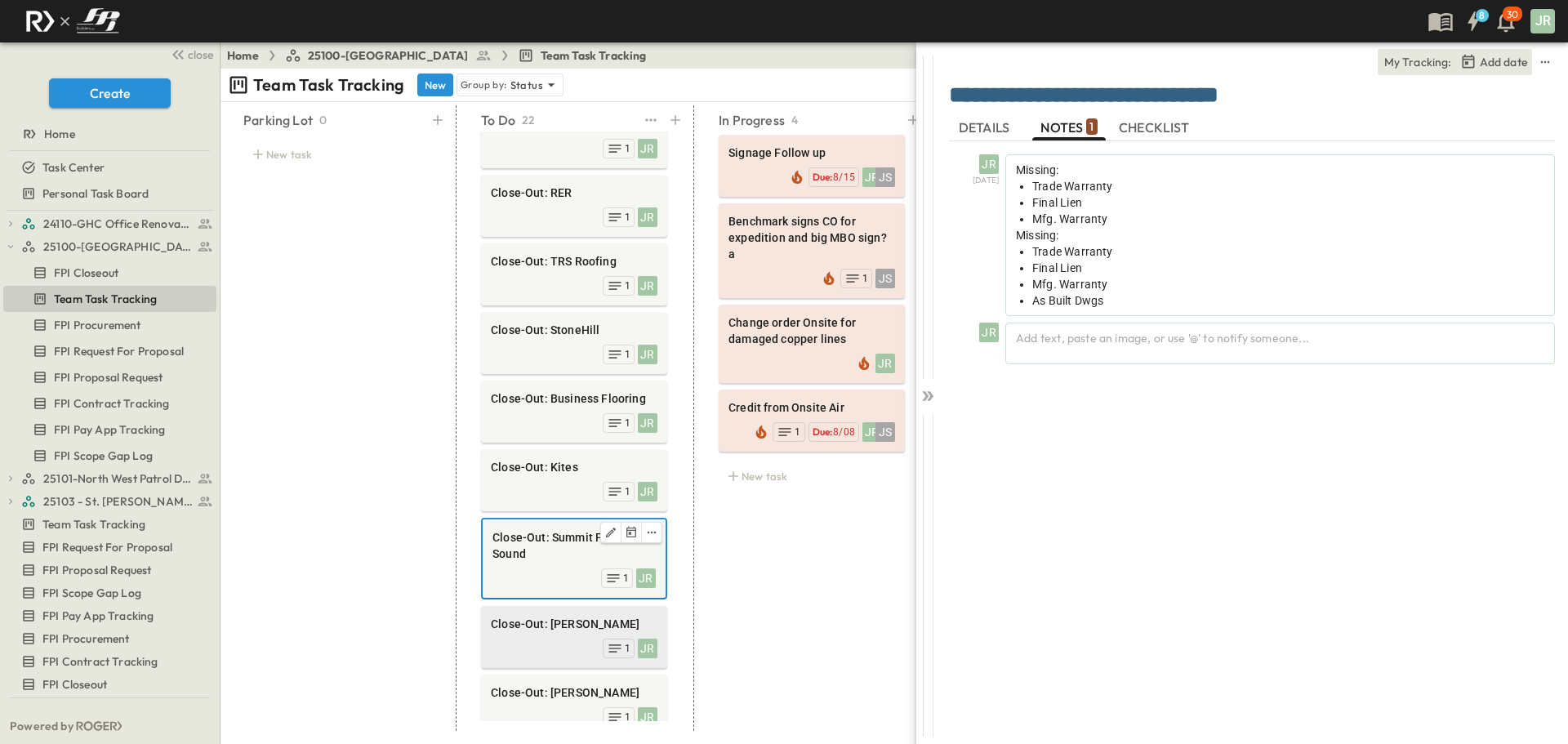
scroll to position [667, 0]
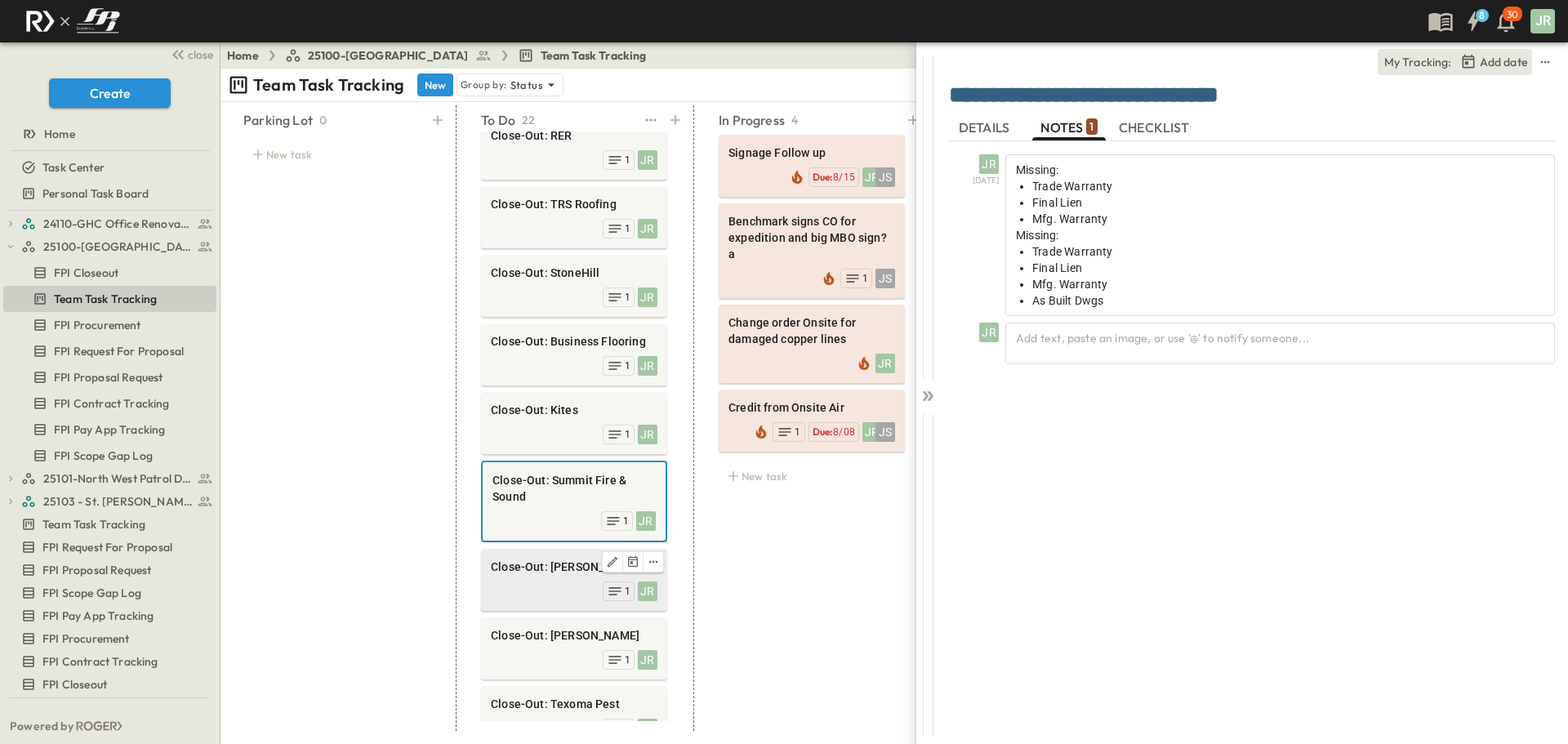
click at [539, 559] on span "Close-Out: [PERSON_NAME]" at bounding box center [573, 567] width 166 height 16
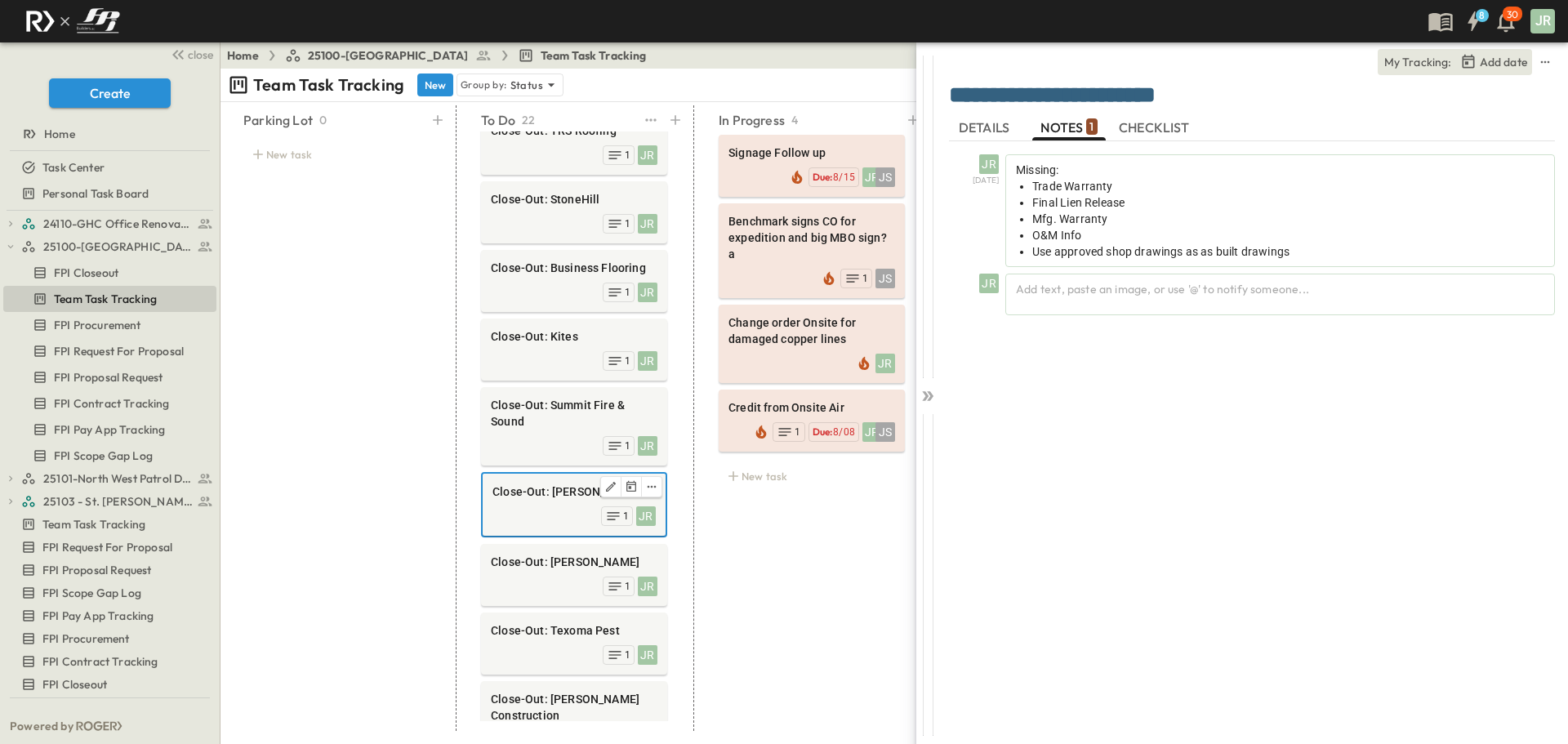
scroll to position [749, 0]
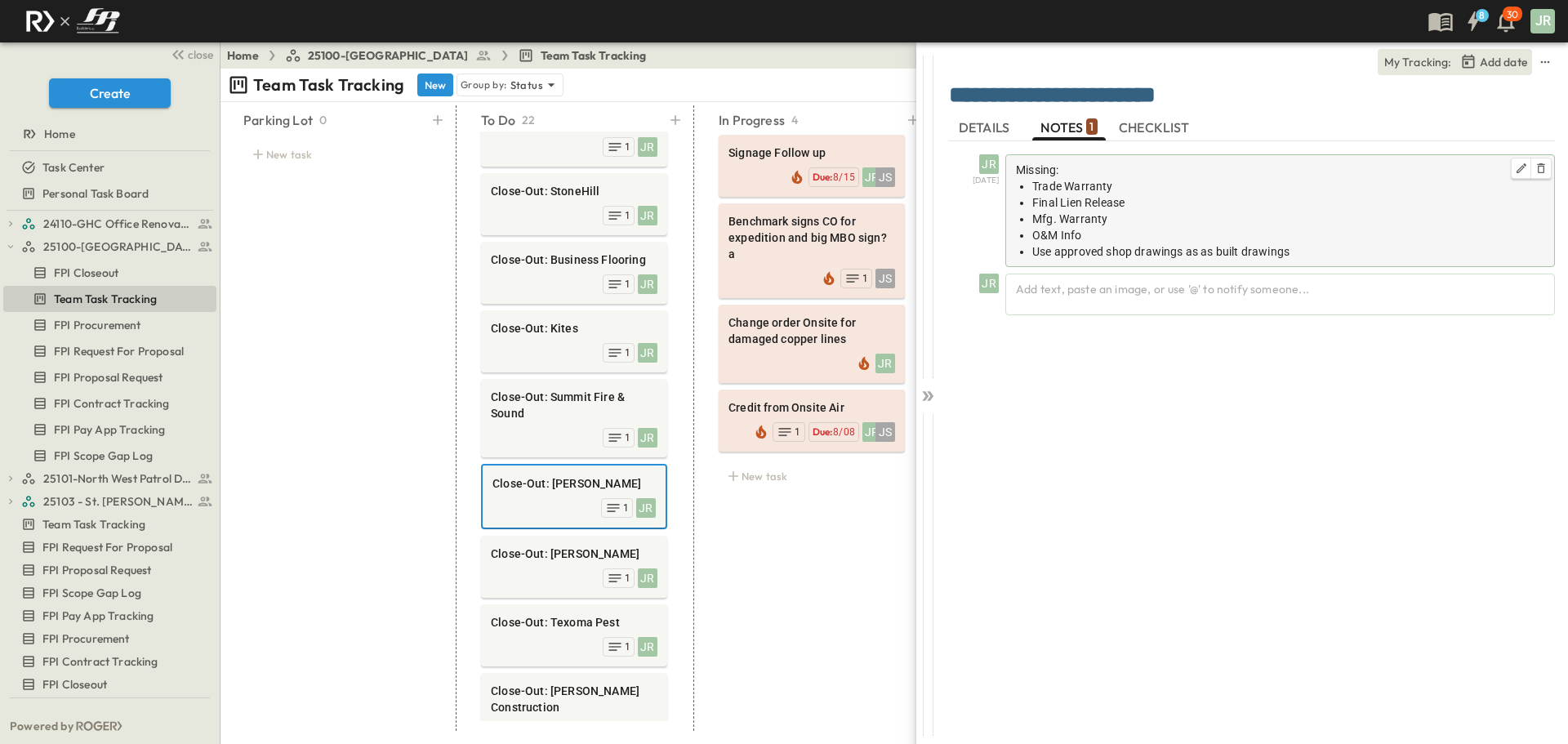
click at [1124, 182] on li "Trade Warranty" at bounding box center [1288, 186] width 512 height 16
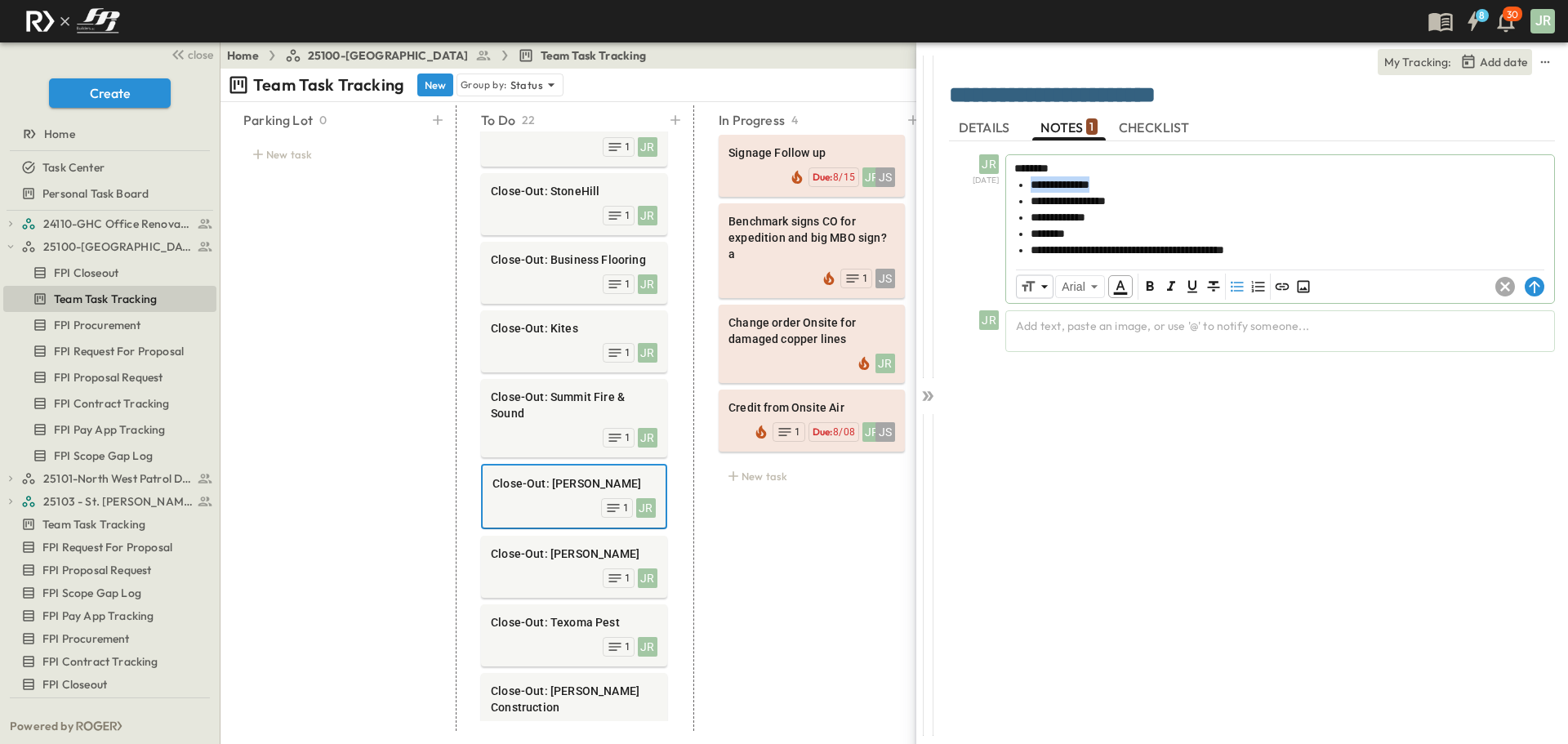
drag, startPoint x: 1119, startPoint y: 185, endPoint x: 1028, endPoint y: 185, distance: 91.0
click at [1028, 185] on ul "**********" at bounding box center [1280, 217] width 531 height 82
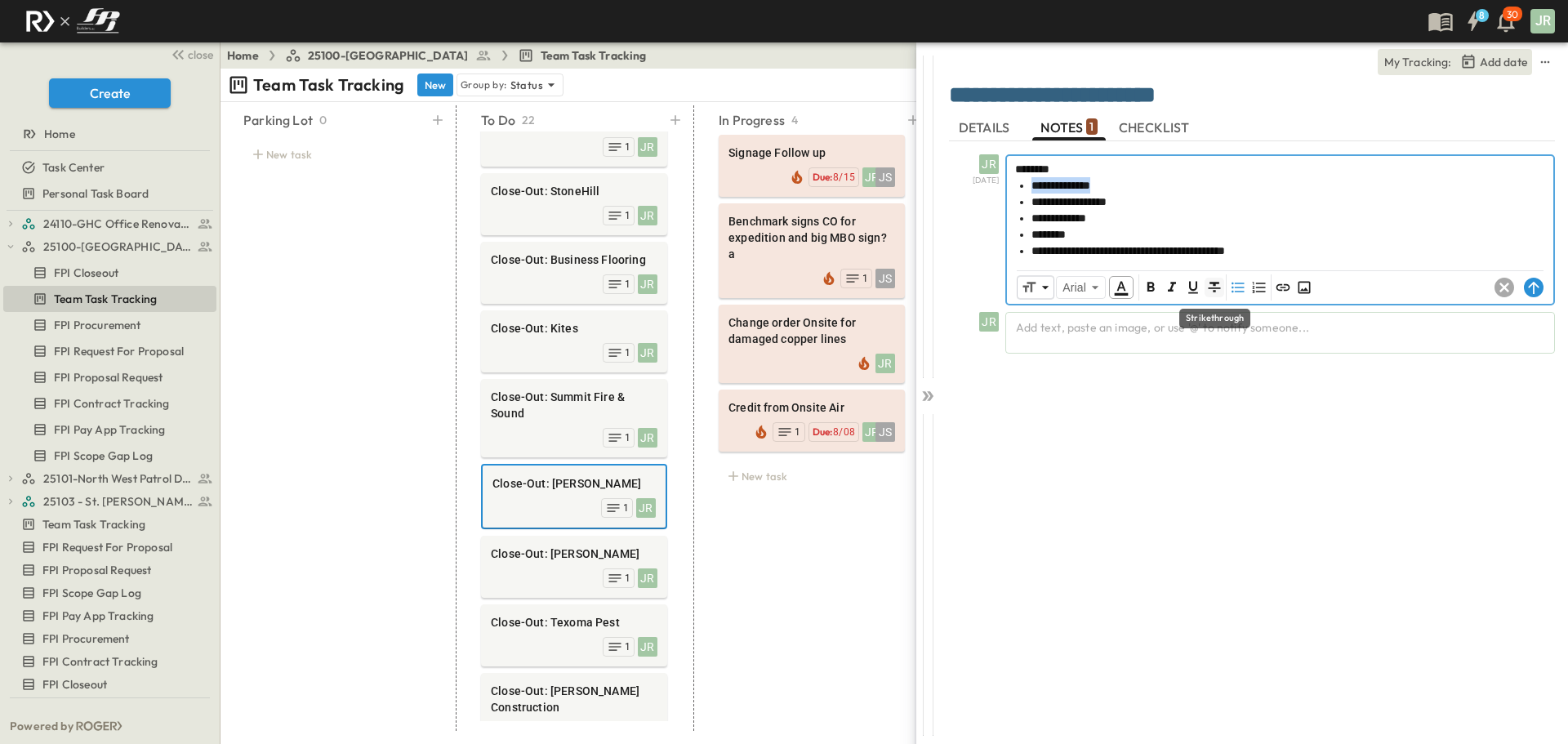
click at [1215, 286] on icon "Format text as strikethrough" at bounding box center [1215, 287] width 16 height 16
drag, startPoint x: 1061, startPoint y: 221, endPoint x: 1025, endPoint y: 218, distance: 36.1
click at [1025, 218] on ul "**********" at bounding box center [1280, 218] width 530 height 82
click at [1218, 284] on icon "Format text as strikethrough" at bounding box center [1215, 287] width 16 height 16
drag, startPoint x: 1306, startPoint y: 253, endPoint x: 1020, endPoint y: 229, distance: 287.0
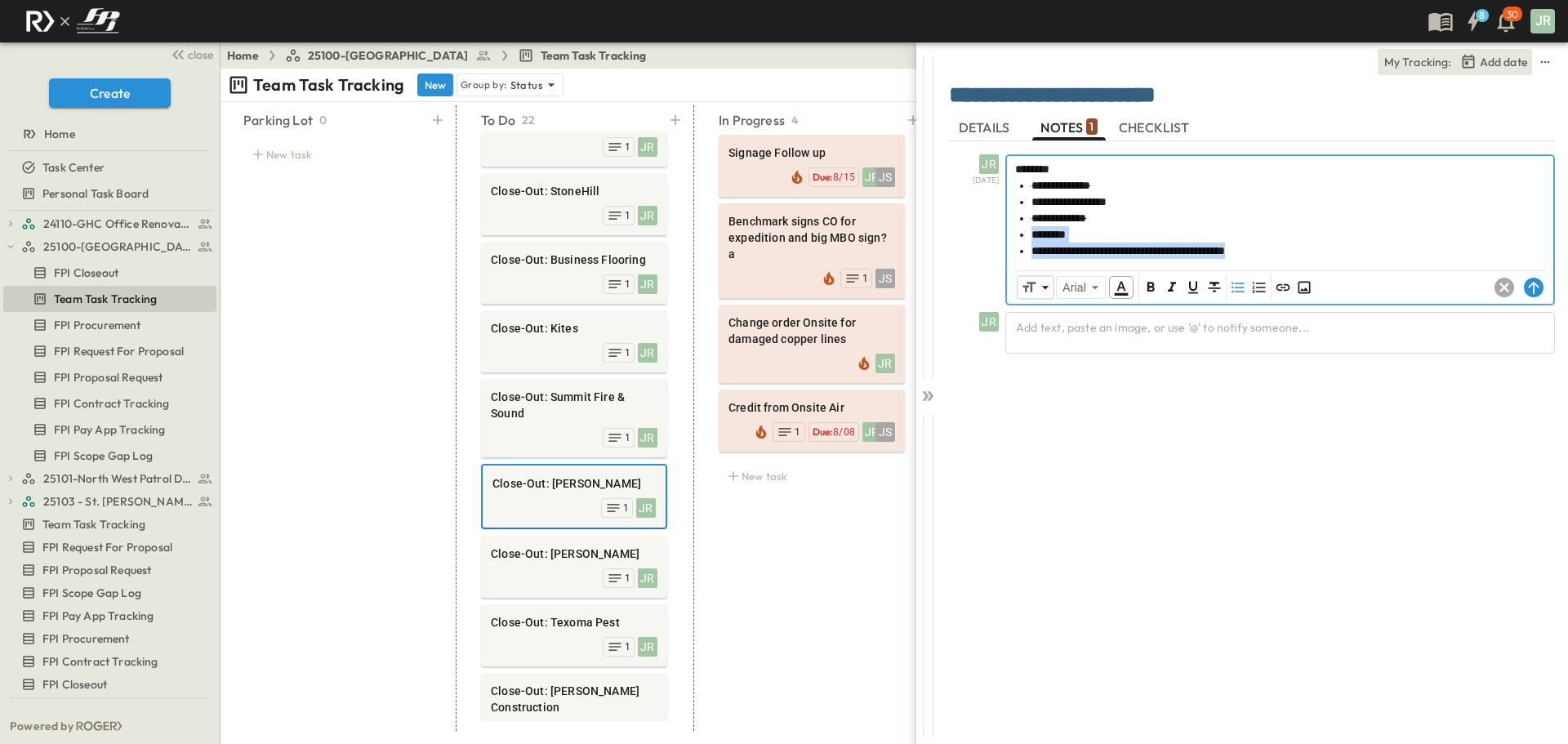
click at [1020, 229] on ul "**********" at bounding box center [1280, 218] width 530 height 82
click at [1191, 287] on icon "Format text underlined. Shortcut: Ctrl+U" at bounding box center [1193, 287] width 10 height 12
click at [1196, 285] on icon "Format text underlined. Shortcut: Ctrl+U" at bounding box center [1193, 287] width 10 height 12
click at [1206, 285] on button "Format text as strikethrough" at bounding box center [1215, 288] width 20 height 20
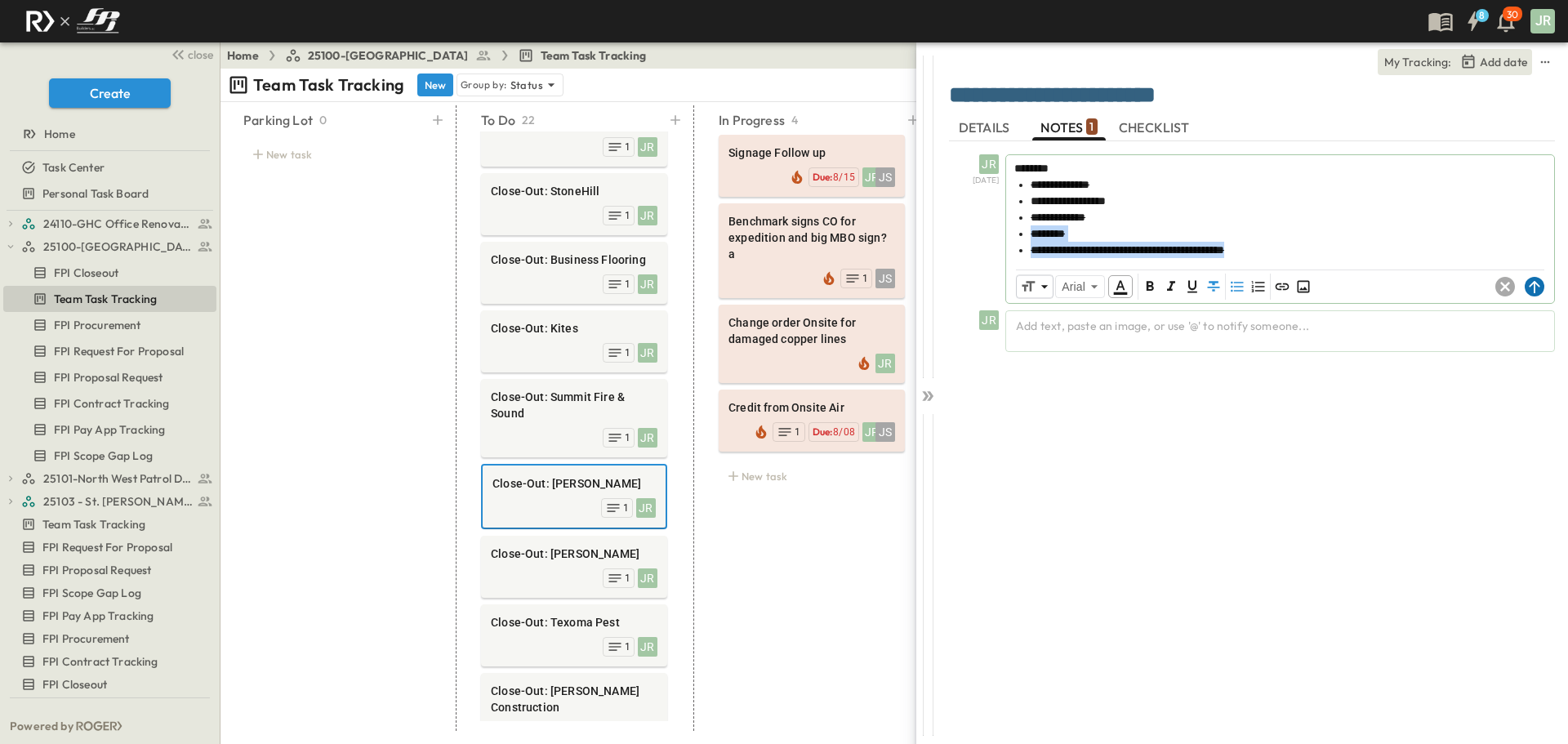
click at [1529, 287] on icon at bounding box center [1534, 287] width 20 height 20
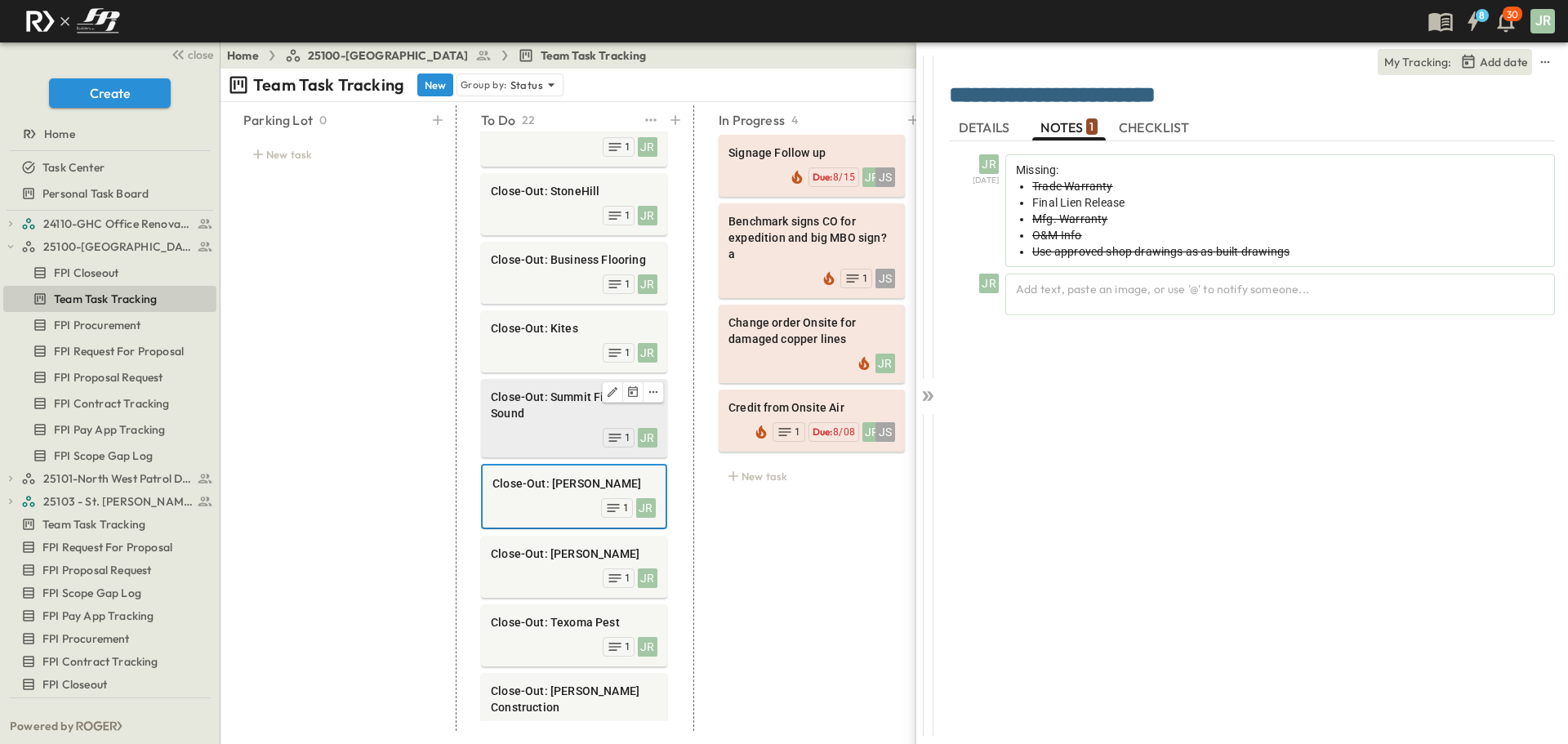
click at [537, 389] on span "Close-Out: Summit Fire & Sound" at bounding box center [573, 405] width 166 height 33
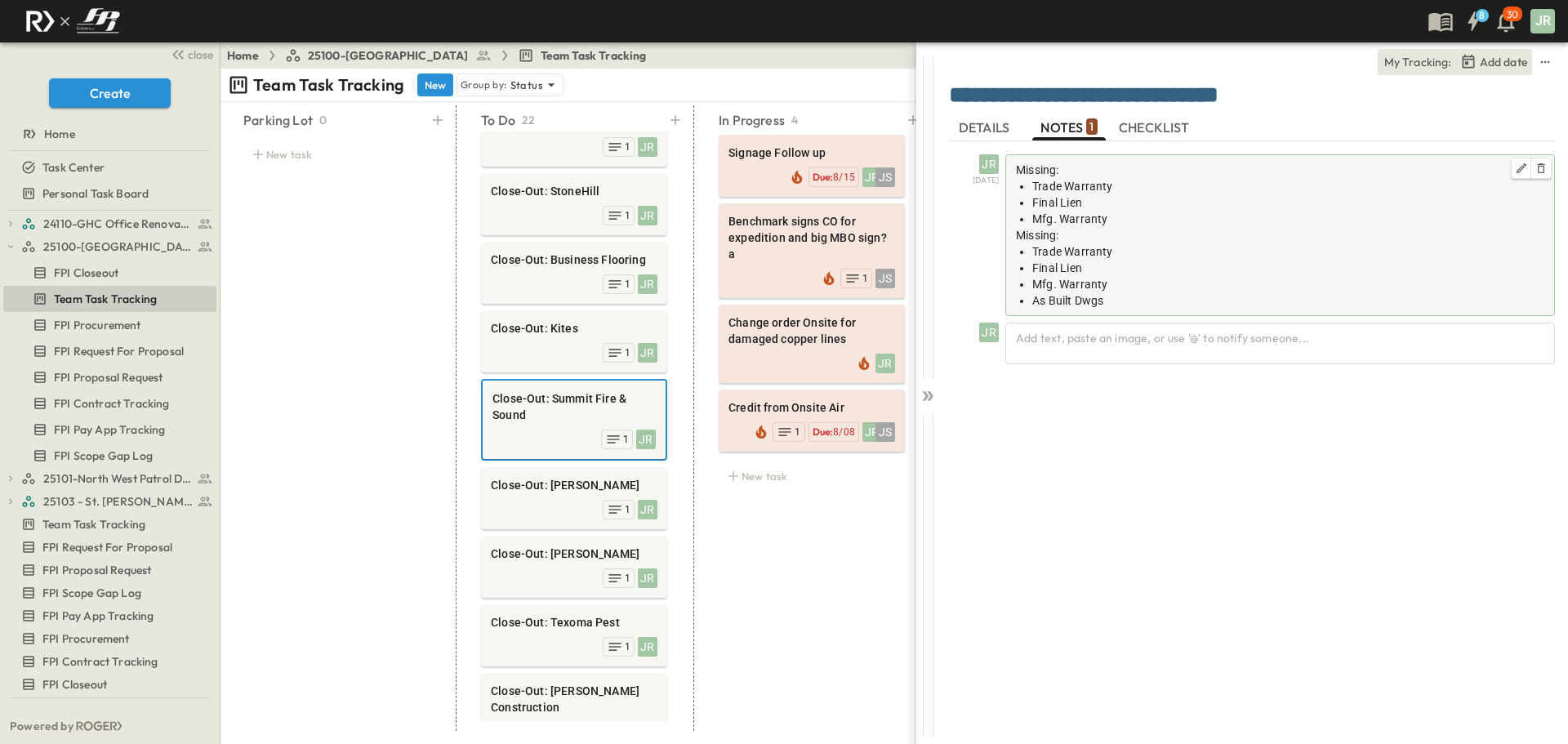
click at [1150, 251] on li "Trade Warranty" at bounding box center [1288, 252] width 512 height 16
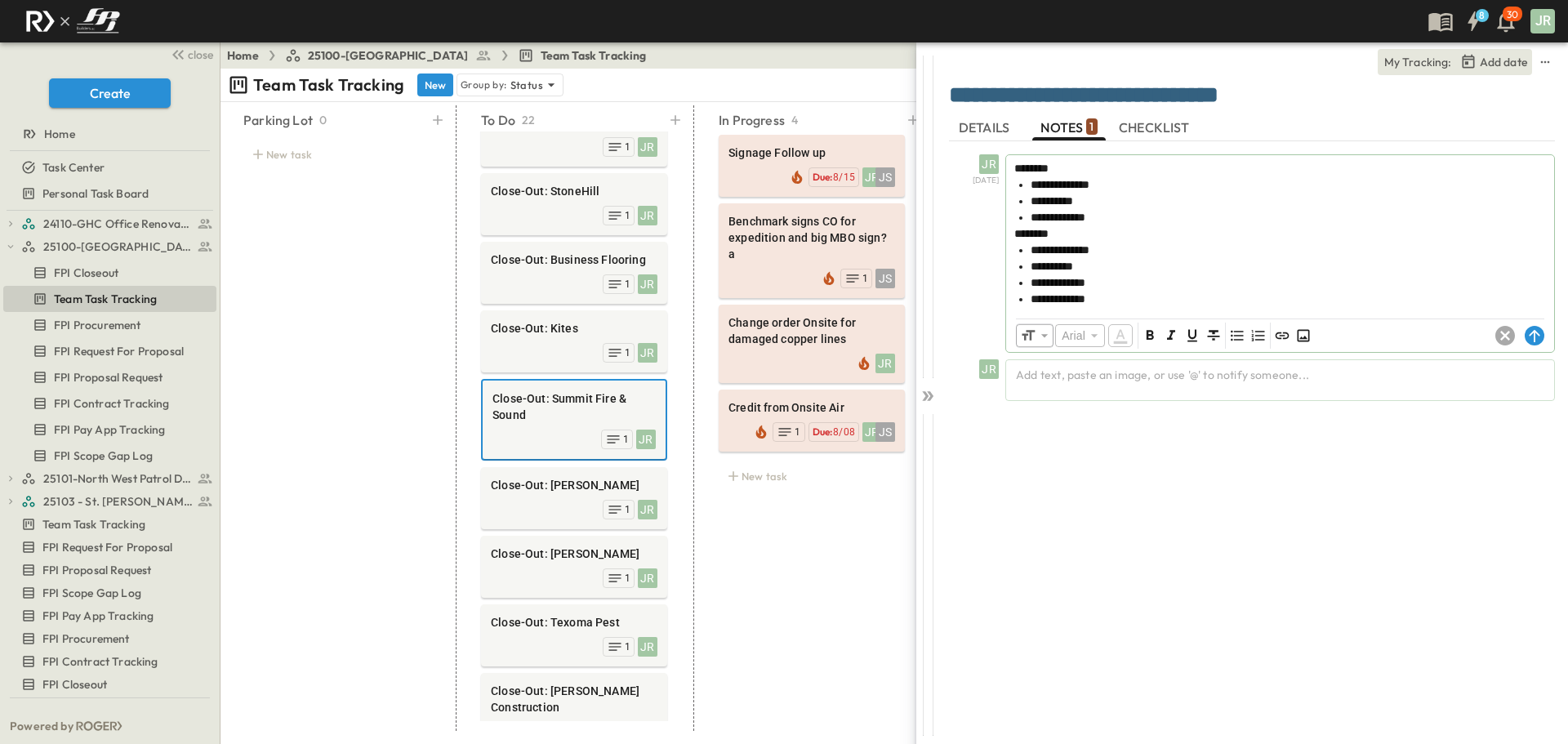
click at [1016, 231] on span "********" at bounding box center [1032, 234] width 34 height 11
click at [1533, 333] on icon at bounding box center [1534, 335] width 11 height 12
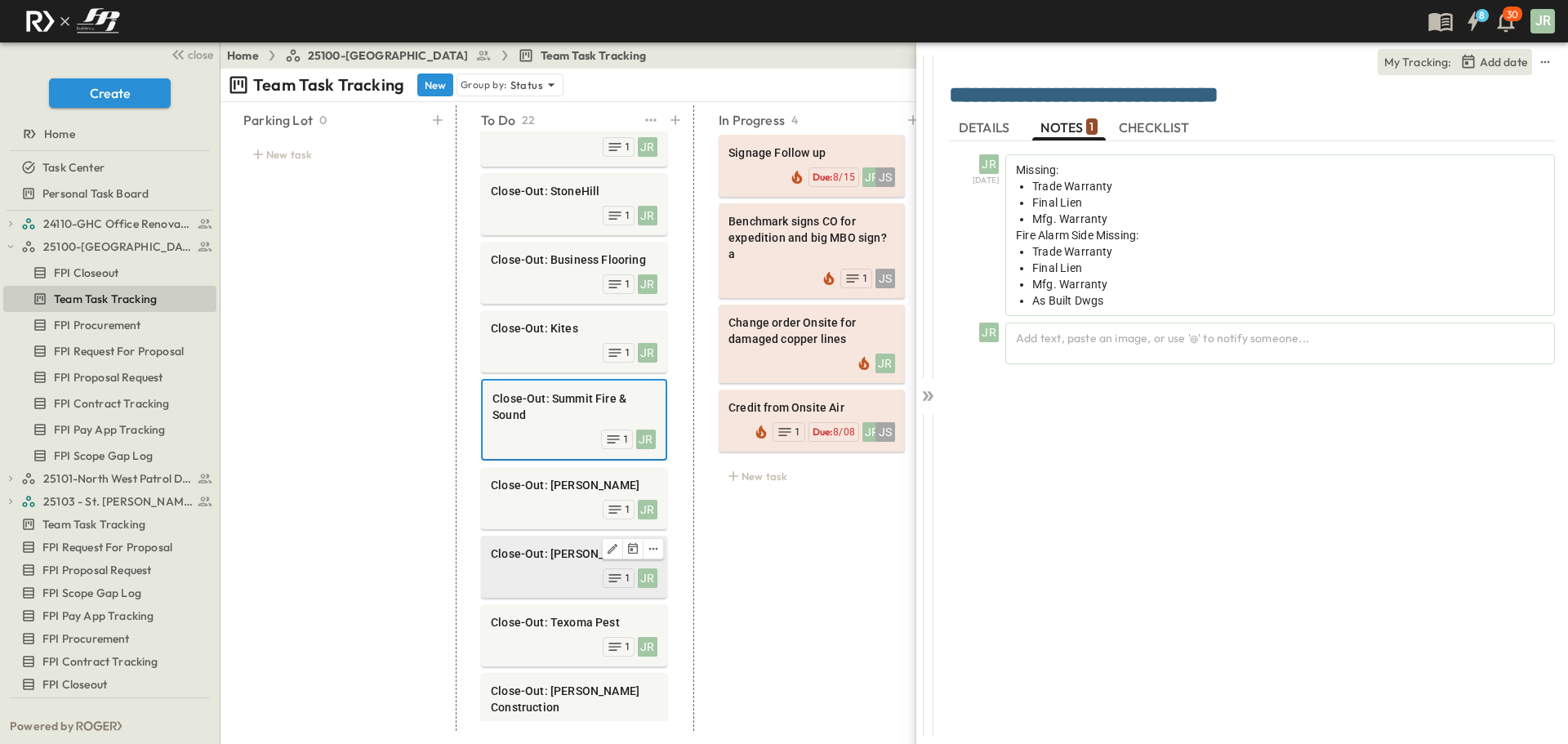
click at [556, 565] on div "JR 1" at bounding box center [573, 577] width 166 height 23
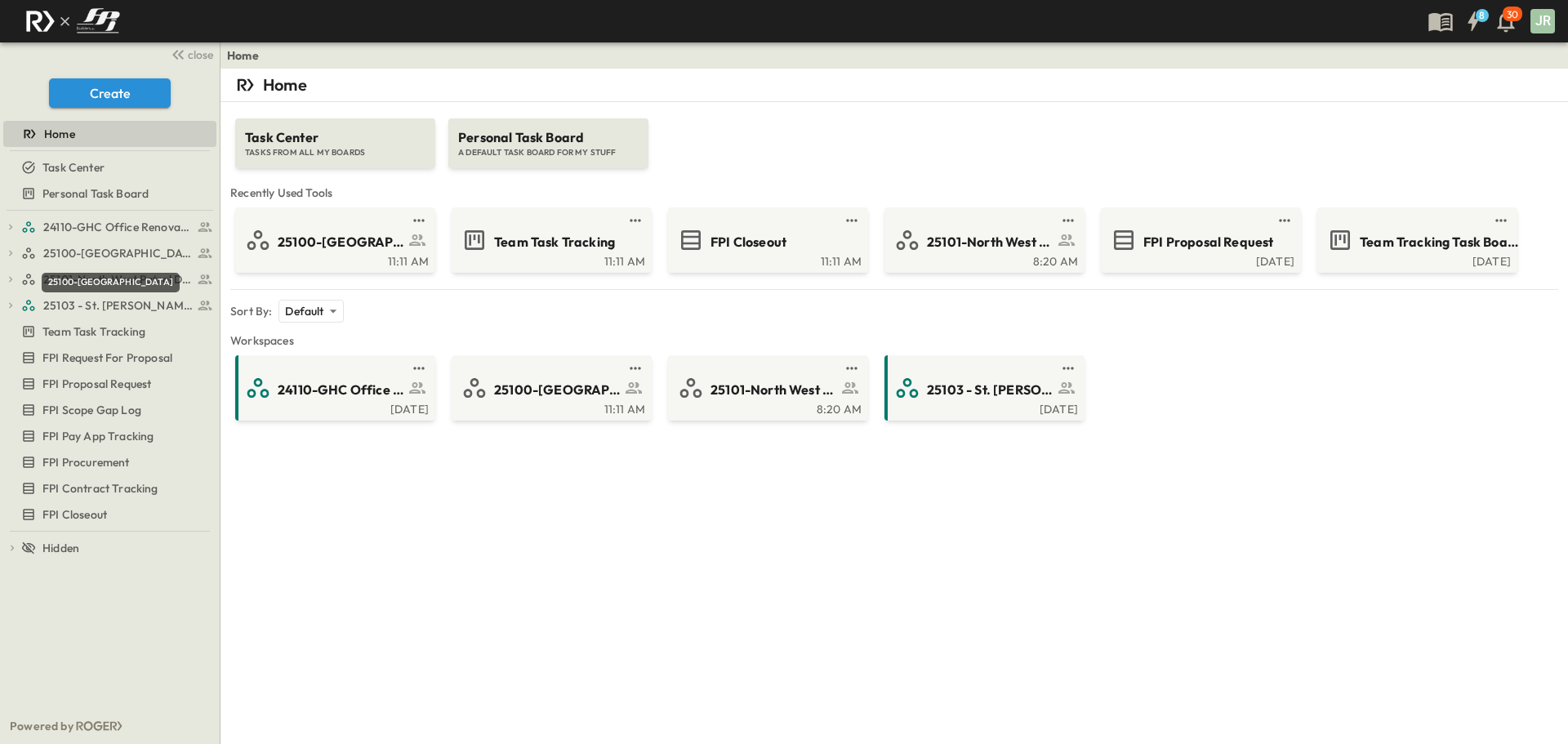
click at [97, 274] on div "25100-[GEOGRAPHIC_DATA]" at bounding box center [111, 283] width 138 height 20
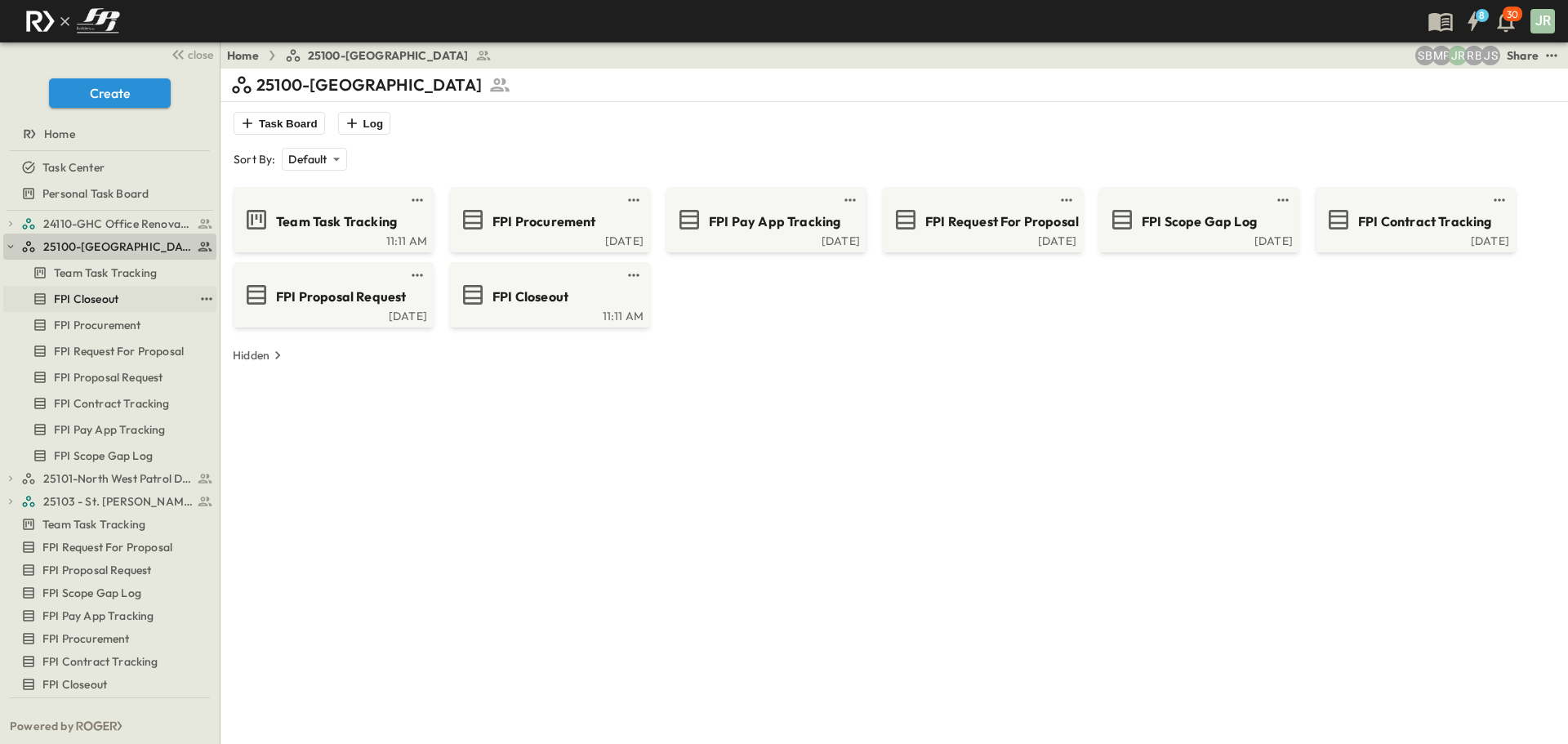
click at [114, 291] on span "FPI Closeout" at bounding box center [86, 299] width 65 height 16
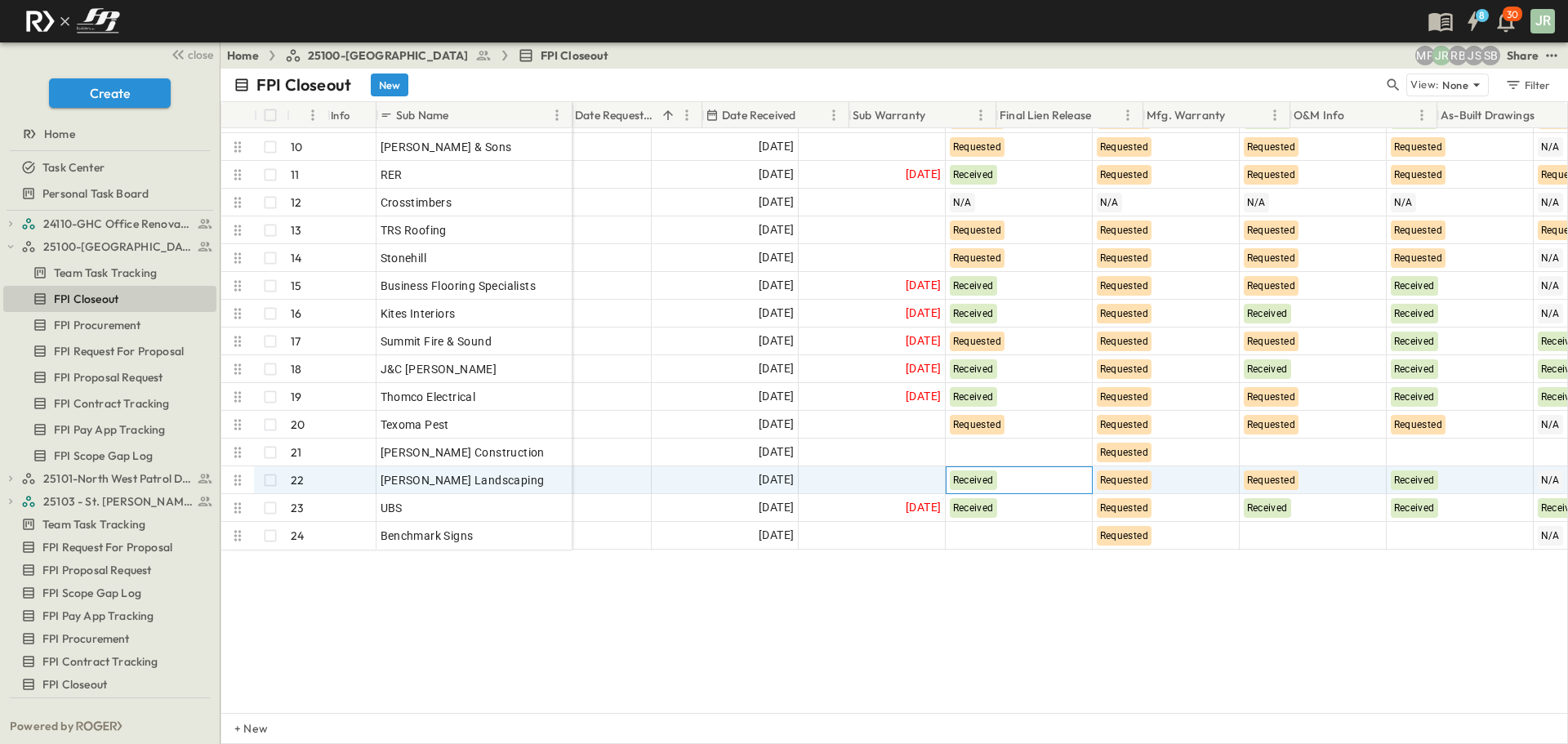
scroll to position [245, 291]
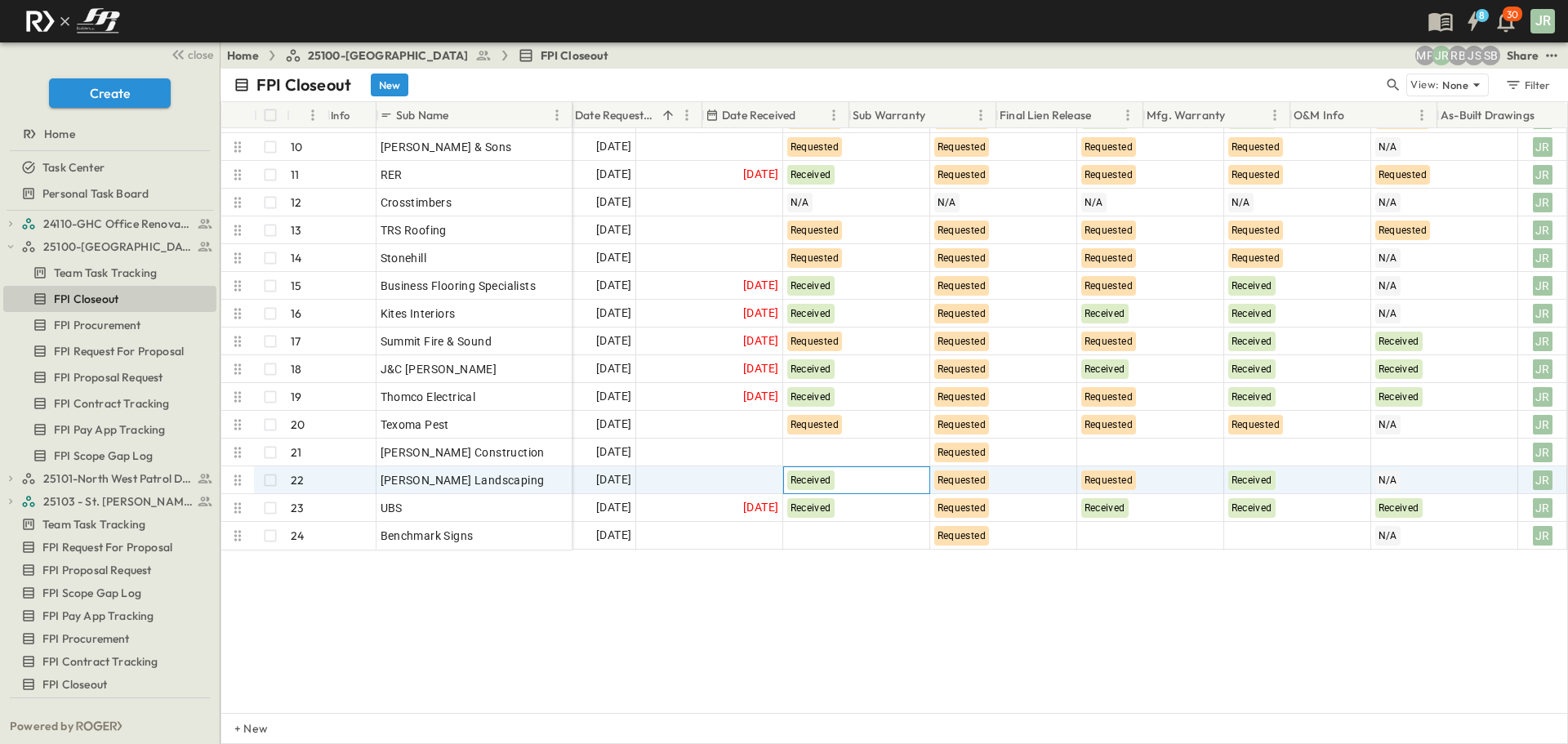
drag, startPoint x: 1162, startPoint y: 477, endPoint x: 1358, endPoint y: 474, distance: 196.0
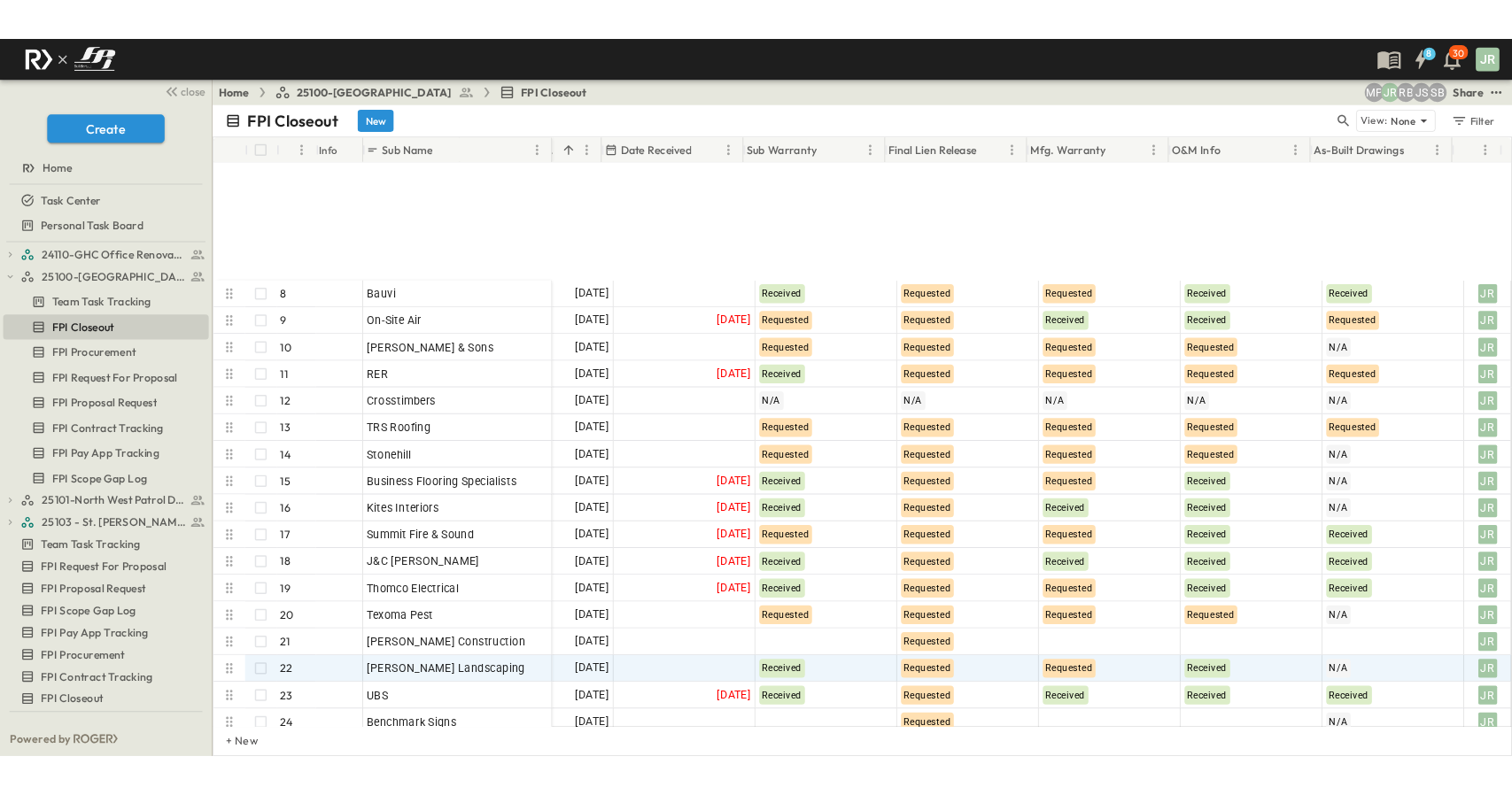
scroll to position [279, 316]
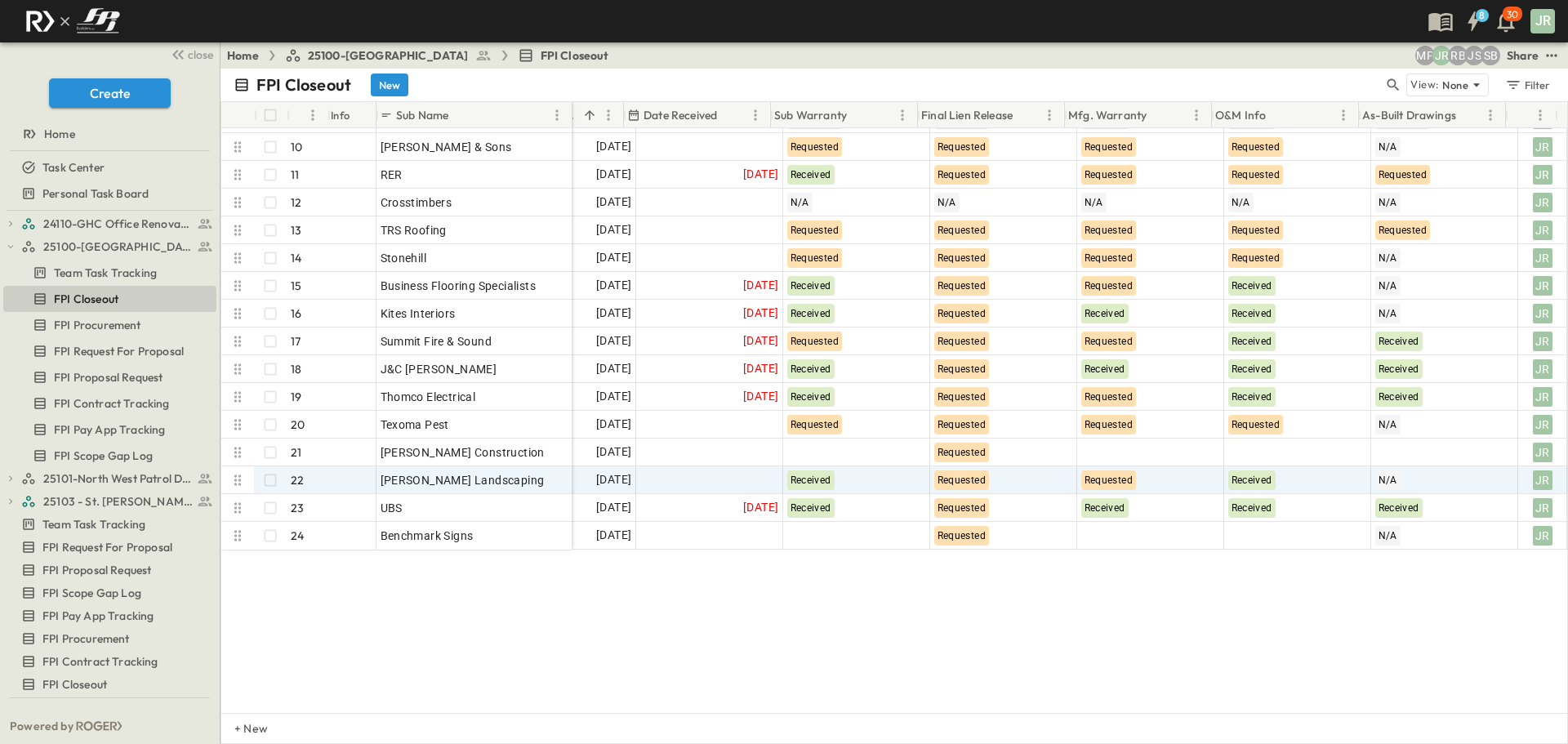
click at [537, 589] on div "Bauvi 8 OPEN Bauvi On-Site Air 9 OPEN On-Site Air [PERSON_NAME] & Sons 10 OPEN …" at bounding box center [894, 420] width 1346 height 585
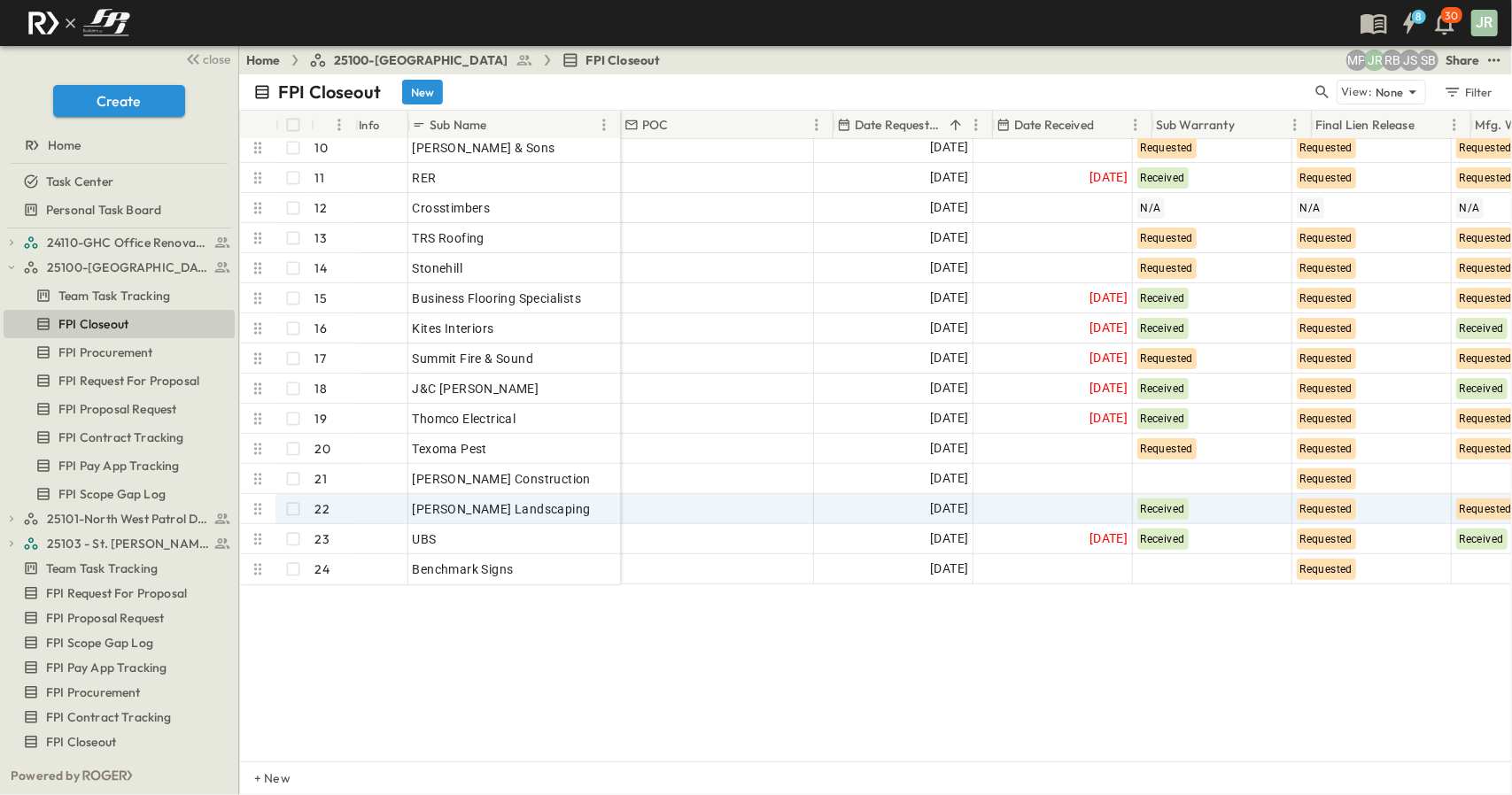
scroll to position [291, 0]
